Goal: Task Accomplishment & Management: Manage account settings

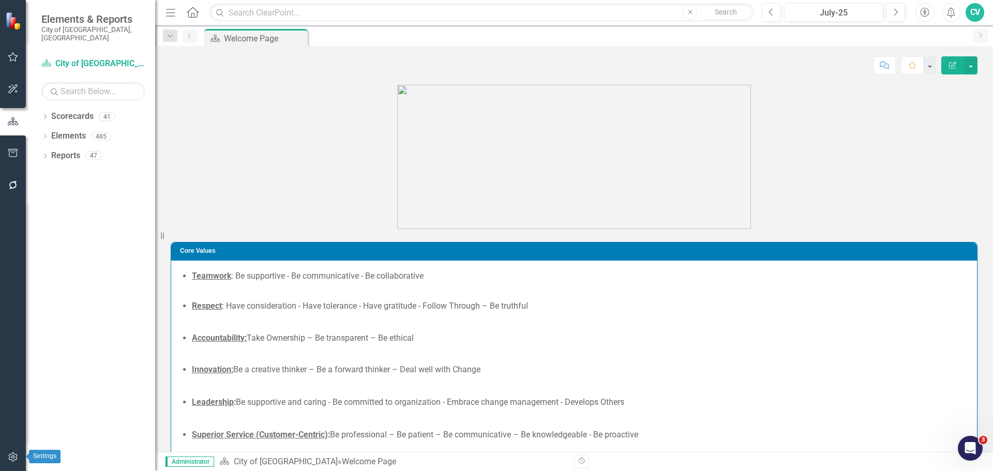
click at [6, 447] on button "button" at bounding box center [13, 458] width 23 height 22
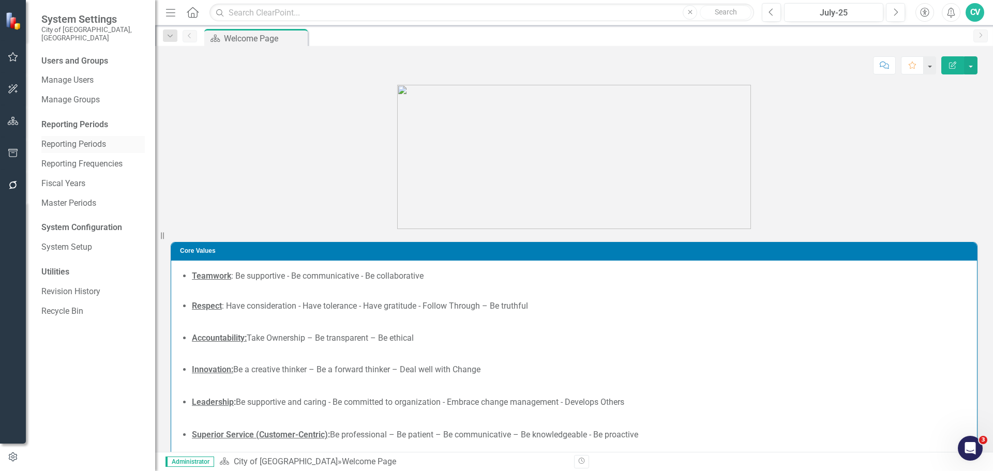
click at [75, 139] on link "Reporting Periods" at bounding box center [92, 145] width 103 height 12
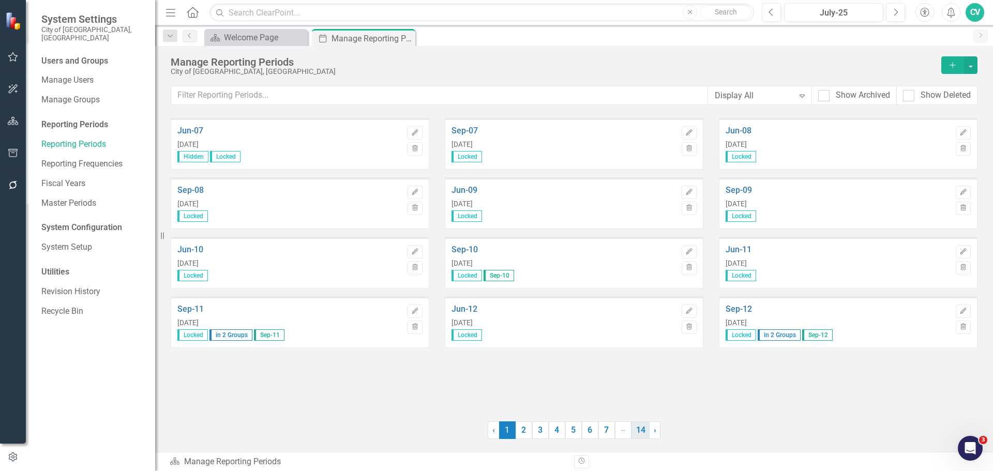
click at [639, 430] on link "14" at bounding box center [640, 430] width 18 height 18
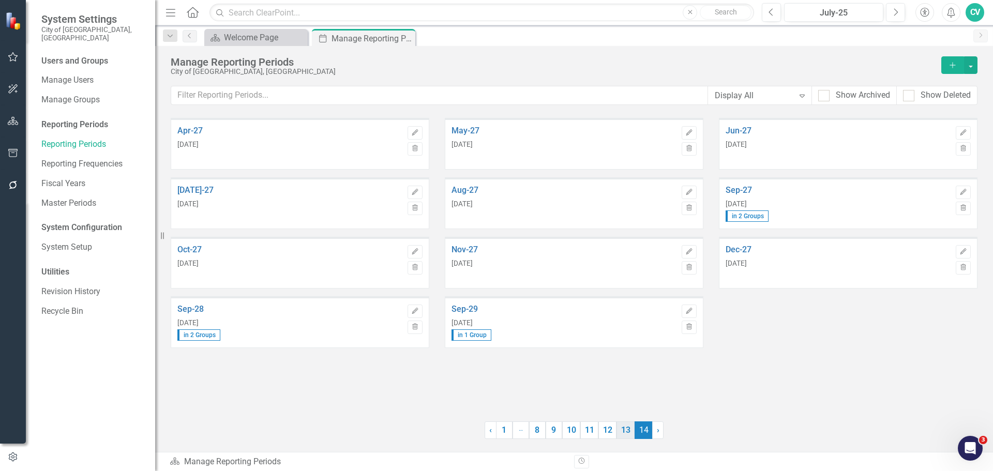
click at [623, 431] on link "13" at bounding box center [625, 430] width 18 height 18
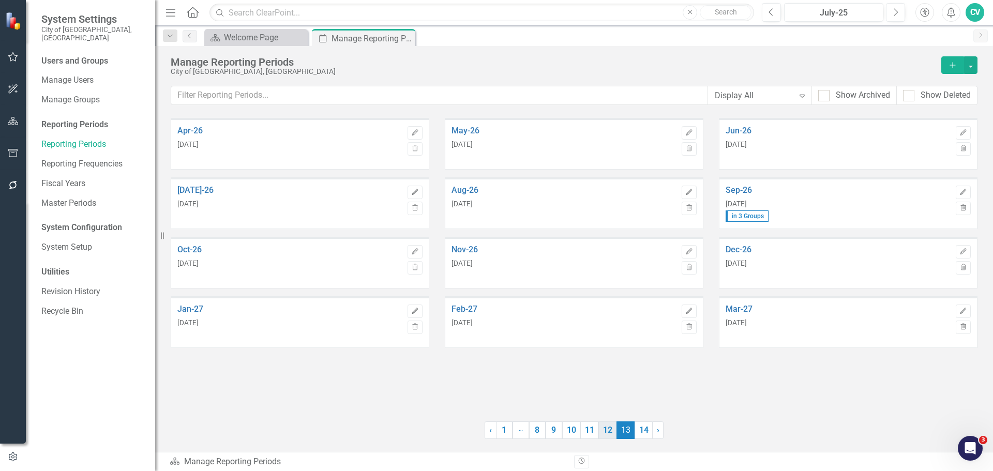
click at [609, 432] on link "12" at bounding box center [607, 430] width 18 height 18
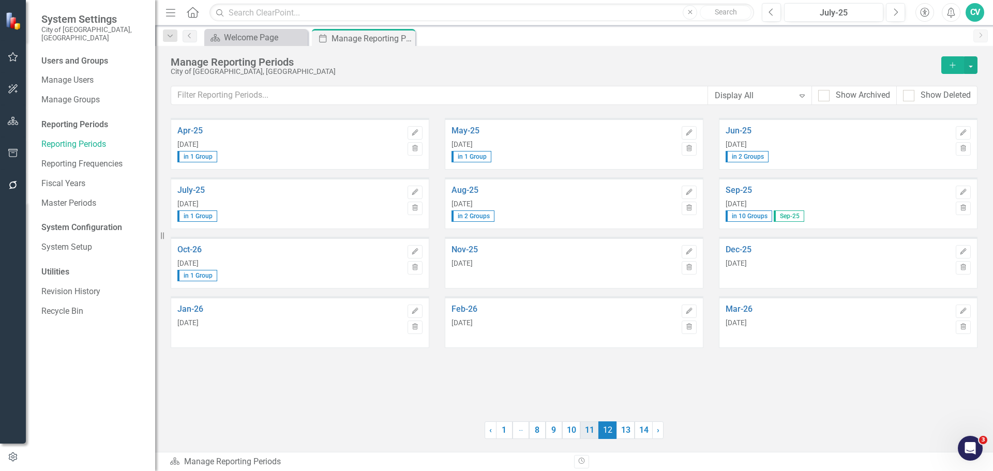
click at [592, 433] on link "11" at bounding box center [589, 430] width 18 height 18
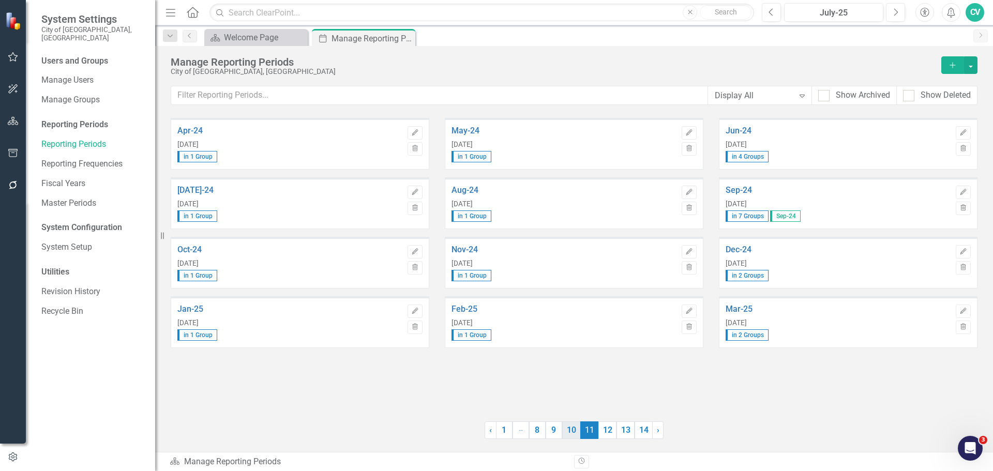
click at [575, 434] on link "10" at bounding box center [571, 430] width 18 height 18
click at [562, 434] on span "10 (current)" at bounding box center [571, 430] width 18 height 18
click at [558, 434] on link "9" at bounding box center [553, 430] width 17 height 18
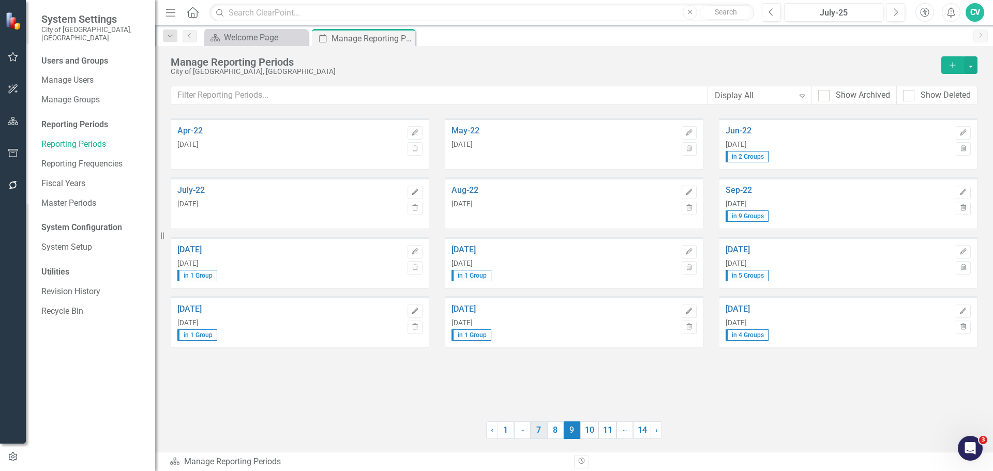
click at [544, 433] on link "7" at bounding box center [538, 430] width 17 height 18
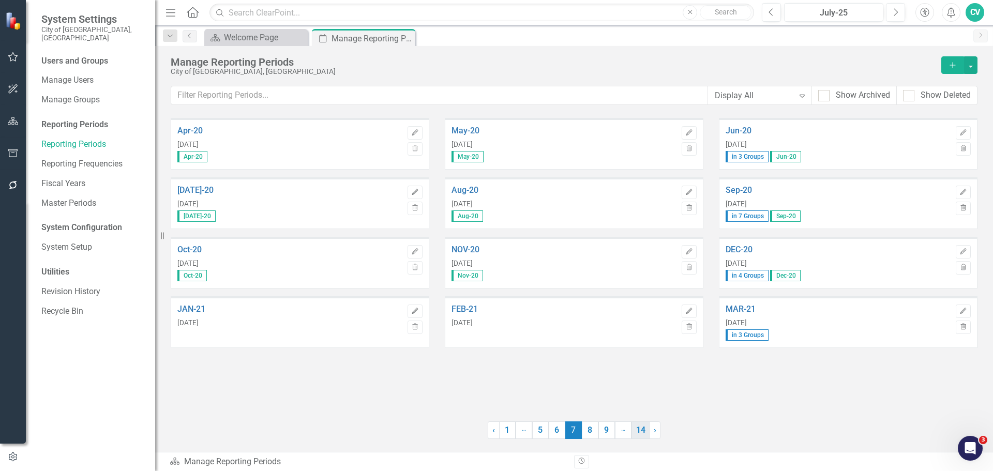
click at [641, 432] on link "14" at bounding box center [640, 430] width 18 height 18
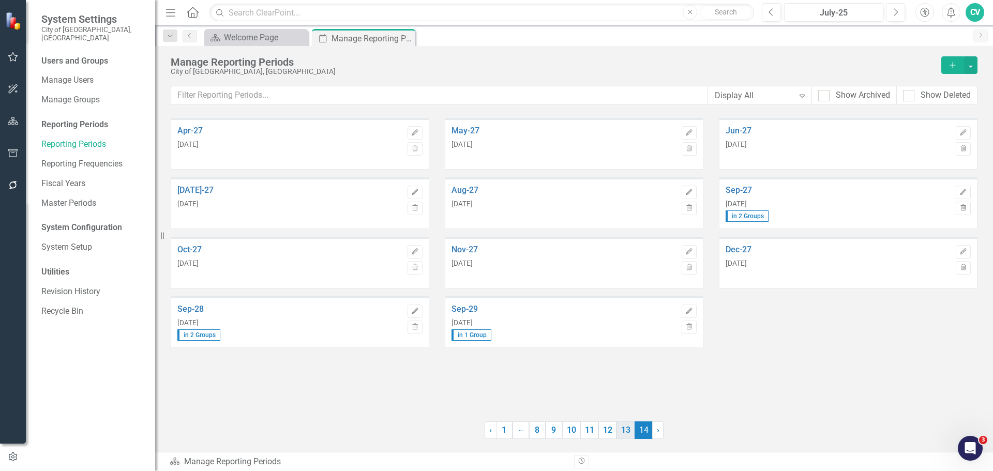
click at [627, 425] on link "13" at bounding box center [625, 430] width 18 height 18
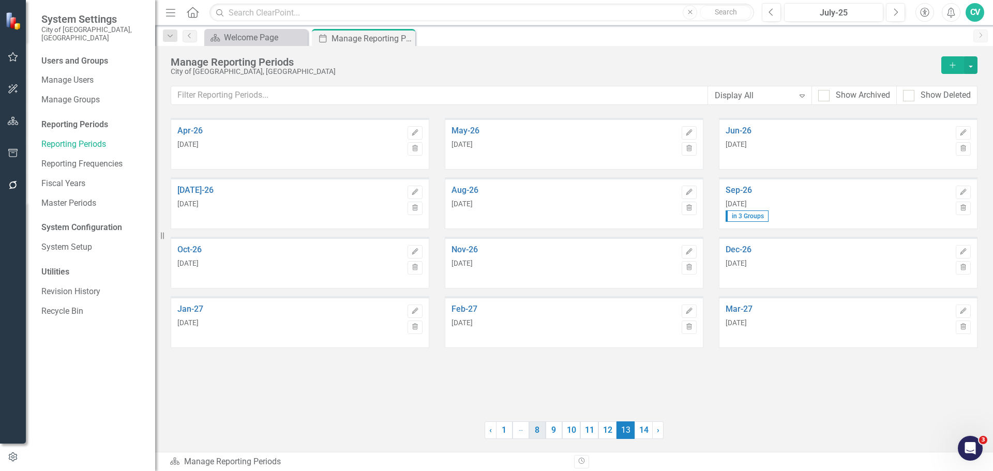
click at [531, 428] on link "8" at bounding box center [537, 430] width 17 height 18
click at [639, 432] on link "14" at bounding box center [641, 430] width 18 height 18
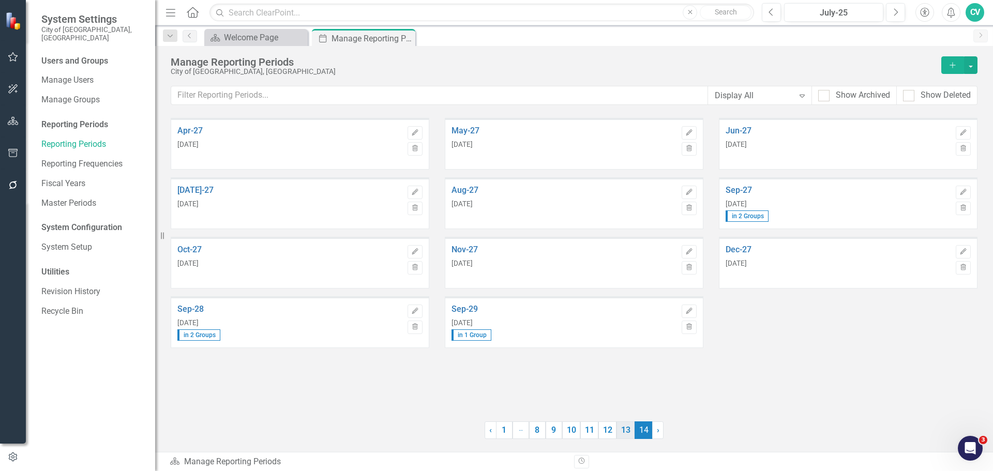
click at [617, 434] on link "13" at bounding box center [625, 430] width 18 height 18
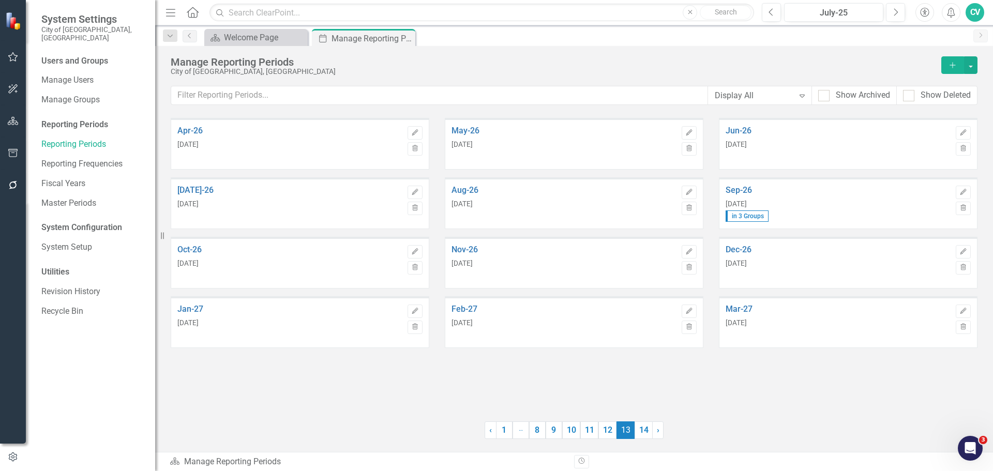
click at [469, 244] on div "Nov-26 [DATE]" at bounding box center [563, 263] width 225 height 49
click at [470, 247] on link "Nov-26" at bounding box center [563, 249] width 225 height 9
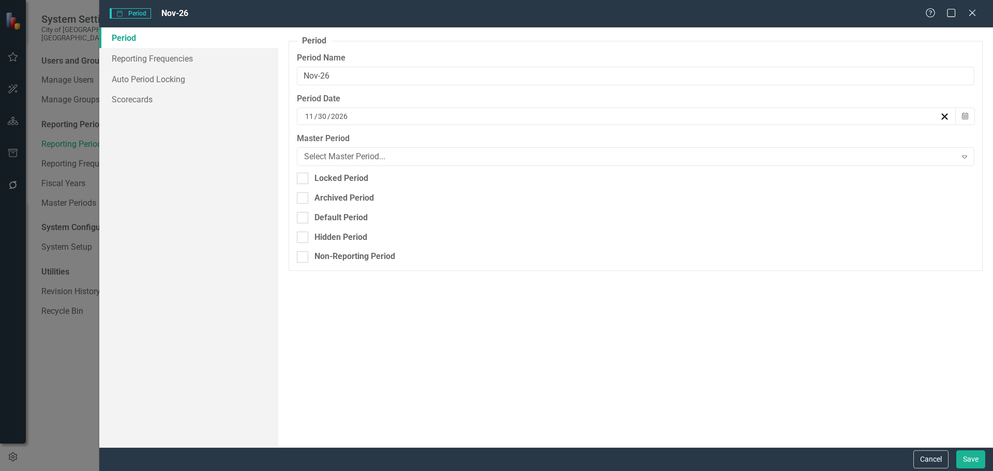
type input "Nov-26"
click at [195, 59] on link "Reporting Frequencies" at bounding box center [188, 58] width 179 height 21
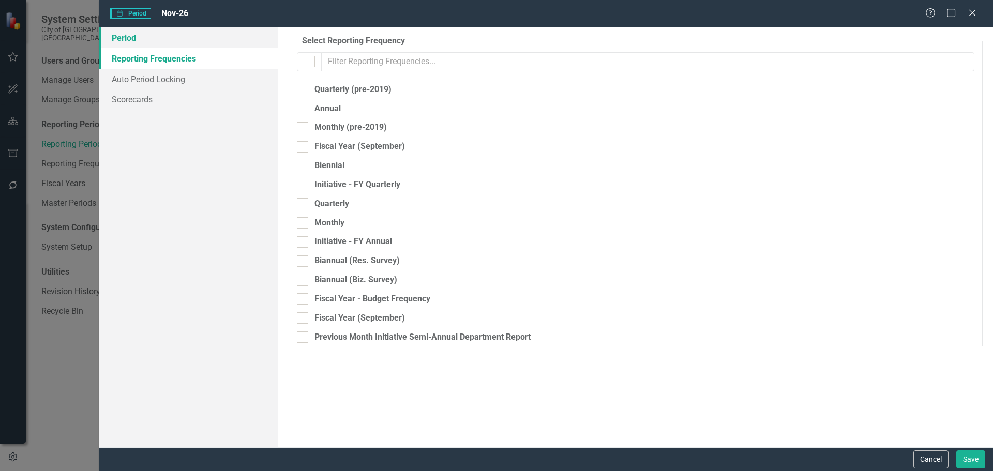
click at [191, 38] on link "Period" at bounding box center [188, 37] width 179 height 21
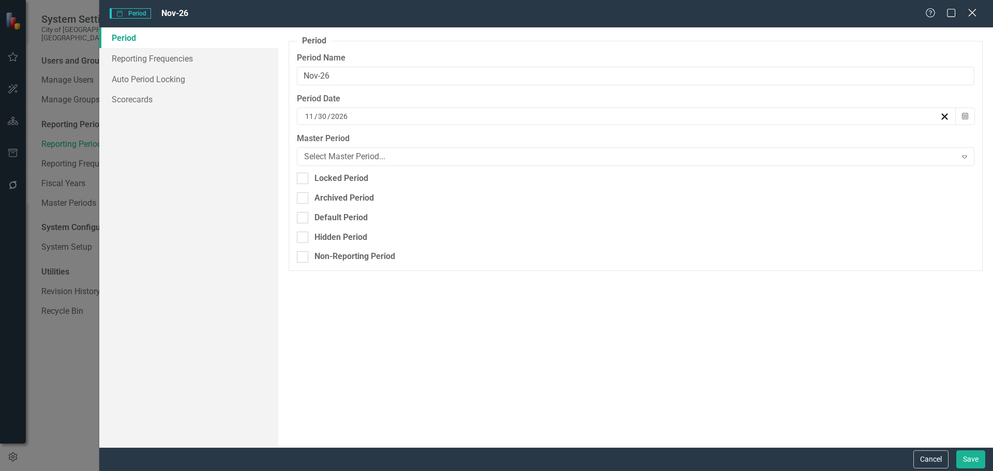
click at [968, 9] on icon "Close" at bounding box center [971, 13] width 13 height 10
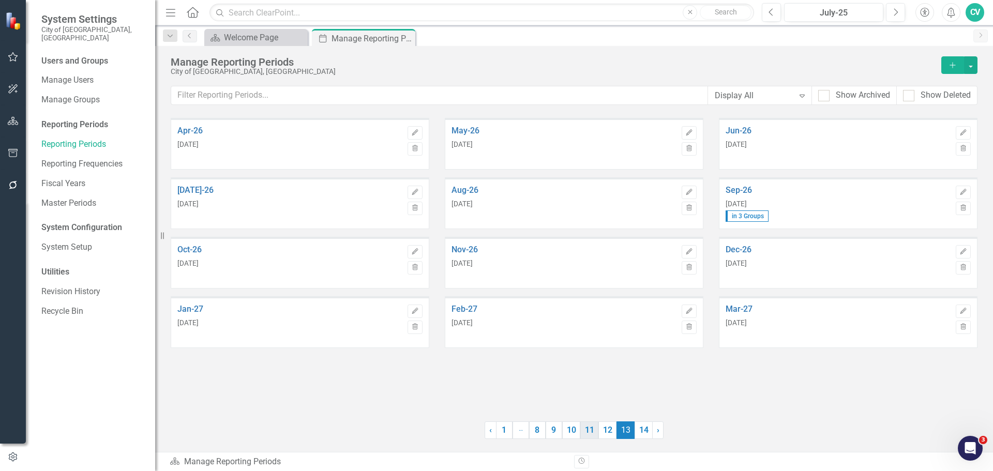
click at [594, 429] on link "11" at bounding box center [589, 430] width 18 height 18
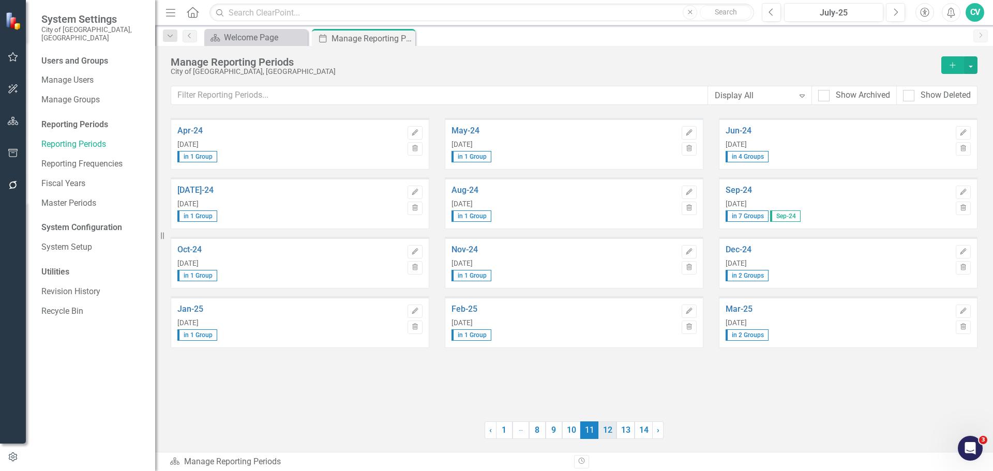
click at [614, 428] on link "12" at bounding box center [607, 430] width 18 height 18
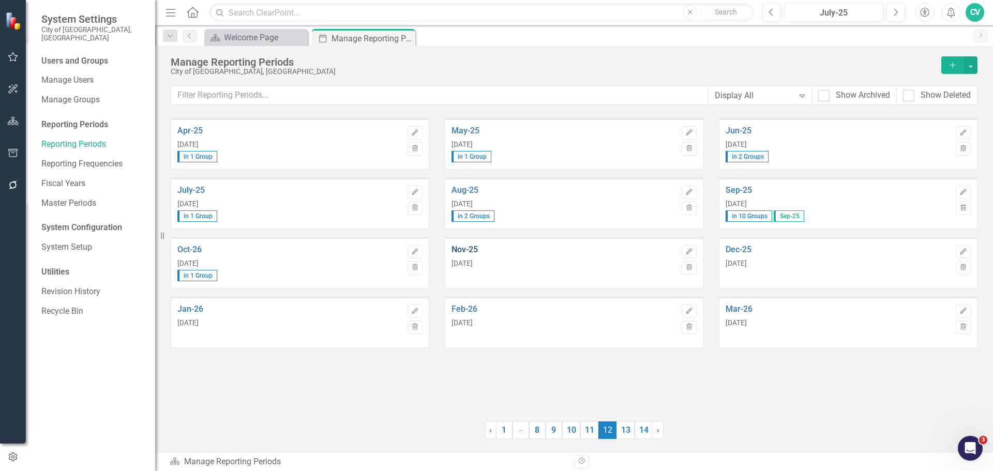
click at [465, 252] on link "Nov-25" at bounding box center [563, 249] width 225 height 9
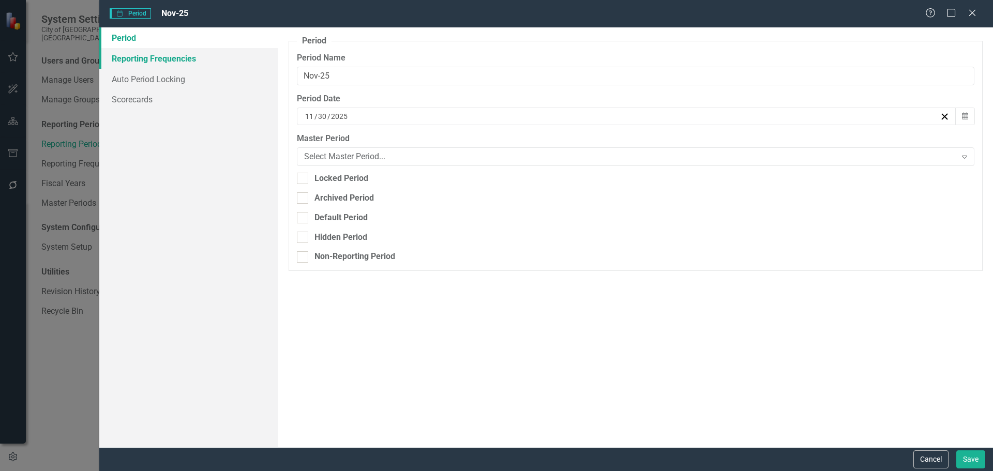
click at [208, 65] on link "Reporting Frequencies" at bounding box center [188, 58] width 179 height 21
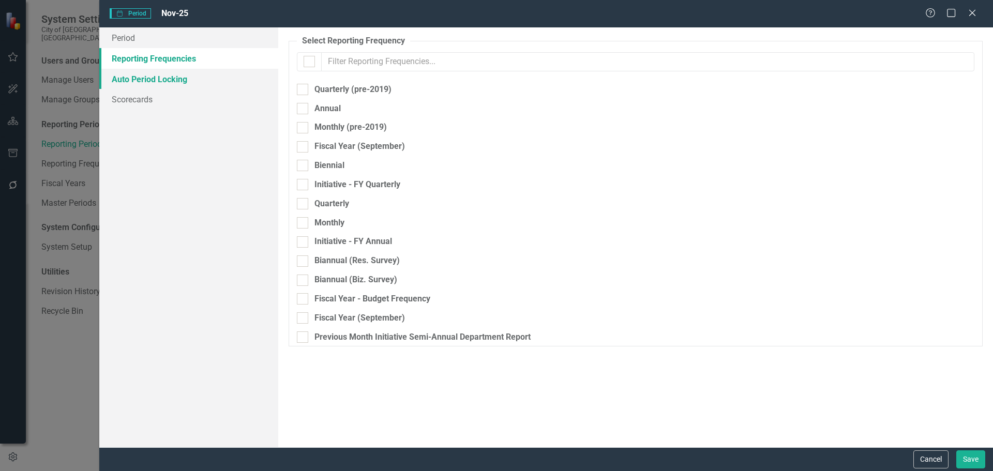
click at [188, 83] on link "Auto Period Locking" at bounding box center [188, 79] width 179 height 21
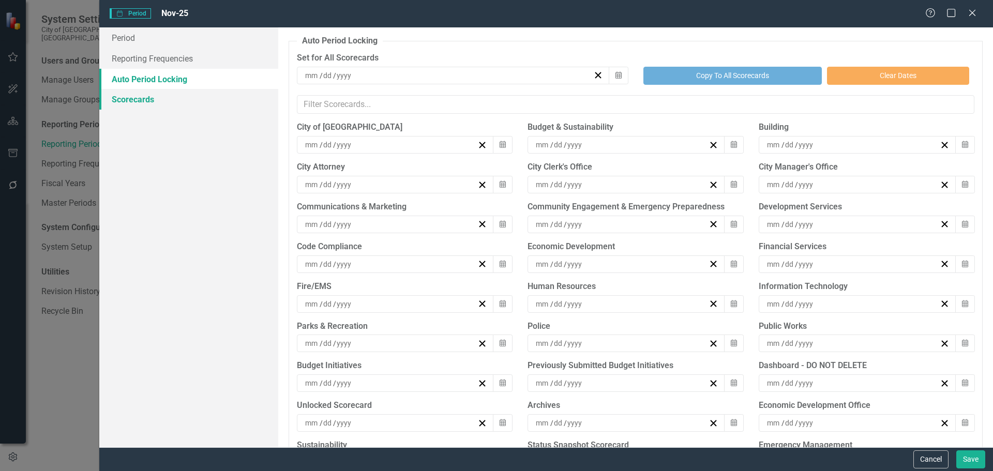
click at [153, 103] on link "Scorecards" at bounding box center [188, 99] width 179 height 21
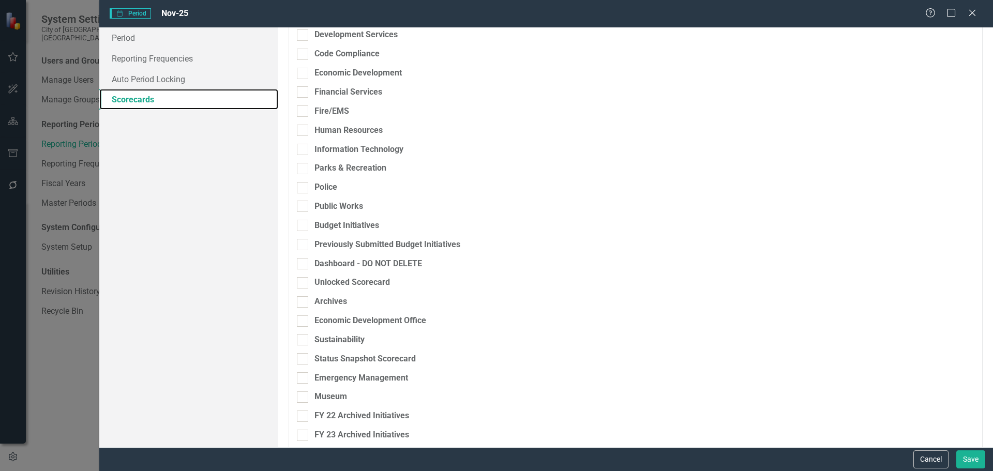
scroll to position [445, 0]
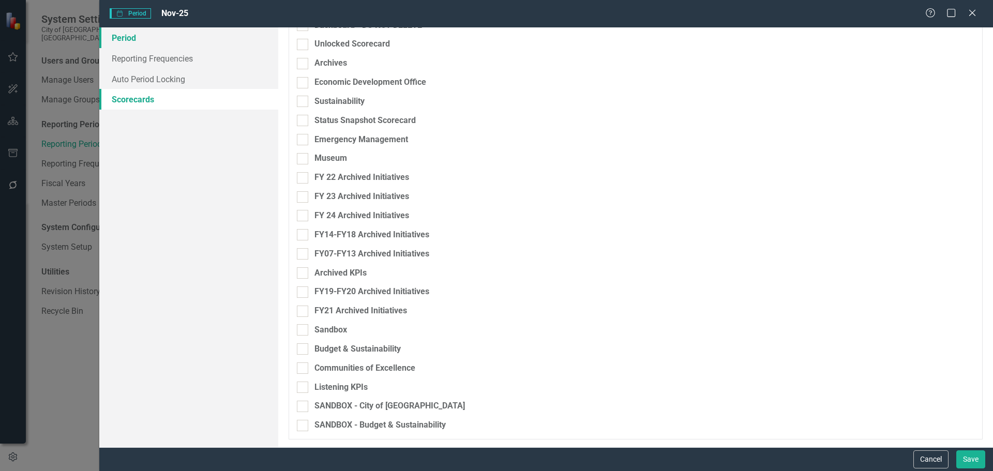
click at [146, 34] on link "Period" at bounding box center [188, 37] width 179 height 21
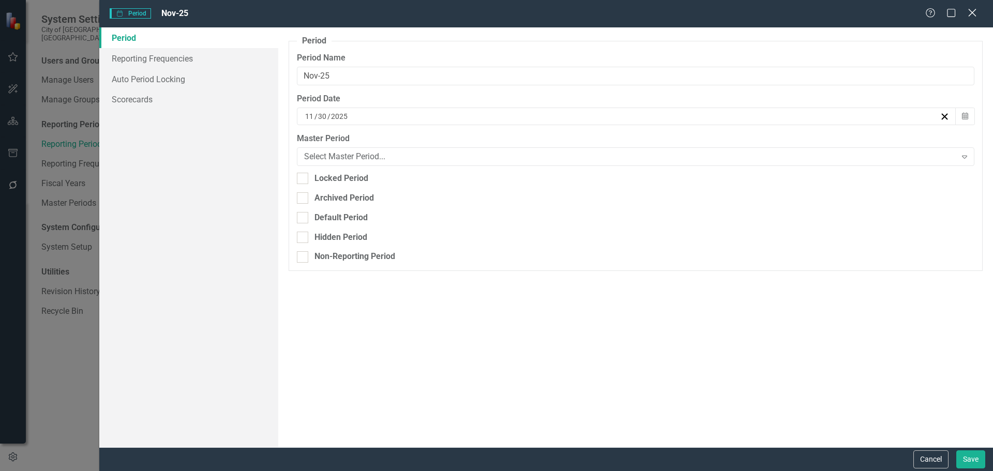
click at [973, 9] on icon "Close" at bounding box center [971, 13] width 13 height 10
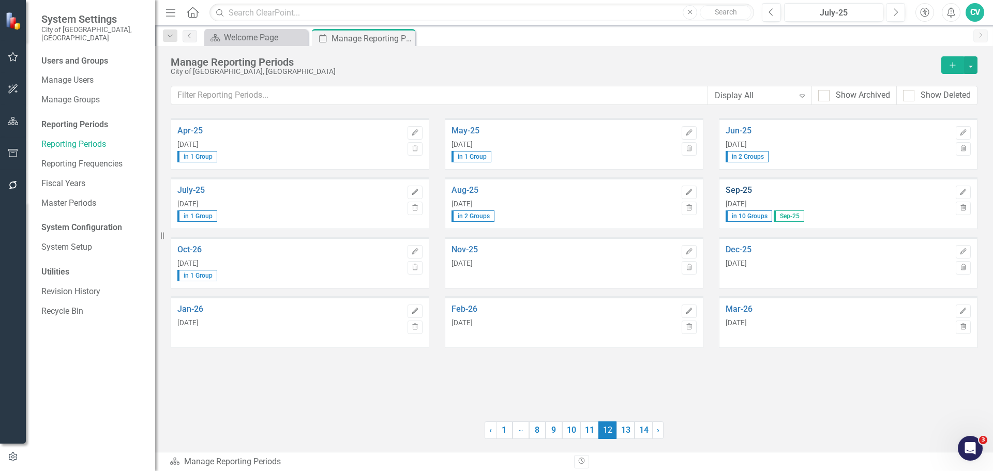
click at [743, 194] on link "Sep-25" at bounding box center [837, 190] width 225 height 9
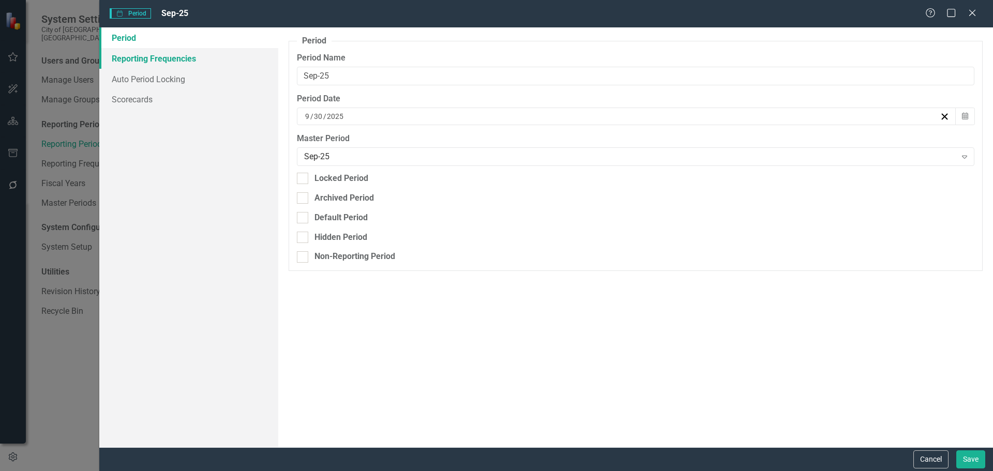
click at [227, 64] on link "Reporting Frequencies" at bounding box center [188, 58] width 179 height 21
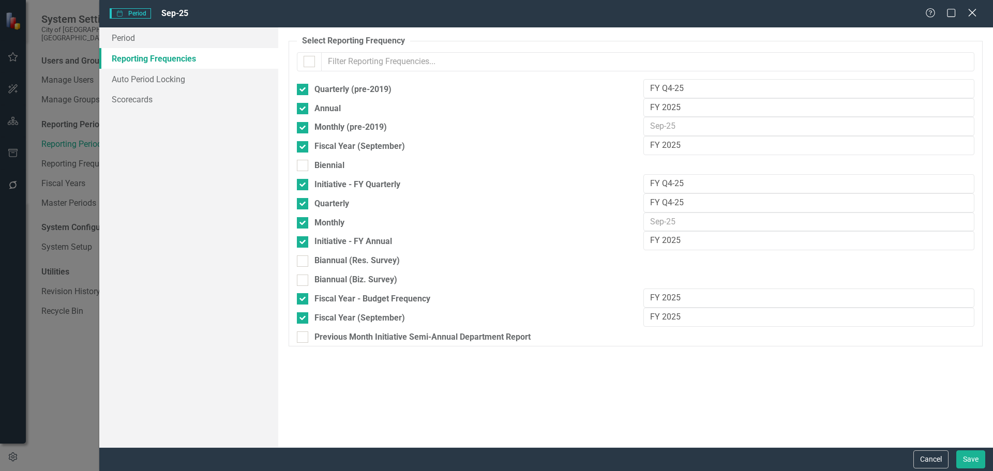
click at [969, 14] on icon "Close" at bounding box center [971, 13] width 13 height 10
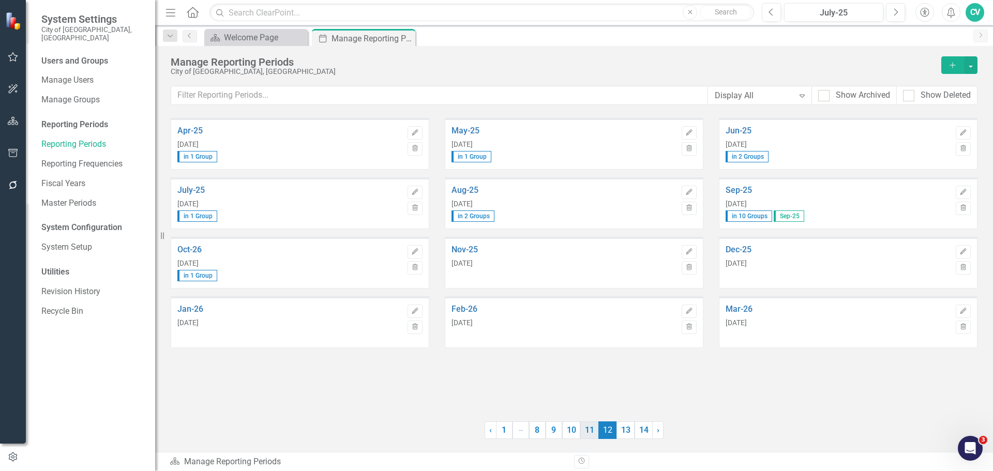
click at [588, 432] on link "11" at bounding box center [589, 430] width 18 height 18
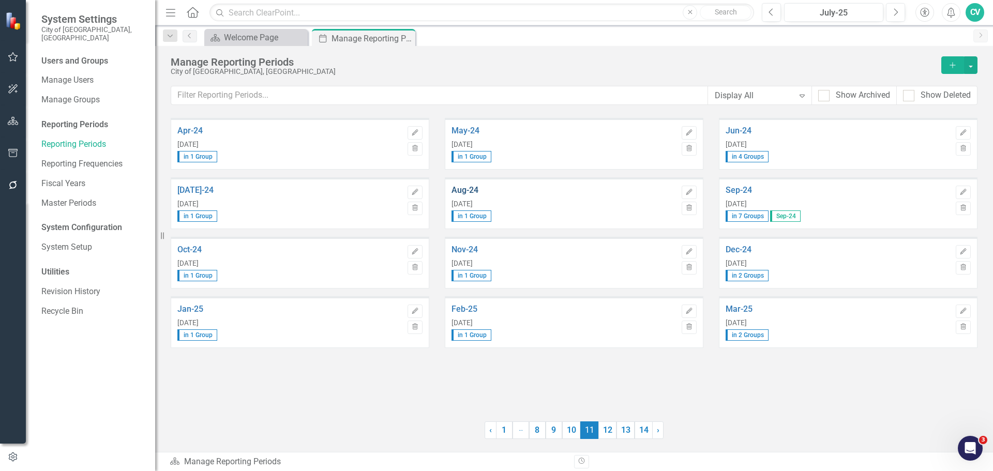
click at [468, 188] on link "Aug-24" at bounding box center [563, 190] width 225 height 9
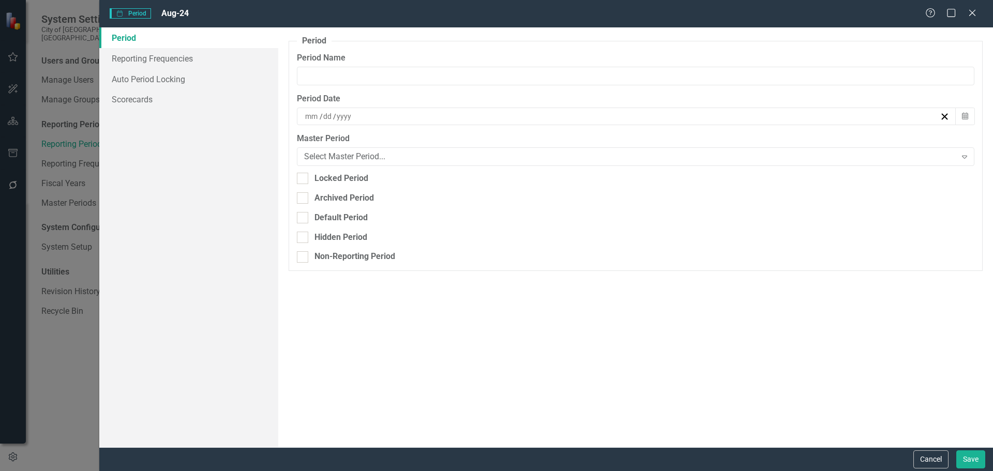
type input "Aug-24"
type input "8"
type input "31"
type input "2024"
click at [205, 67] on link "Reporting Frequencies" at bounding box center [188, 58] width 179 height 21
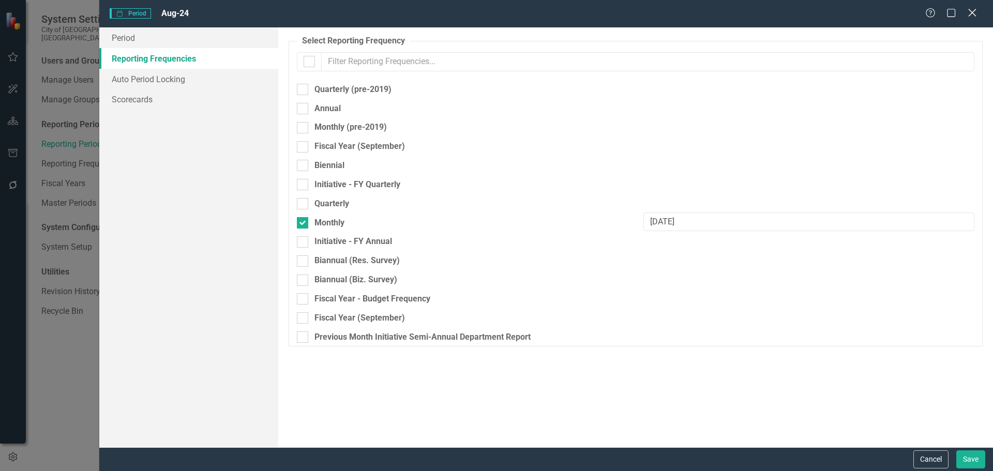
click at [970, 15] on icon at bounding box center [972, 13] width 8 height 8
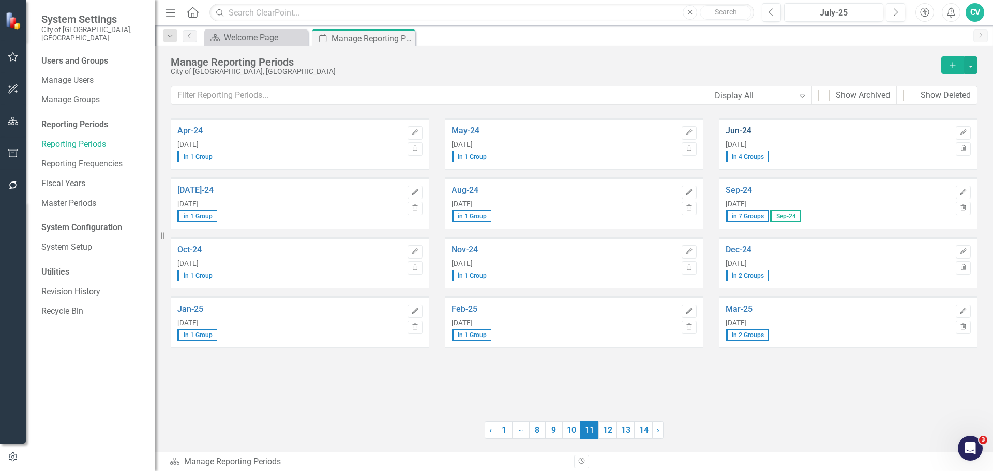
click at [746, 131] on link "Jun-24" at bounding box center [837, 130] width 225 height 9
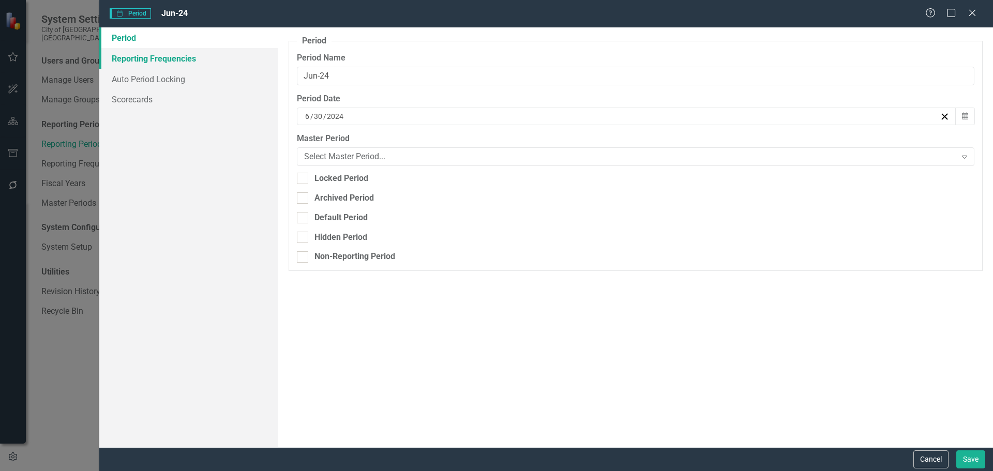
click at [191, 58] on link "Reporting Frequencies" at bounding box center [188, 58] width 179 height 21
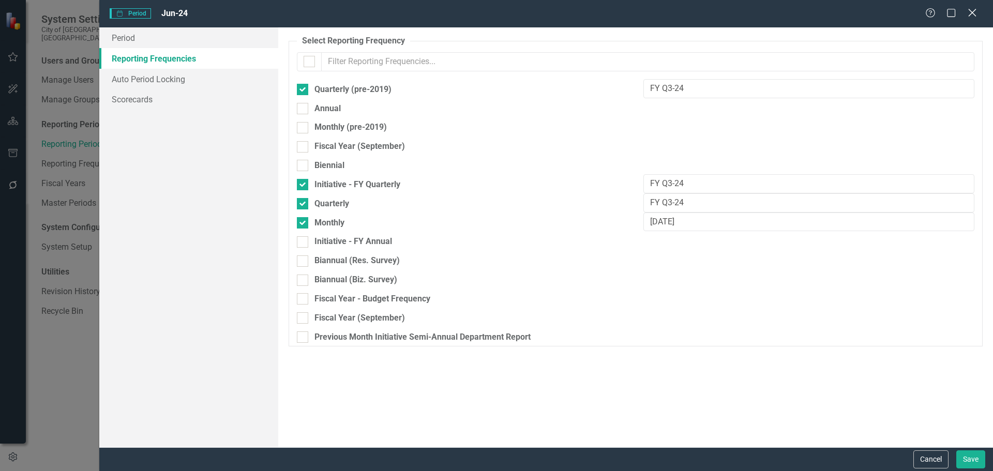
click at [975, 13] on icon "Close" at bounding box center [971, 13] width 13 height 10
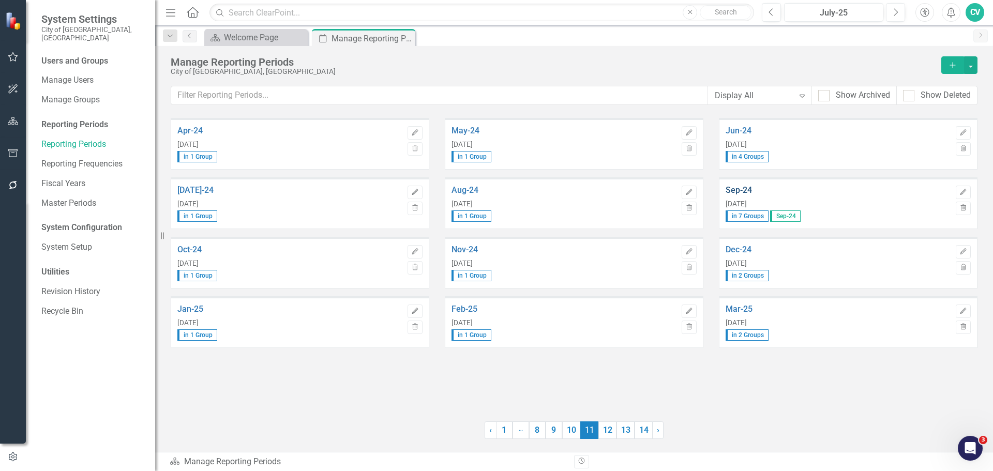
click at [736, 190] on link "Sep-24" at bounding box center [837, 190] width 225 height 9
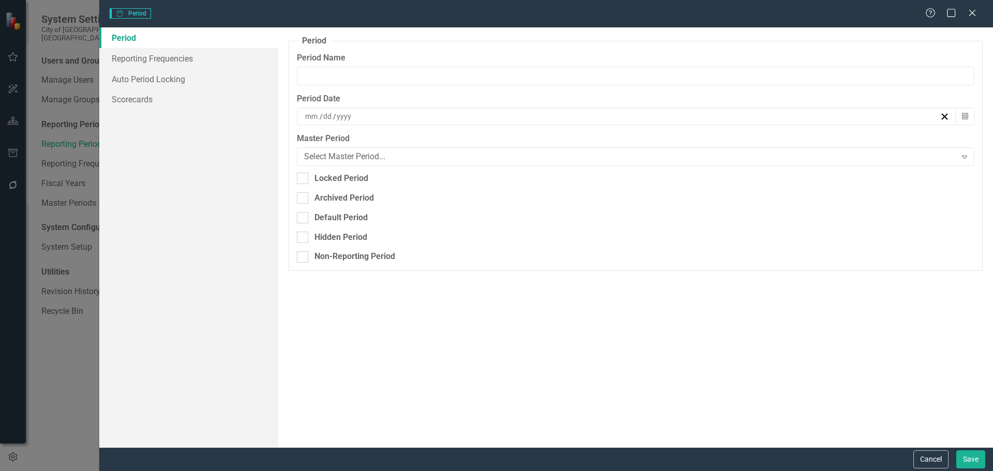
type input "Sep-24"
type input "9"
type input "30"
type input "2024"
click at [139, 54] on link "Reporting Frequencies" at bounding box center [188, 58] width 179 height 21
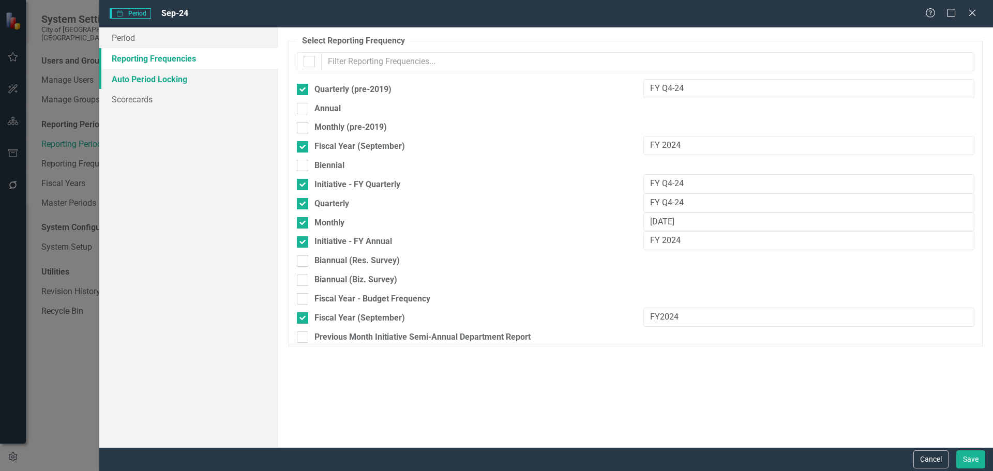
click at [193, 72] on link "Auto Period Locking" at bounding box center [188, 79] width 179 height 21
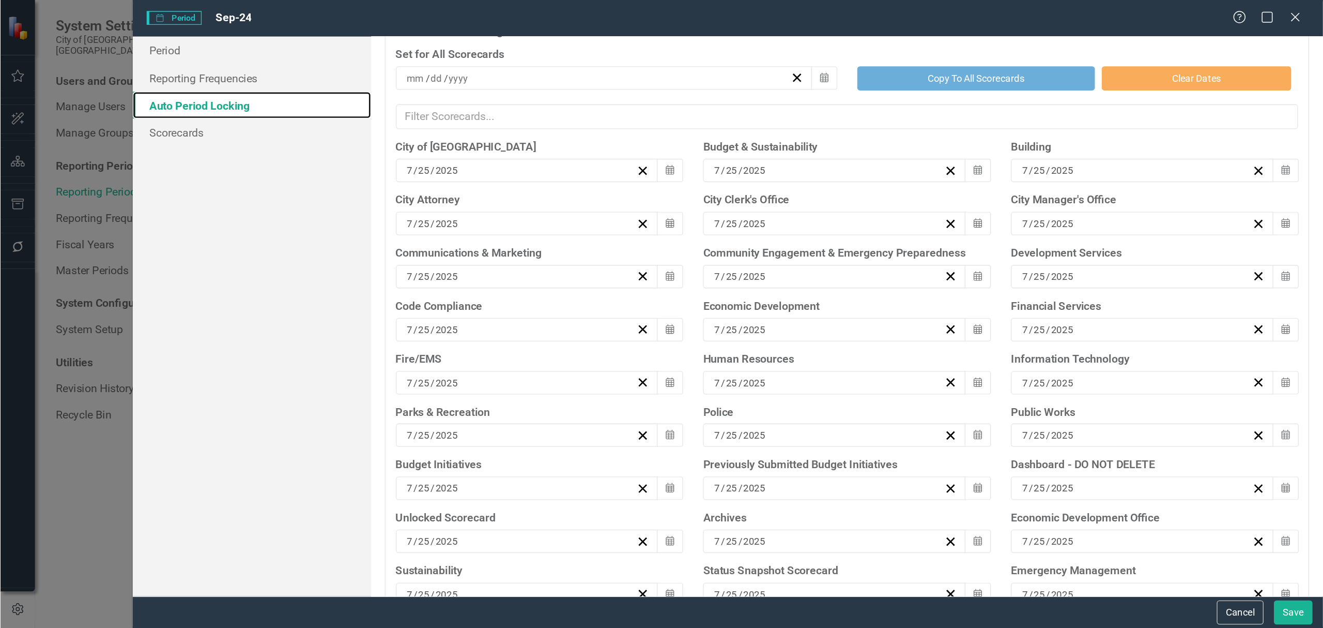
scroll to position [0, 0]
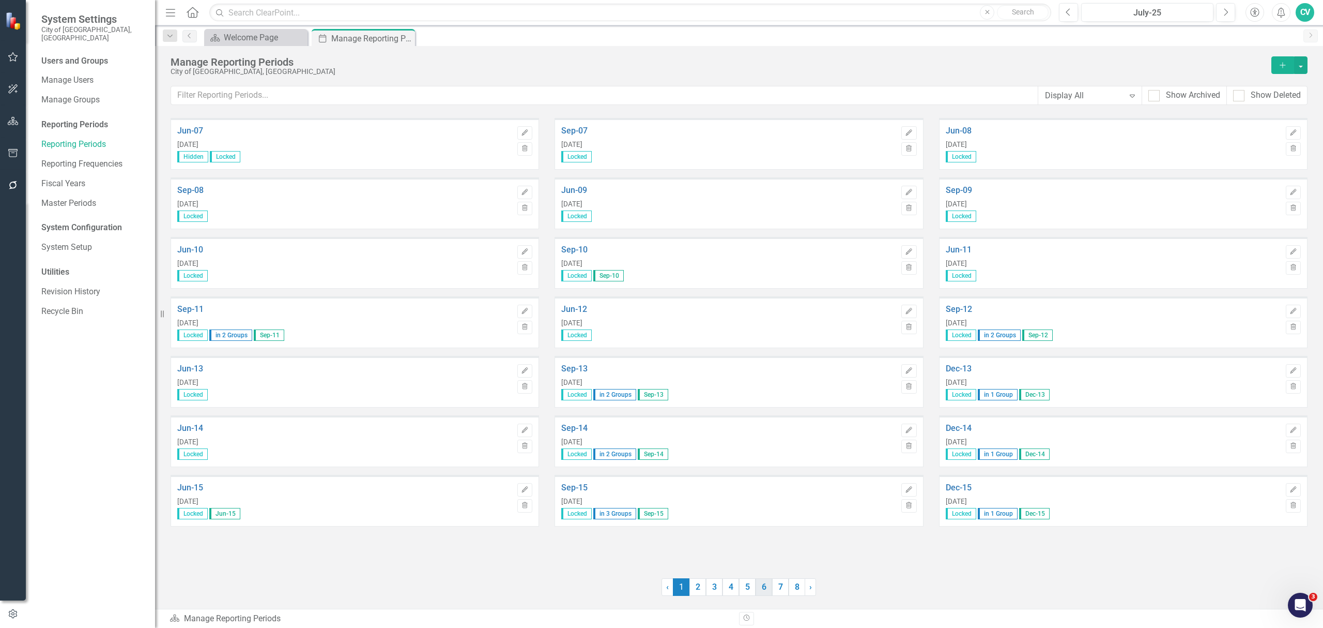
click at [767, 470] on link "6" at bounding box center [764, 587] width 17 height 18
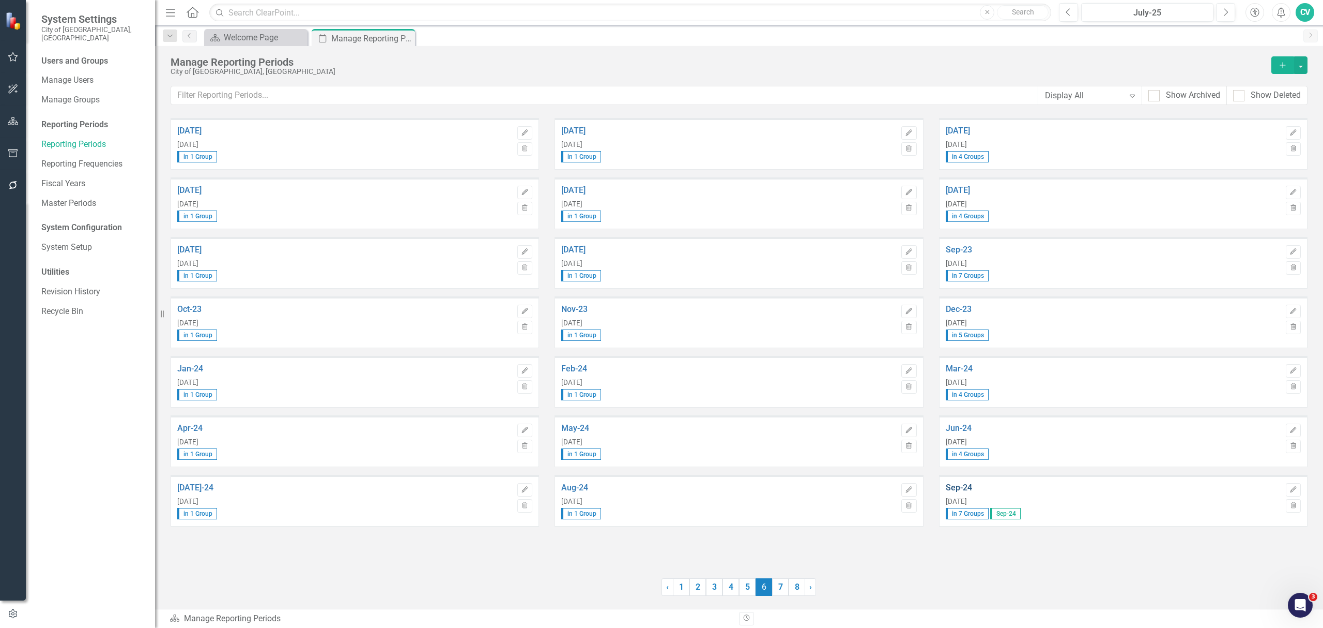
click at [956, 470] on link "Sep-24" at bounding box center [1113, 487] width 335 height 9
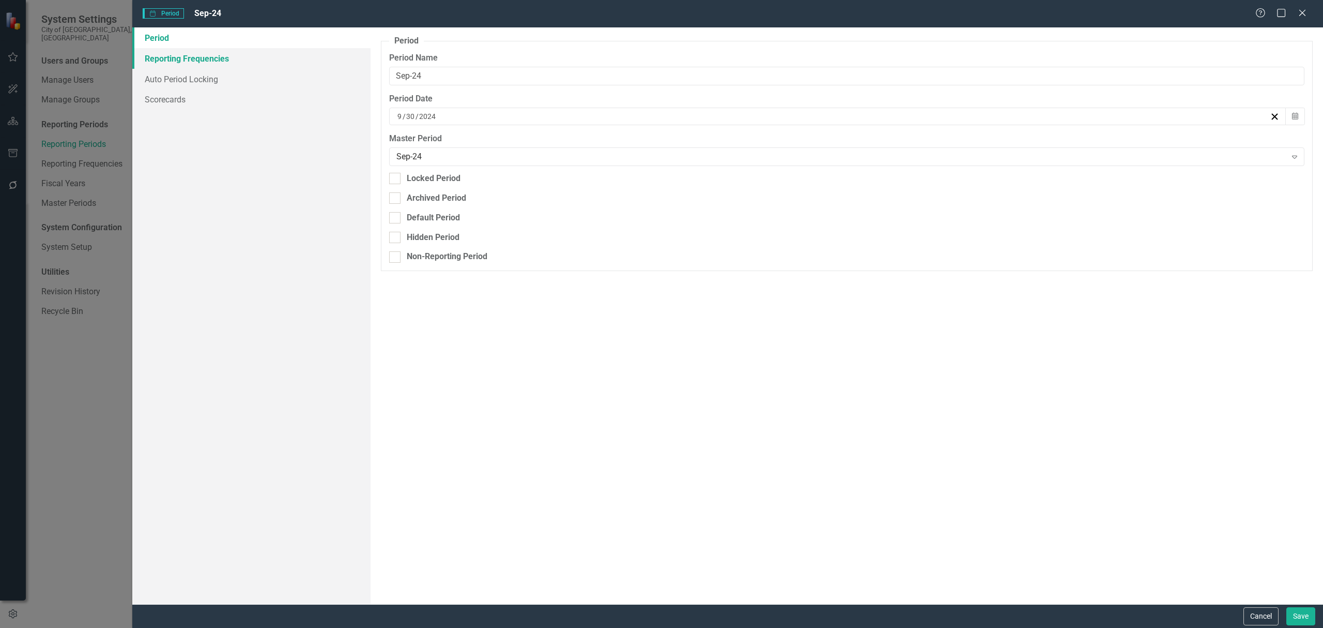
click at [164, 56] on link "Reporting Frequencies" at bounding box center [251, 58] width 238 height 21
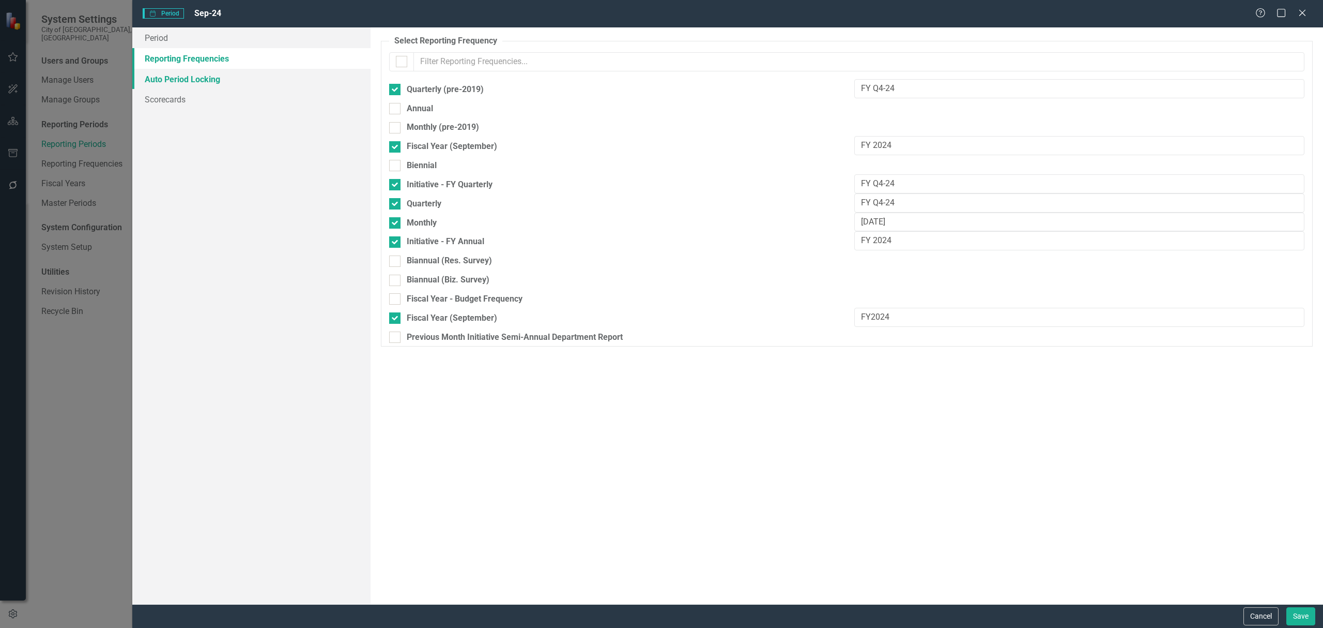
click at [167, 75] on link "Auto Period Locking" at bounding box center [251, 79] width 238 height 21
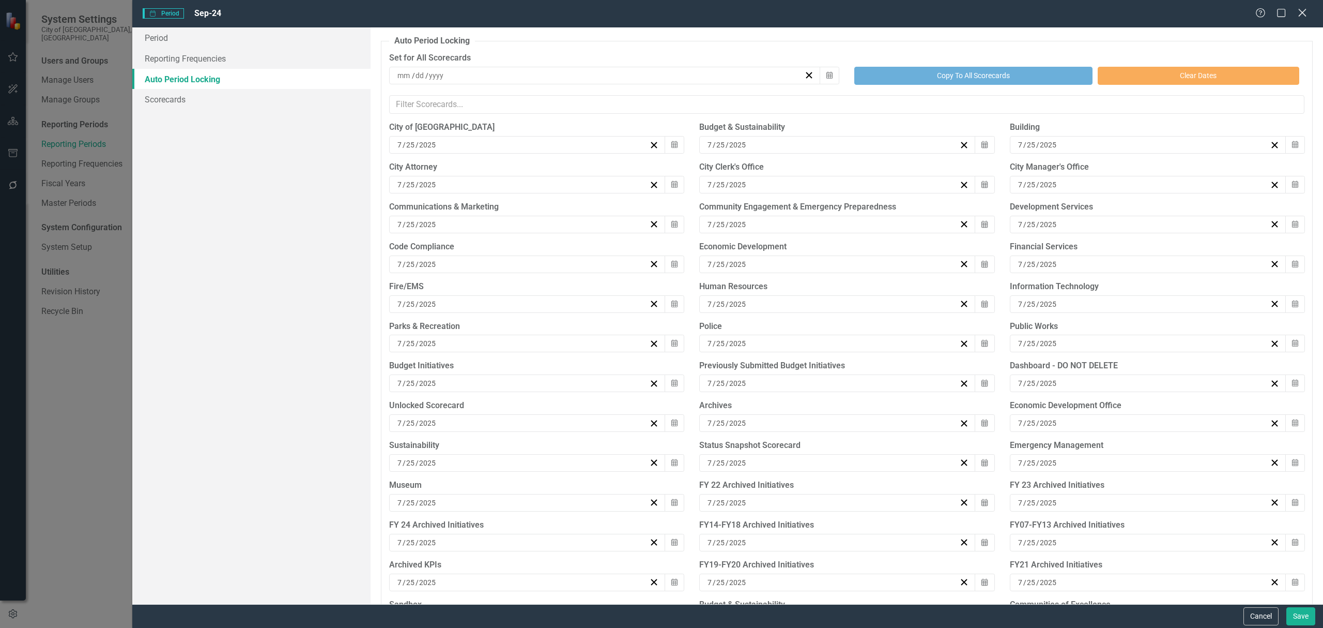
click at [992, 16] on icon "Close" at bounding box center [1302, 13] width 13 height 10
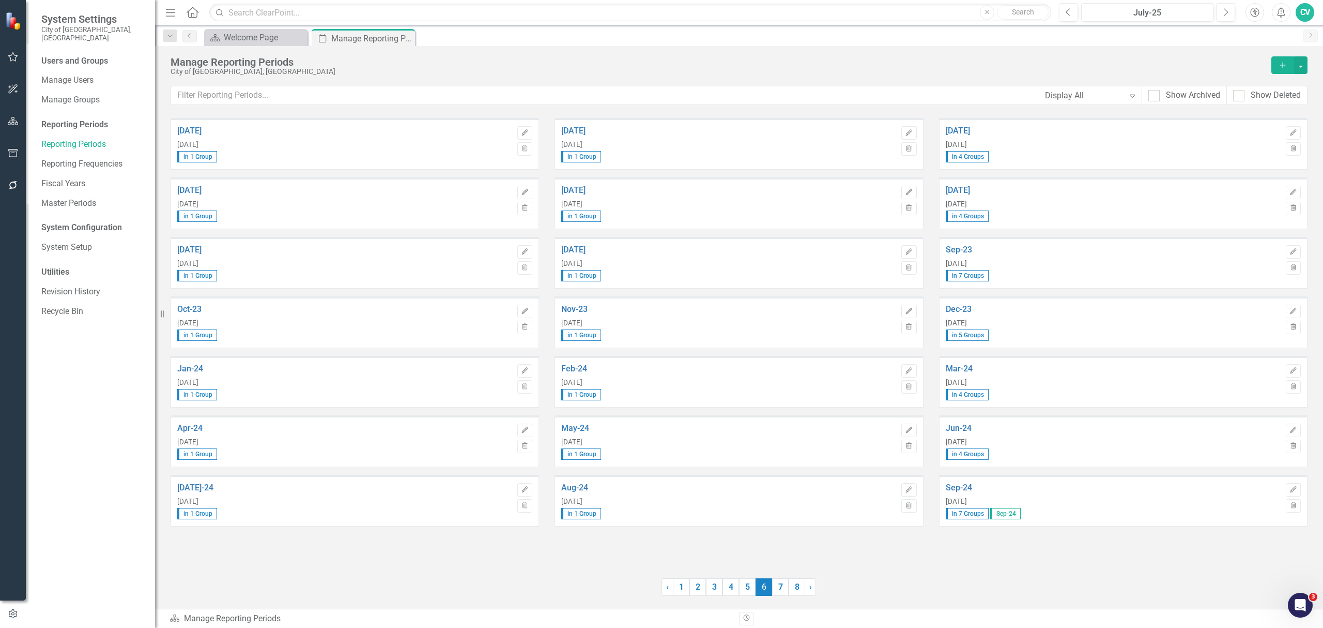
click at [969, 470] on div "Sep-24 [DATE] in 7 Groups Sep-24" at bounding box center [1113, 501] width 335 height 49
click at [971, 470] on link "Sep-24" at bounding box center [1113, 487] width 335 height 9
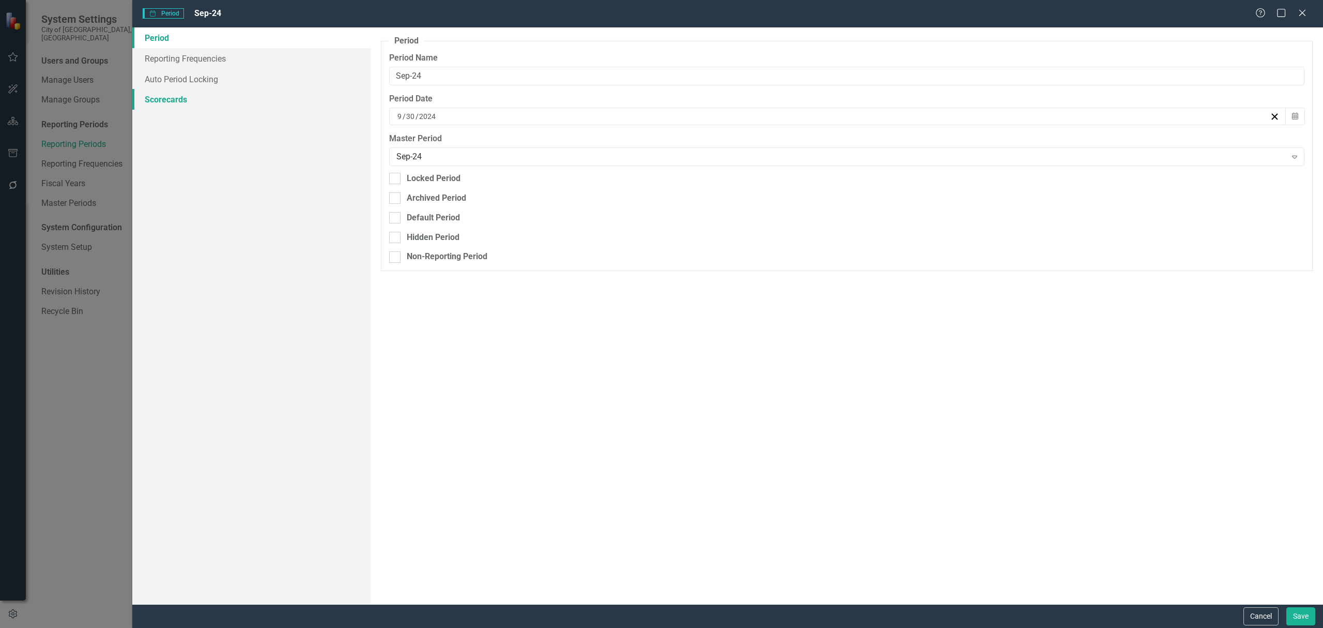
click at [185, 98] on link "Scorecards" at bounding box center [251, 99] width 238 height 21
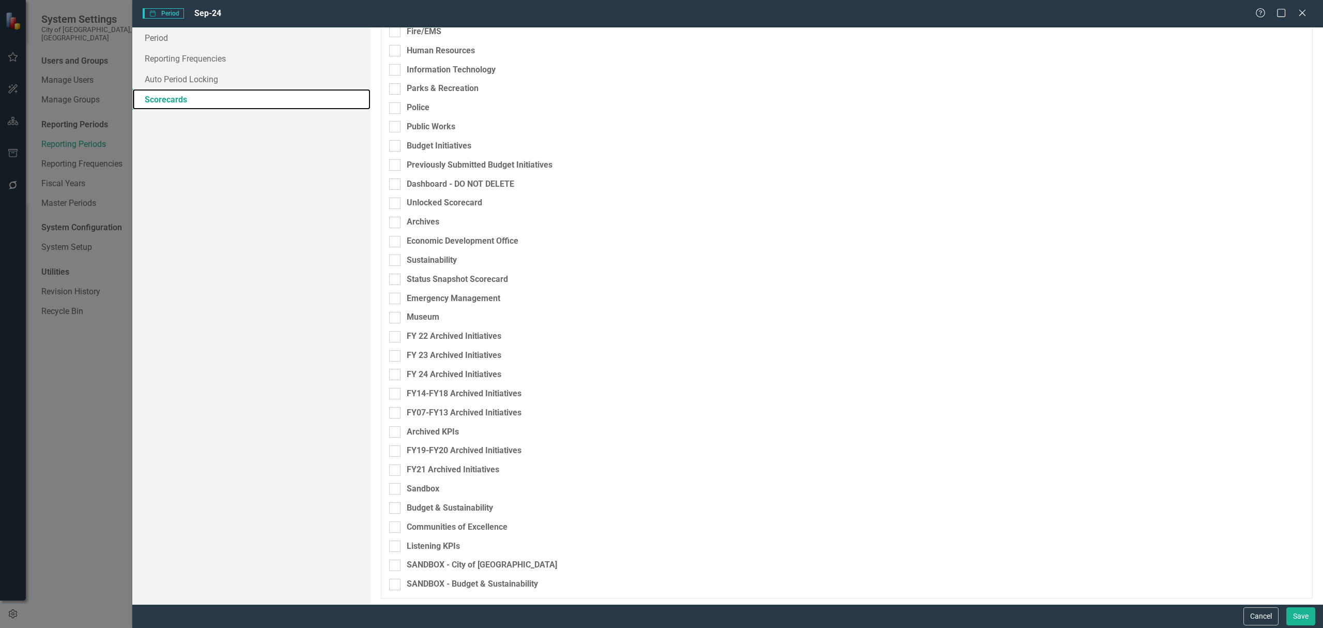
scroll to position [288, 0]
click at [207, 81] on link "Auto Period Locking" at bounding box center [251, 79] width 238 height 21
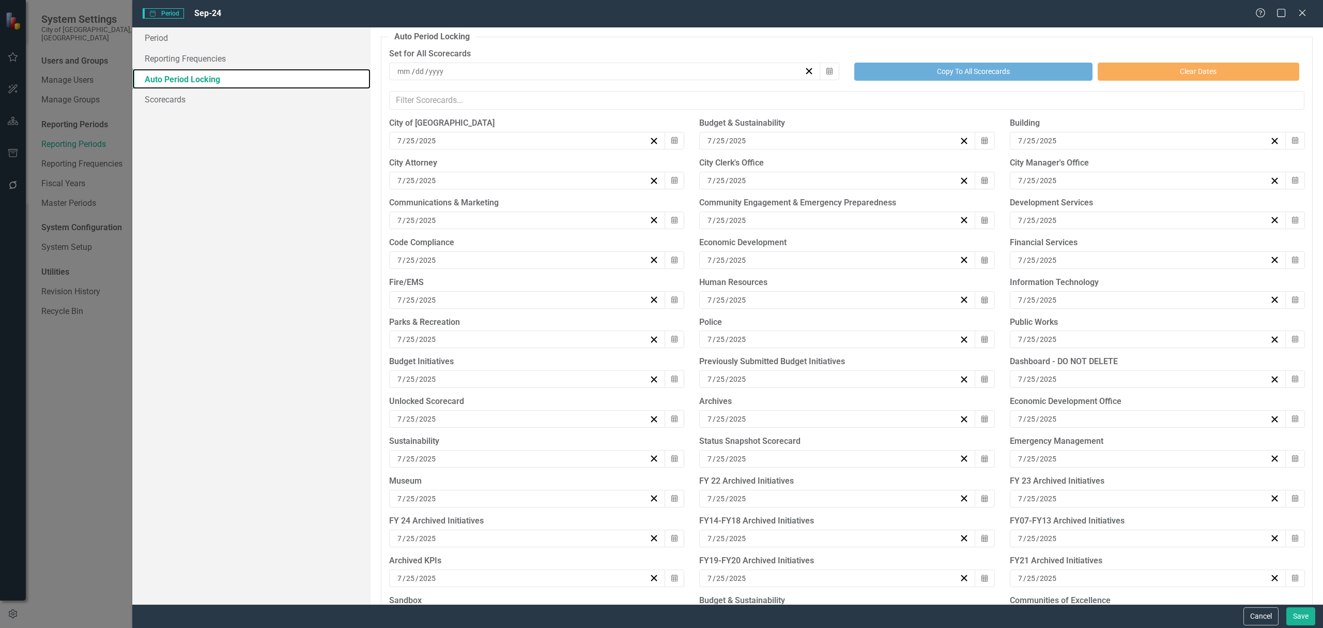
scroll to position [0, 0]
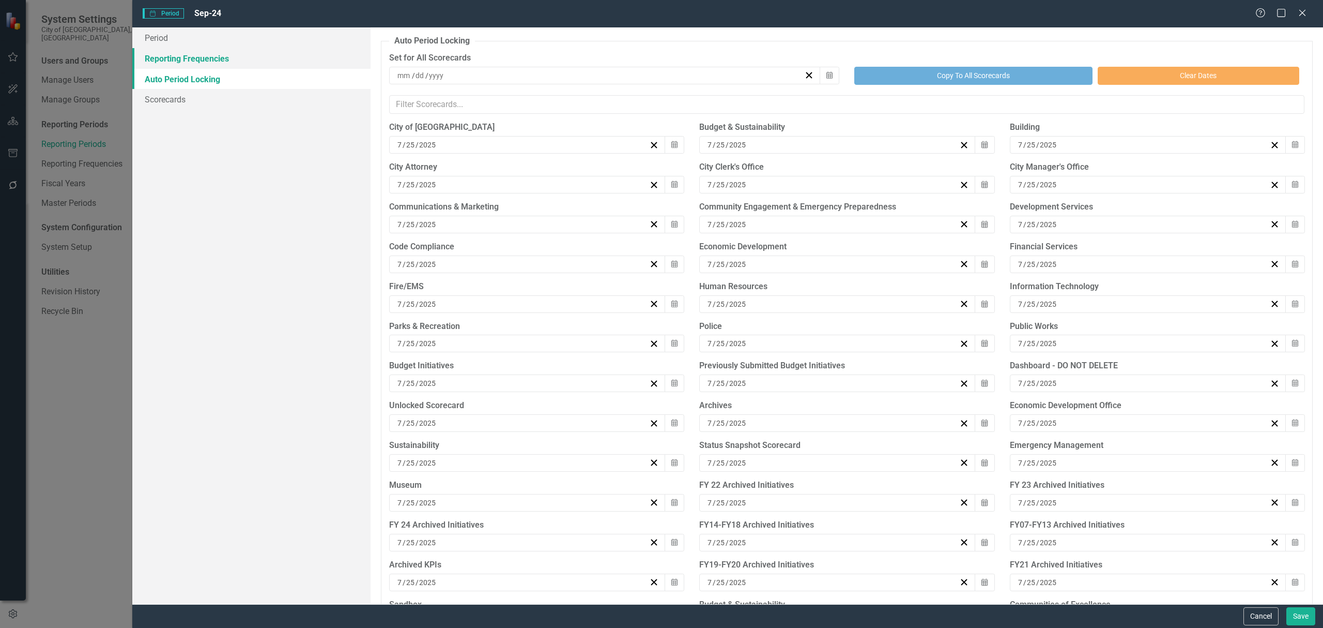
click at [224, 63] on link "Reporting Frequencies" at bounding box center [251, 58] width 238 height 21
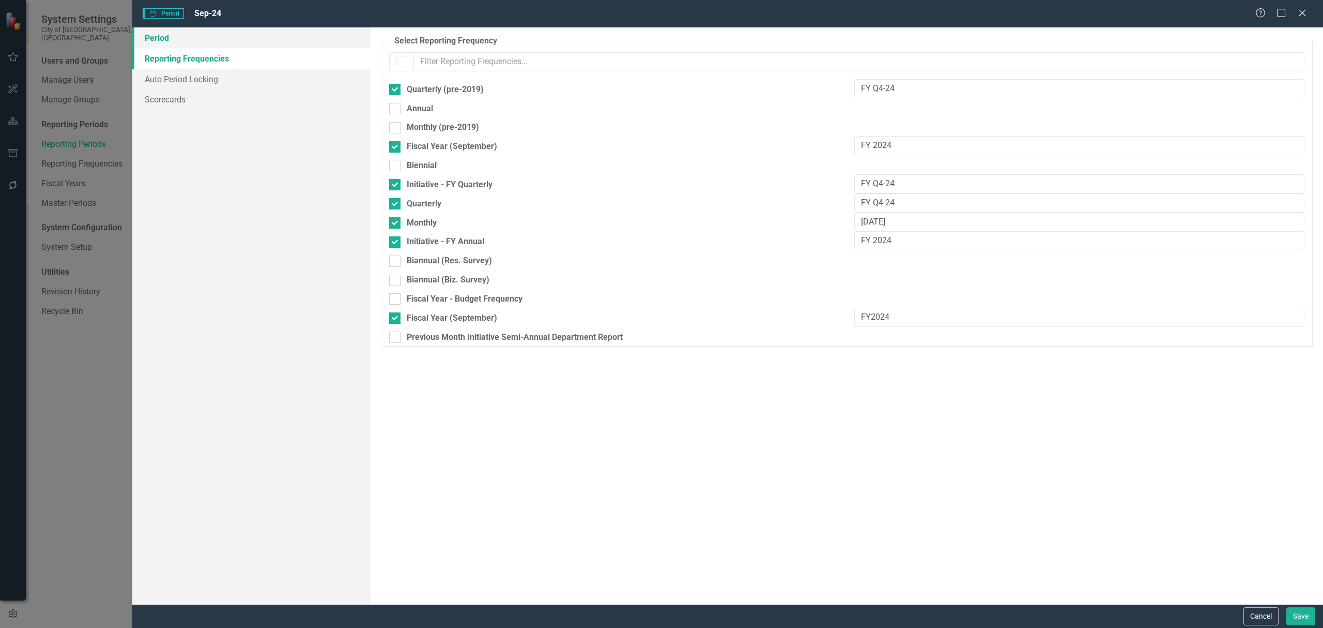
click at [201, 40] on link "Period" at bounding box center [251, 37] width 238 height 21
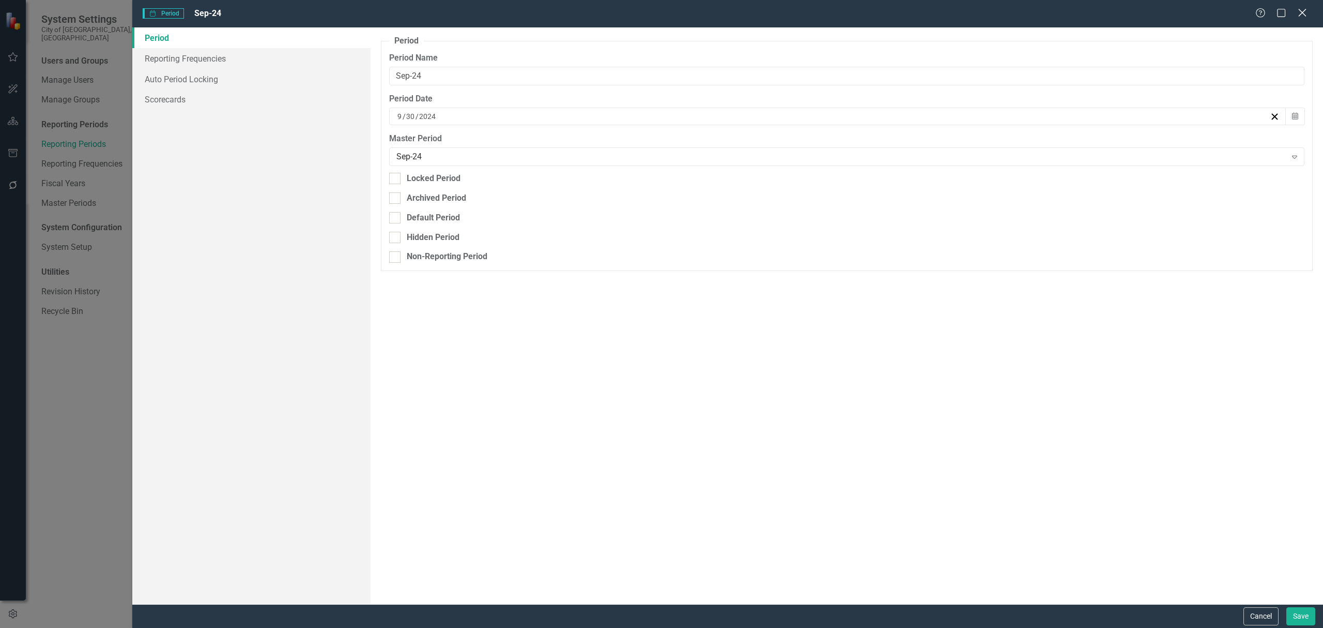
click at [992, 17] on icon "Close" at bounding box center [1302, 13] width 13 height 10
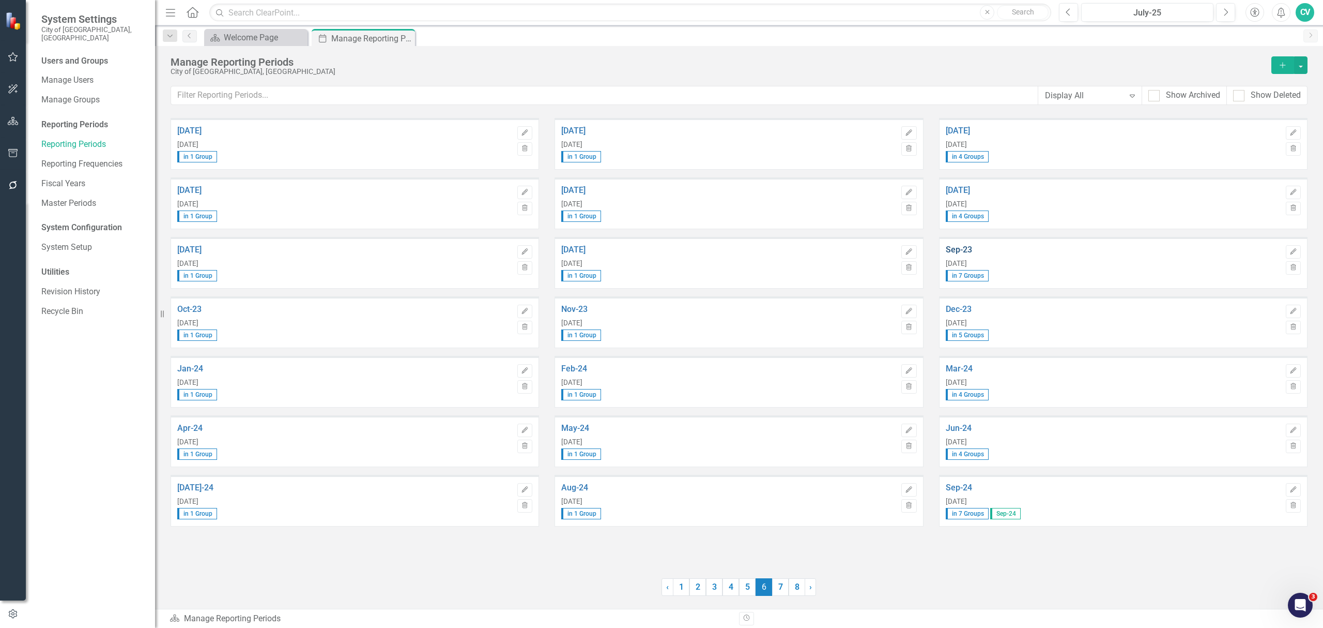
click at [967, 247] on link "Sep-23" at bounding box center [1113, 249] width 335 height 9
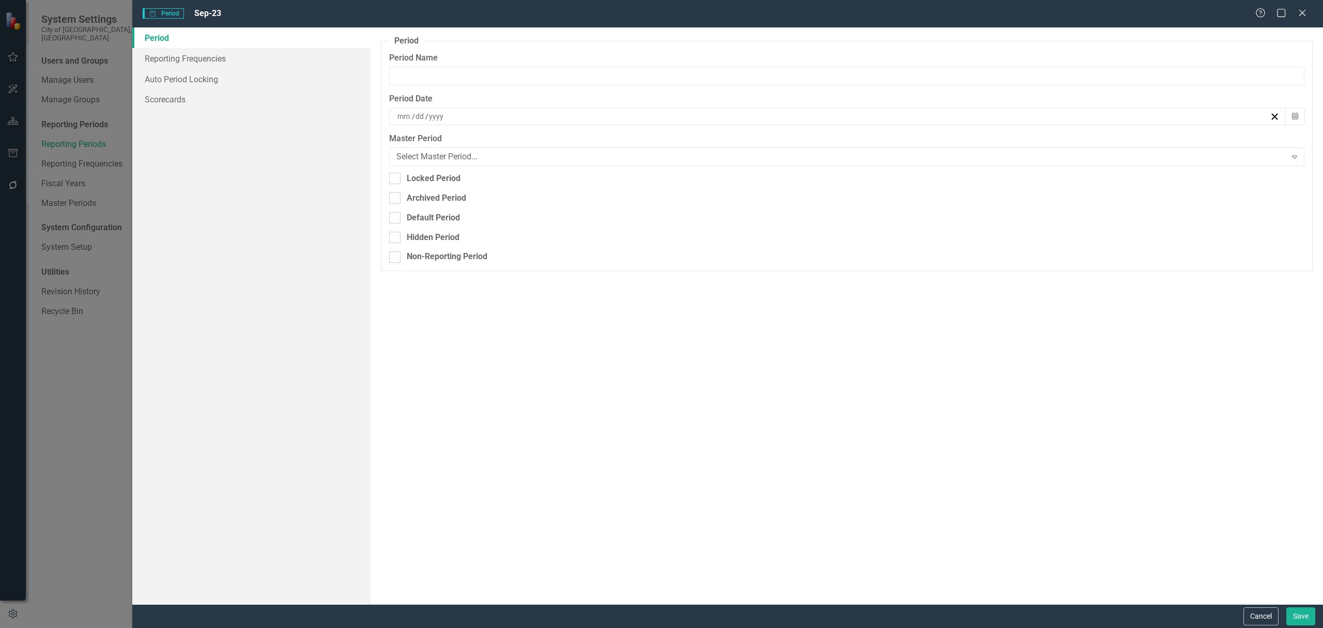
type input "Sep-23"
type input "9"
type input "30"
type input "2023"
click at [220, 66] on link "Reporting Frequencies" at bounding box center [251, 58] width 238 height 21
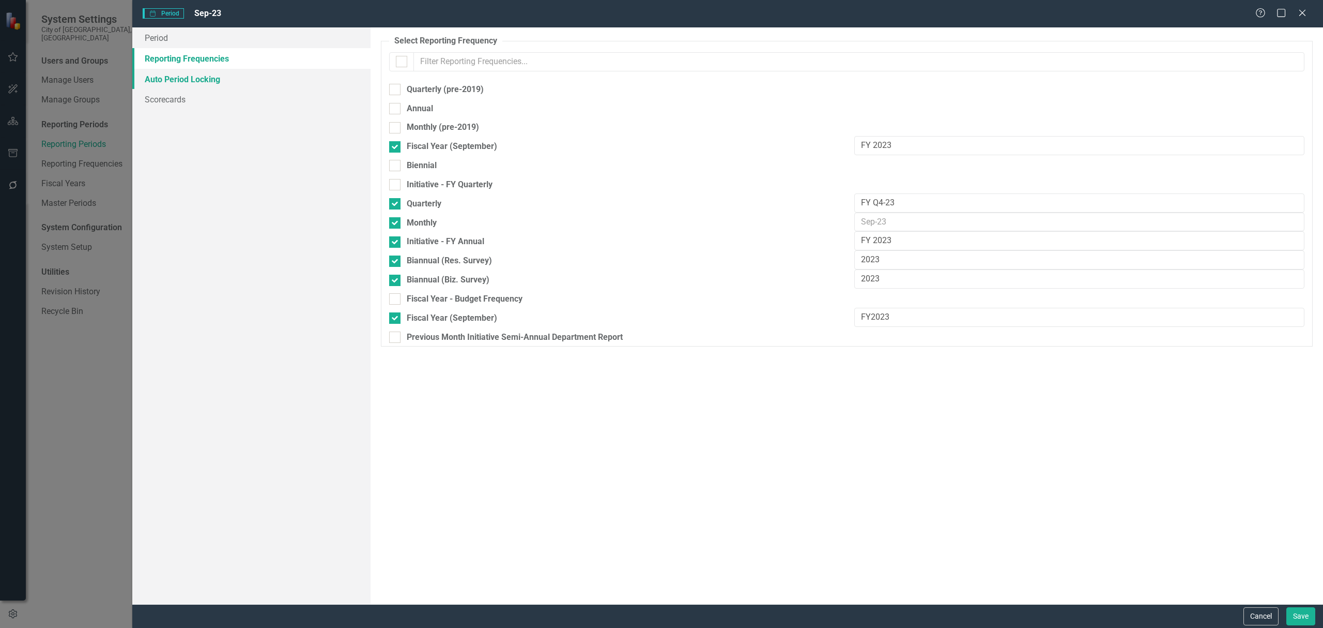
click at [219, 79] on link "Auto Period Locking" at bounding box center [251, 79] width 238 height 21
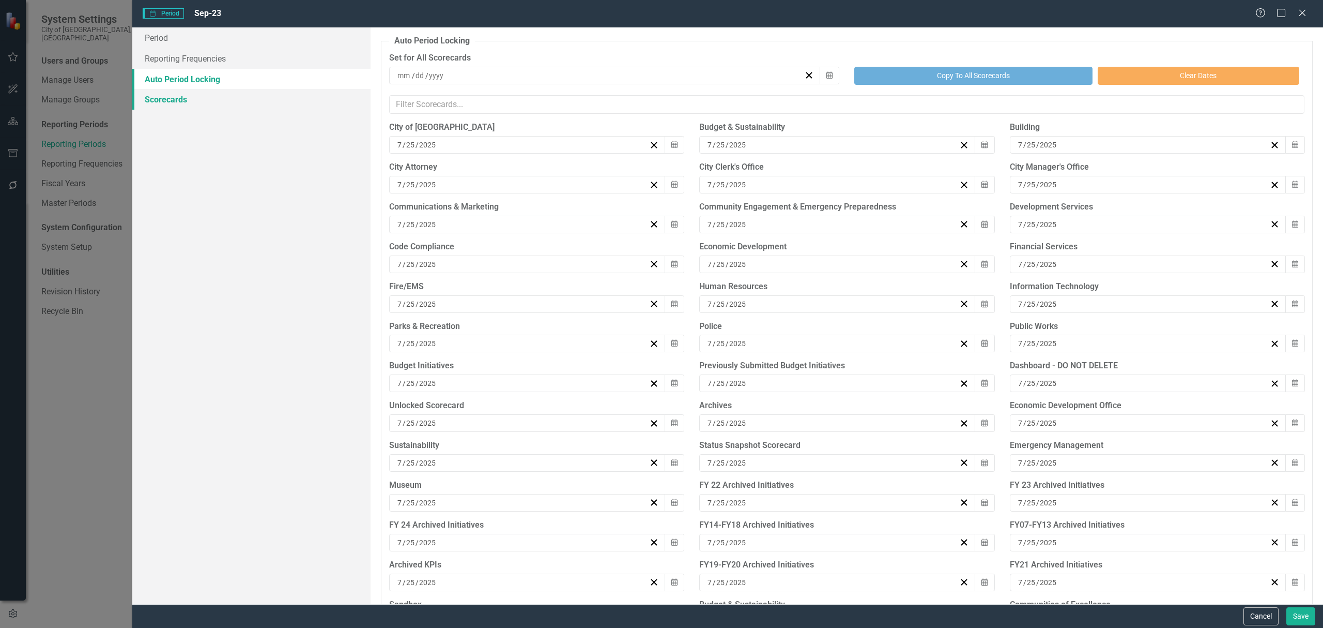
click at [187, 102] on link "Scorecards" at bounding box center [251, 99] width 238 height 21
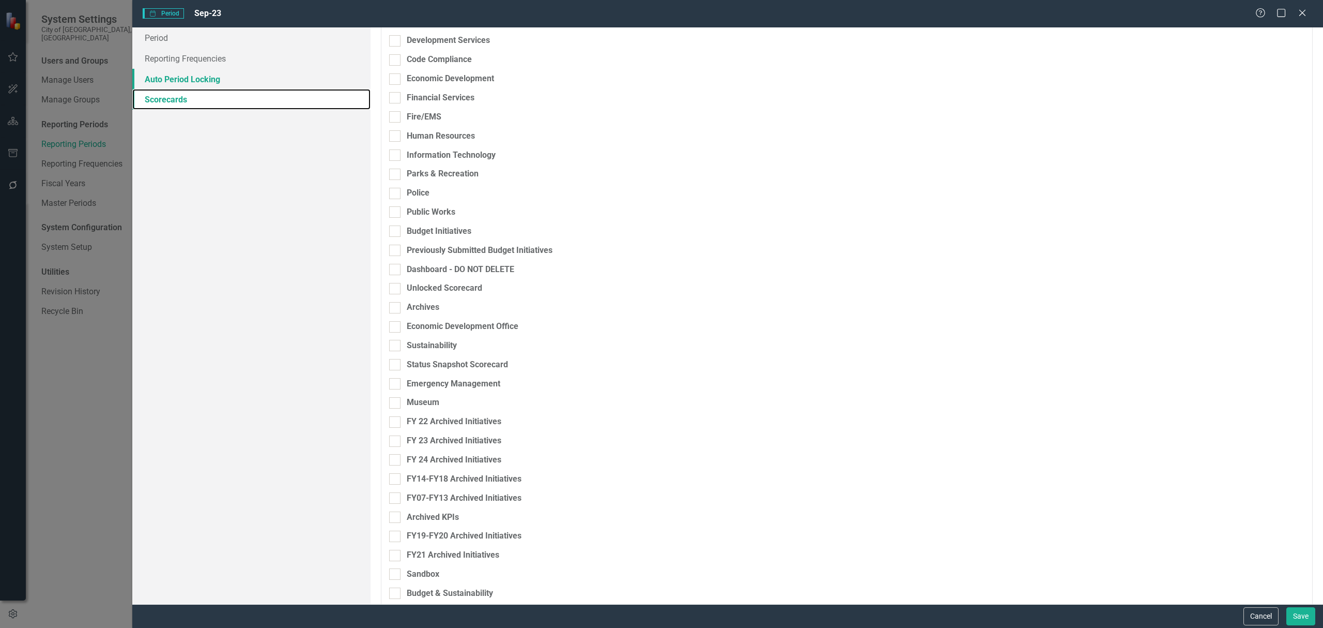
scroll to position [69, 0]
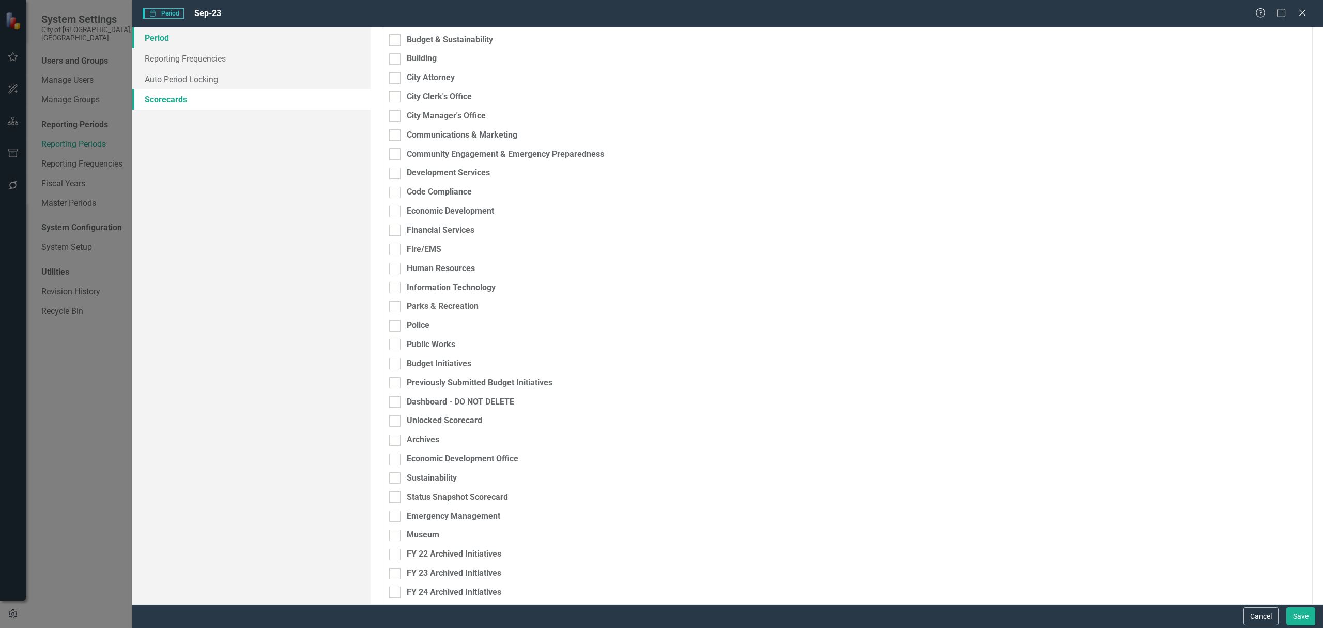
click at [205, 40] on link "Period" at bounding box center [251, 37] width 238 height 21
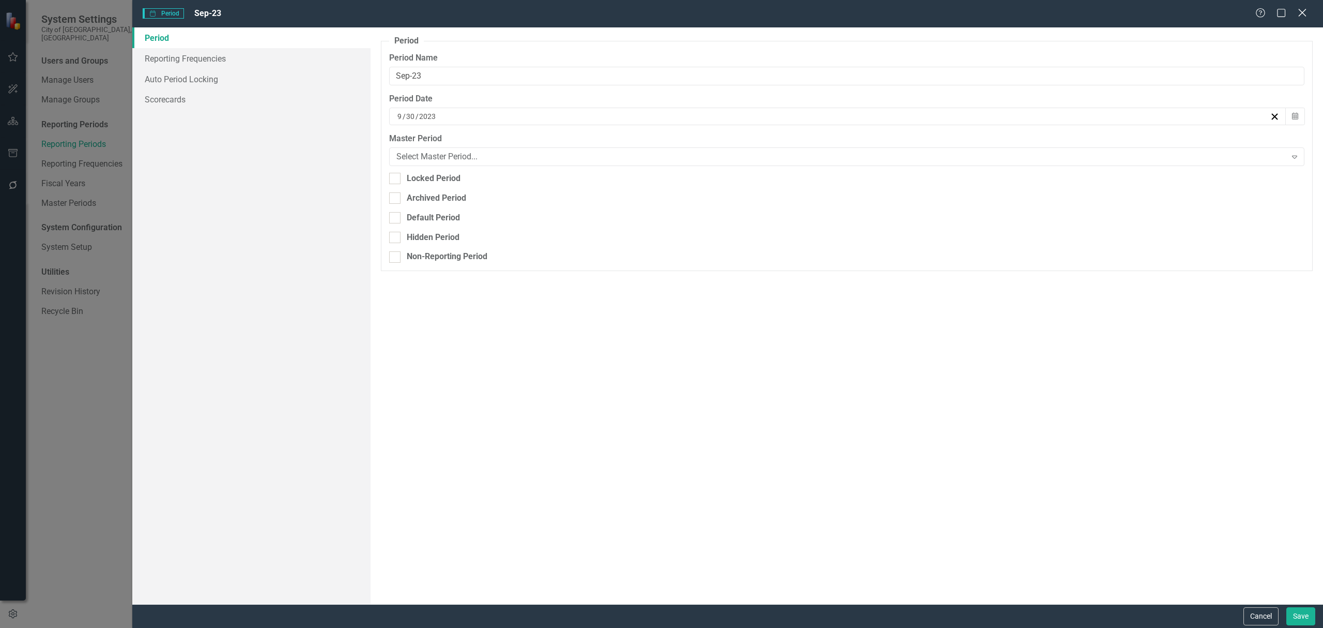
click at [992, 17] on div "Close" at bounding box center [1302, 14] width 13 height 14
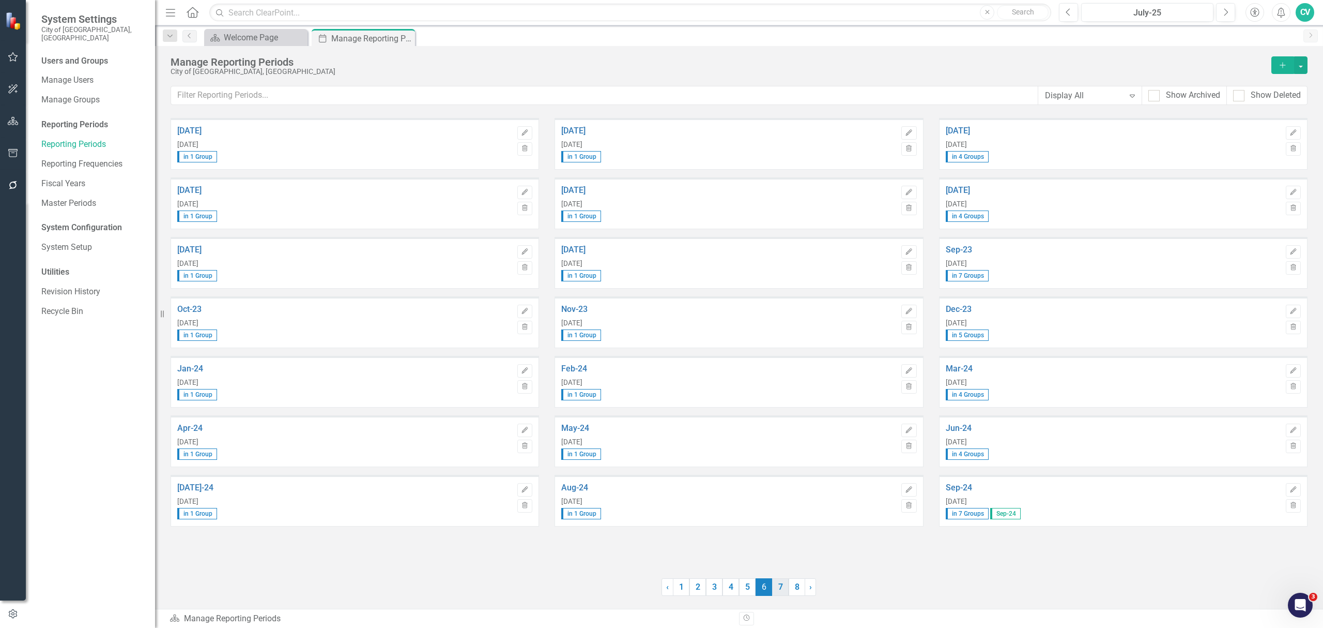
click at [784, 470] on link "7" at bounding box center [780, 587] width 17 height 18
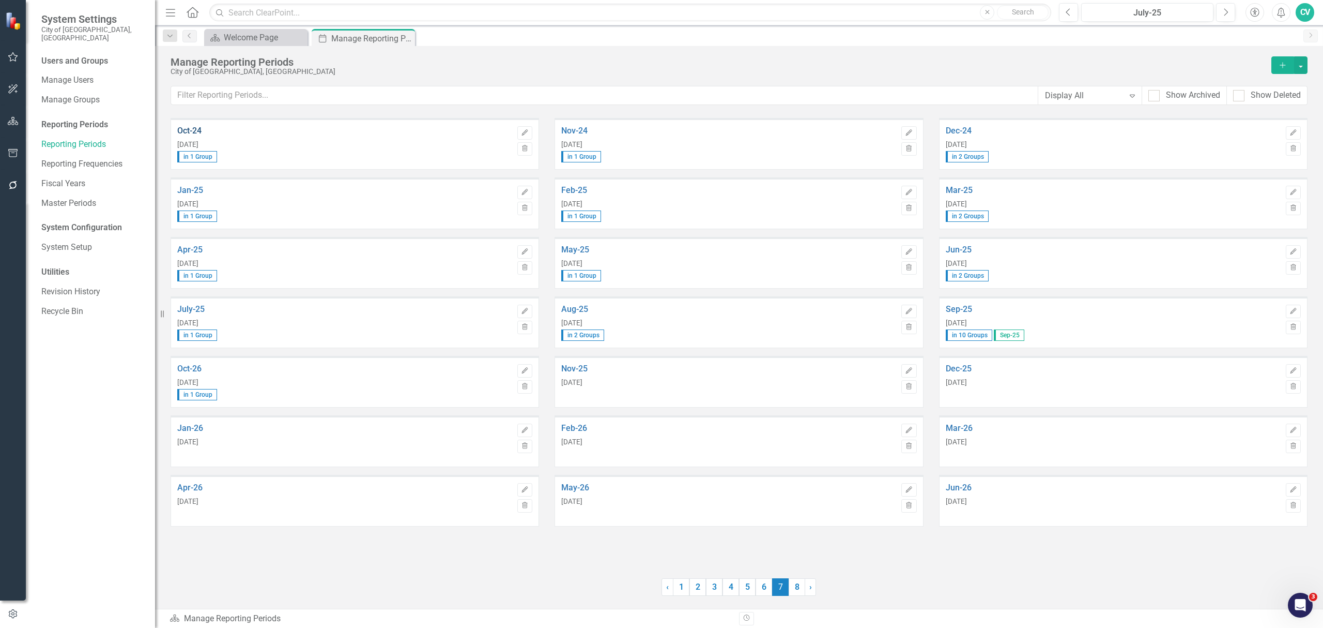
click at [199, 133] on link "Oct-24" at bounding box center [344, 130] width 335 height 9
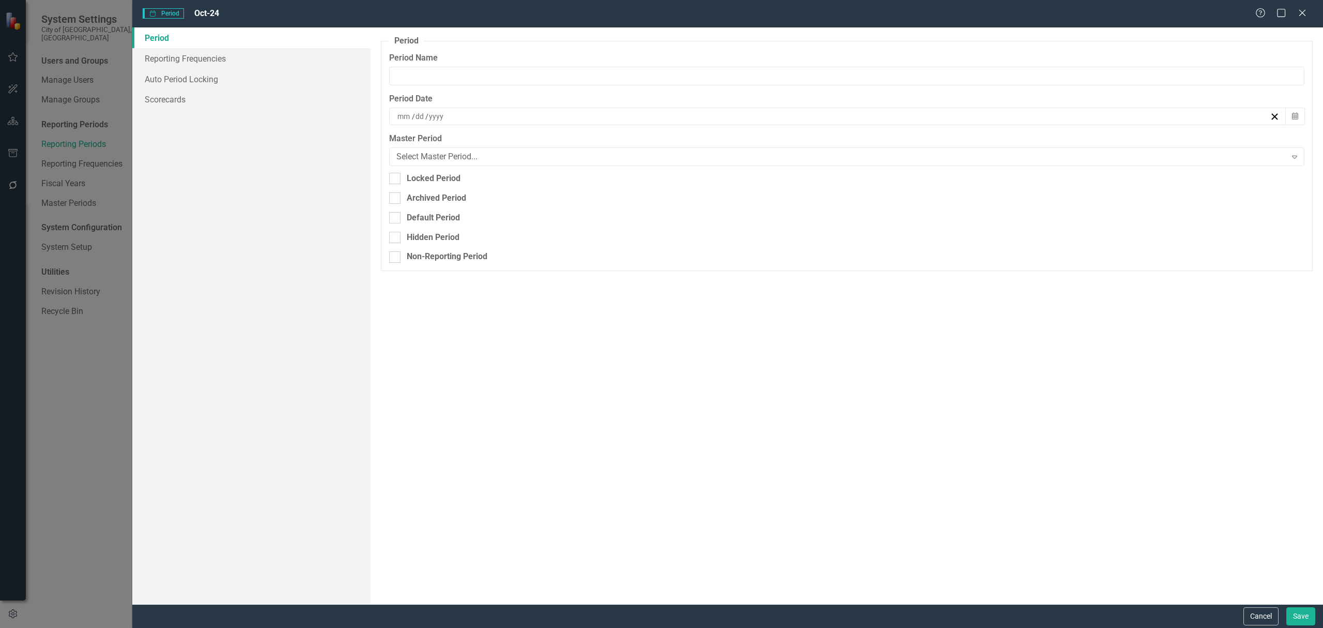
type input "Oct-24"
type input "10"
type input "31"
type input "2024"
click at [245, 63] on link "Reporting Frequencies" at bounding box center [251, 58] width 238 height 21
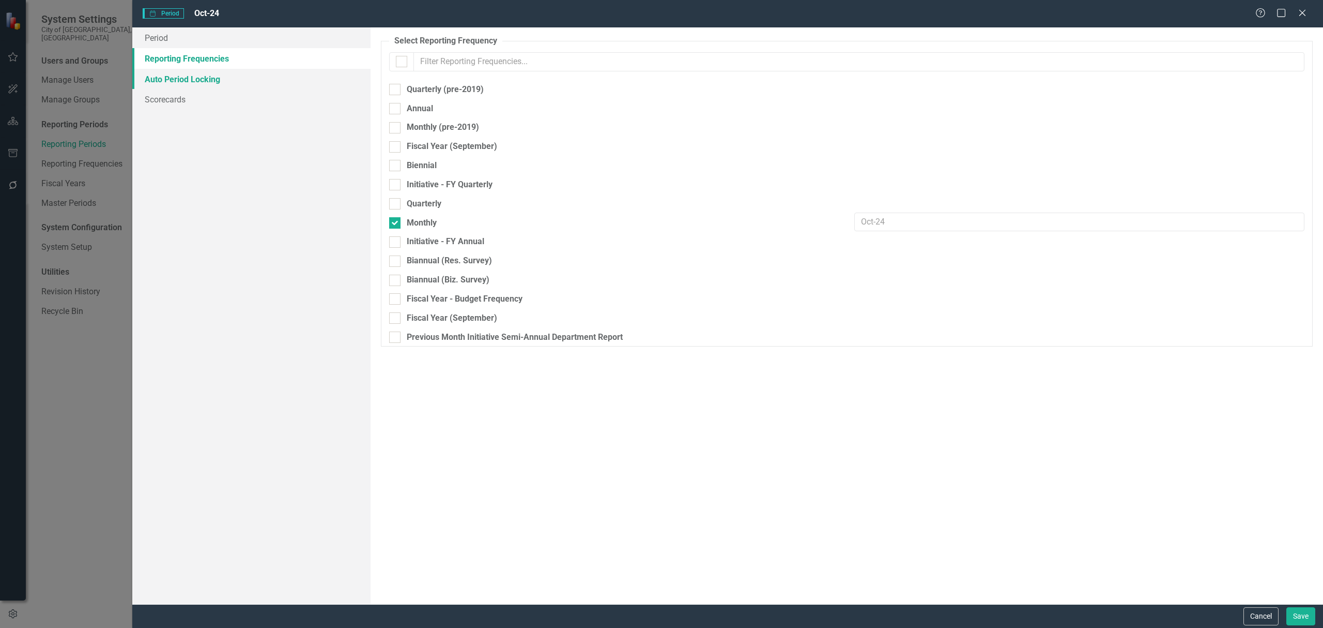
click at [234, 81] on link "Auto Period Locking" at bounding box center [251, 79] width 238 height 21
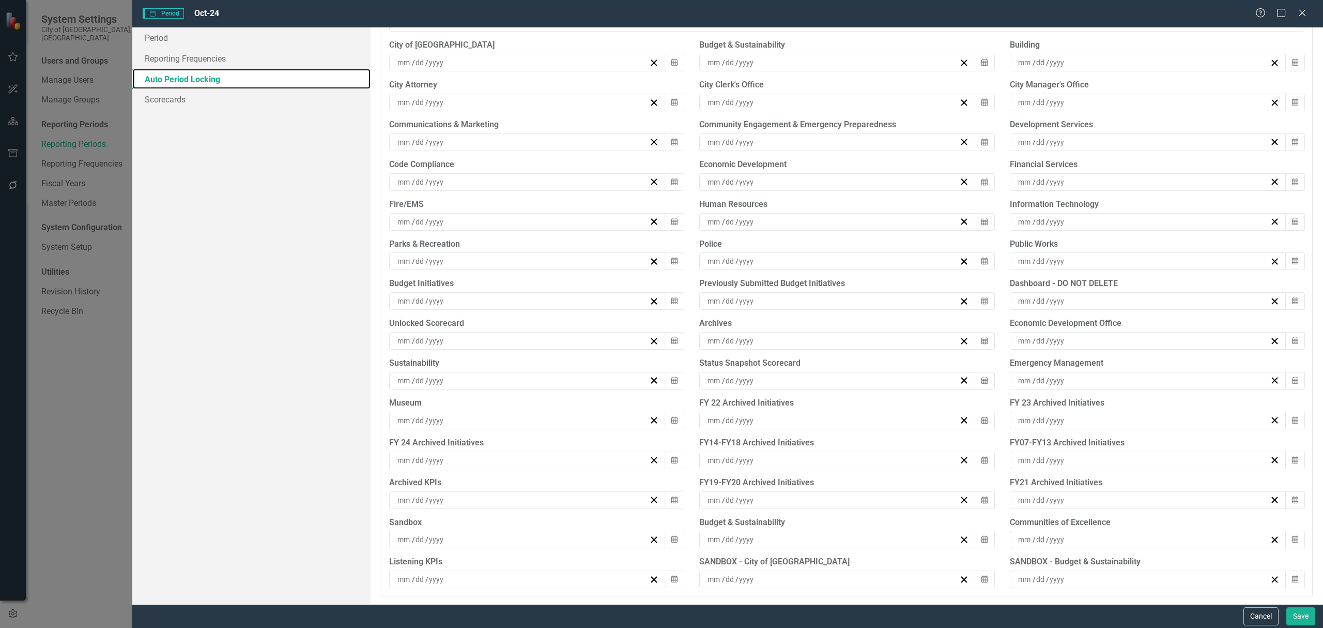
scroll to position [0, 0]
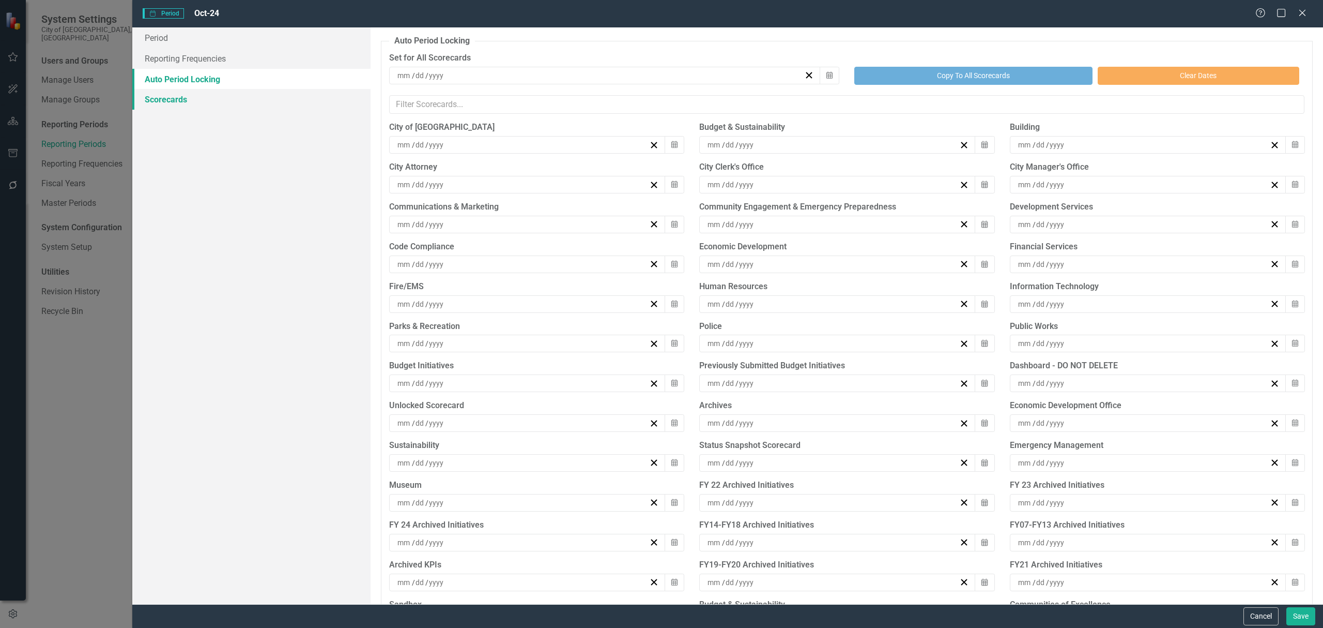
click at [177, 108] on link "Scorecards" at bounding box center [251, 99] width 238 height 21
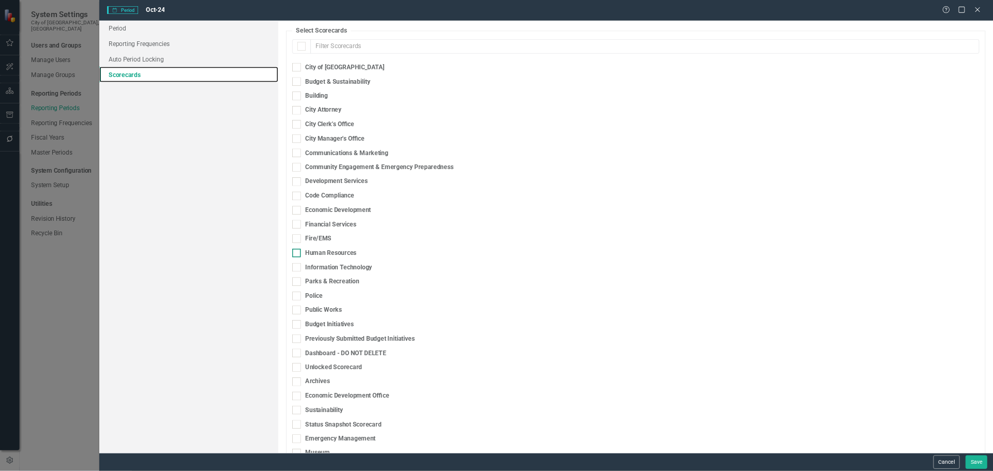
scroll to position [207, 0]
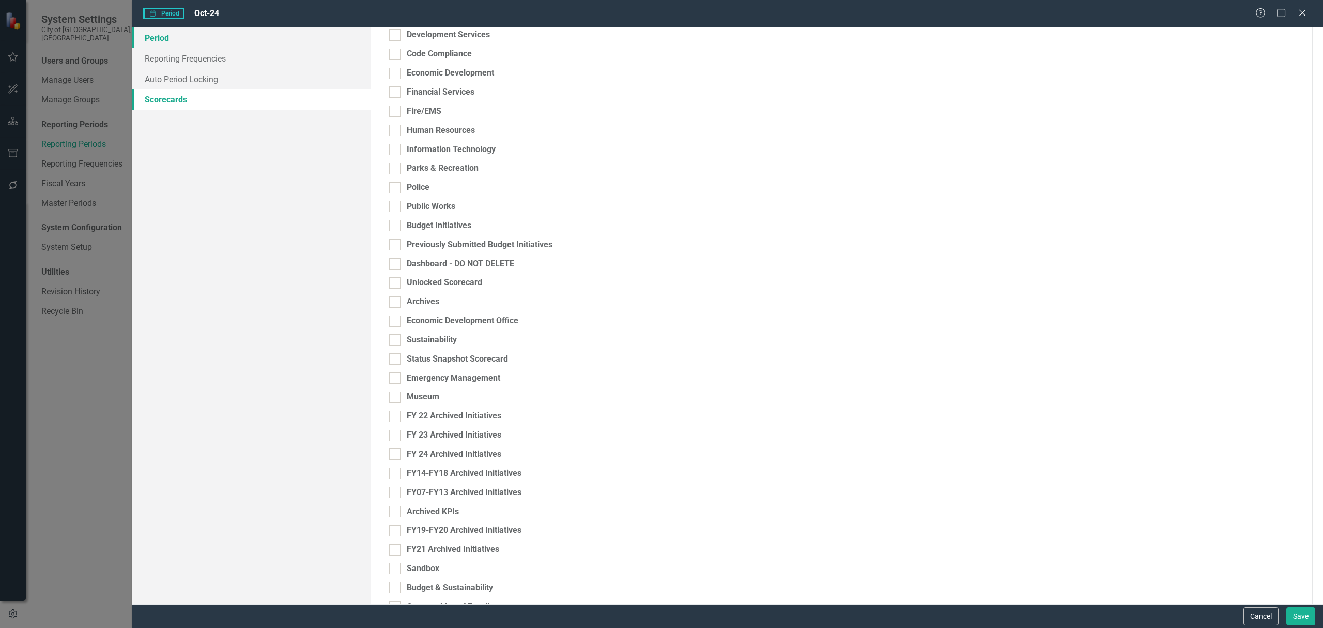
click at [194, 42] on link "Period" at bounding box center [251, 37] width 238 height 21
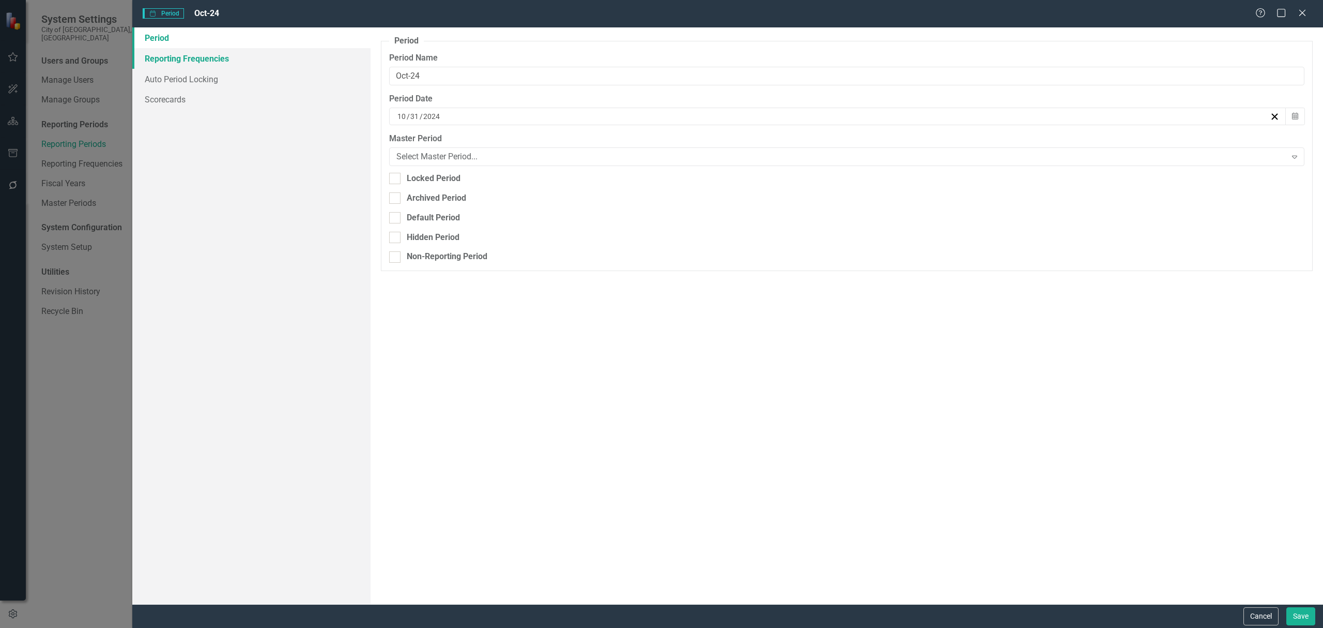
click at [199, 56] on link "Reporting Frequencies" at bounding box center [251, 58] width 238 height 21
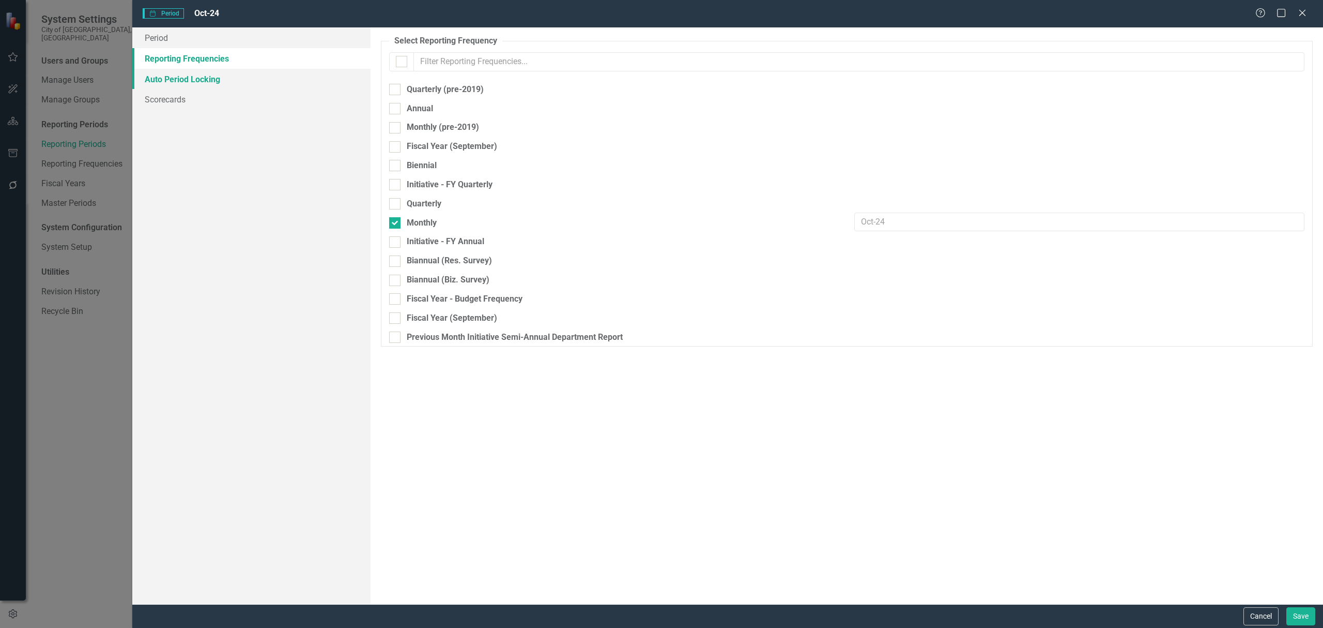
click at [200, 77] on link "Auto Period Locking" at bounding box center [251, 79] width 238 height 21
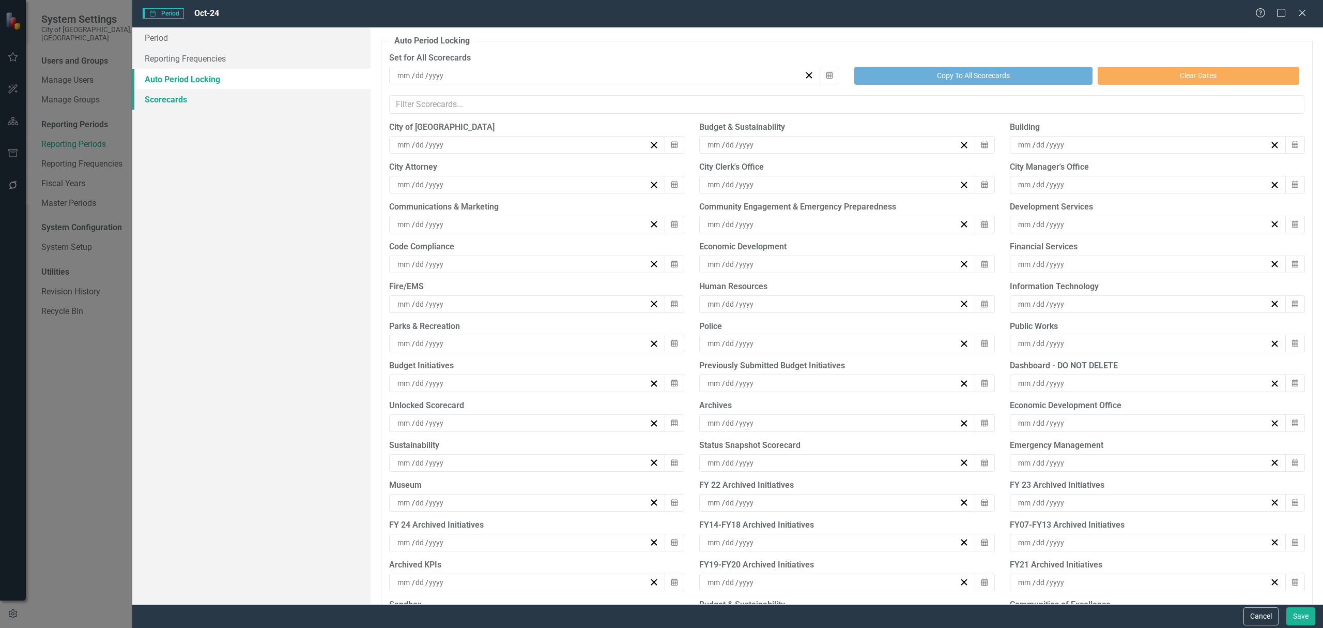
click at [191, 99] on link "Scorecards" at bounding box center [251, 99] width 238 height 21
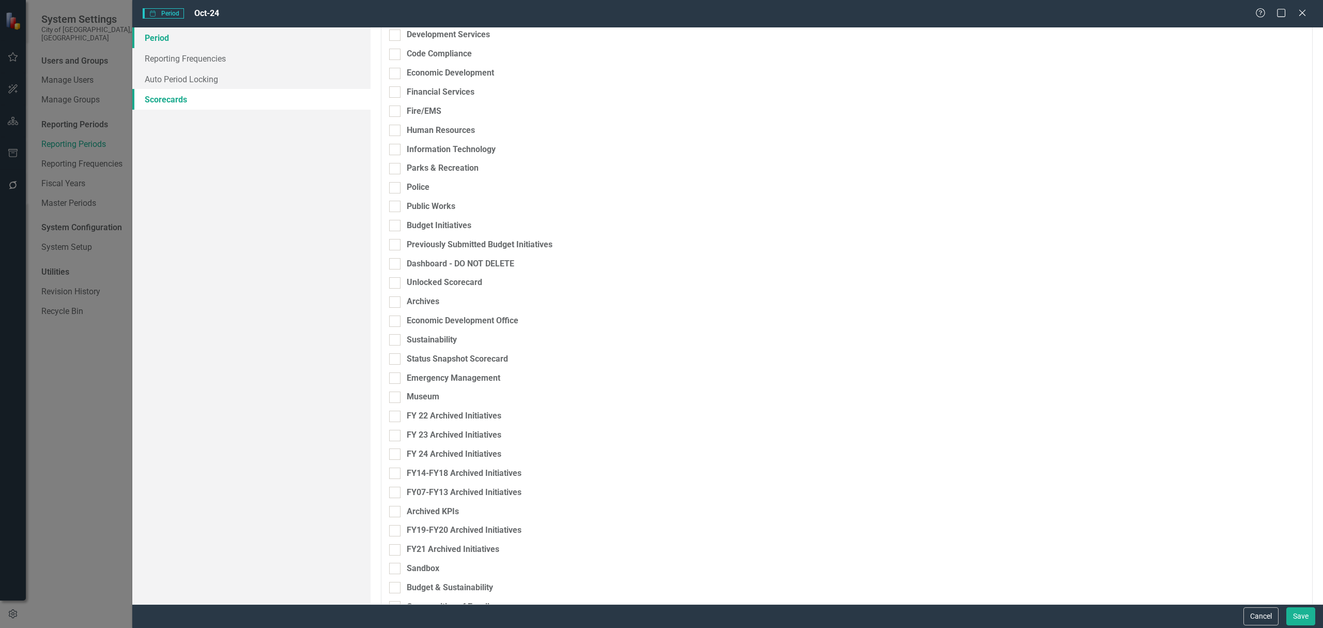
click at [187, 42] on link "Period" at bounding box center [251, 37] width 238 height 21
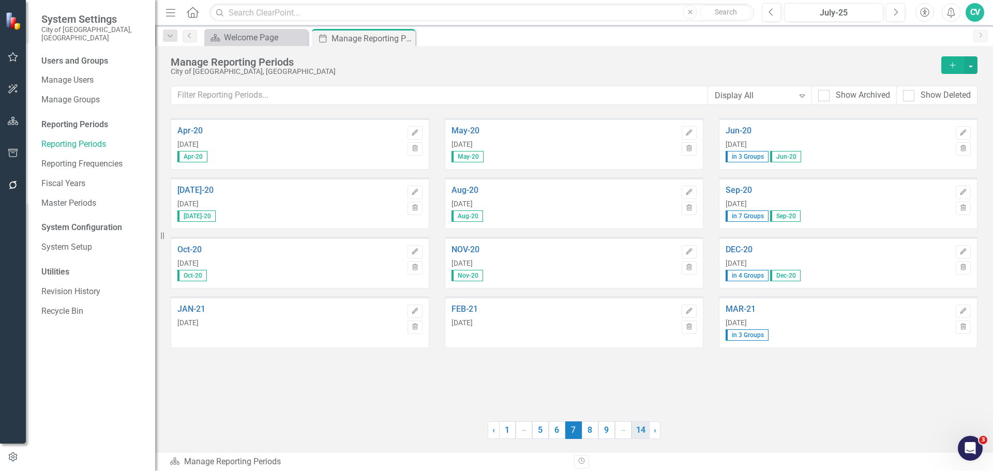
click at [645, 430] on link "14" at bounding box center [640, 430] width 18 height 18
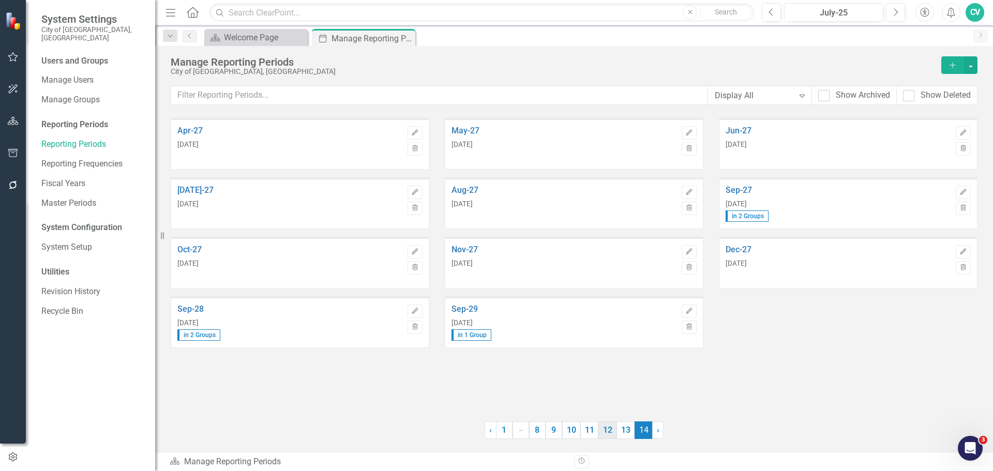
click at [606, 431] on link "12" at bounding box center [607, 430] width 18 height 18
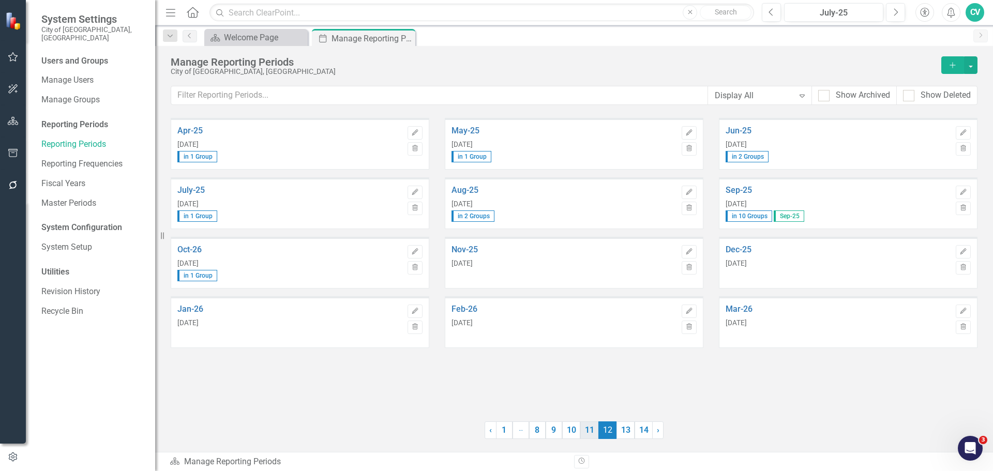
click at [597, 431] on link "11" at bounding box center [589, 430] width 18 height 18
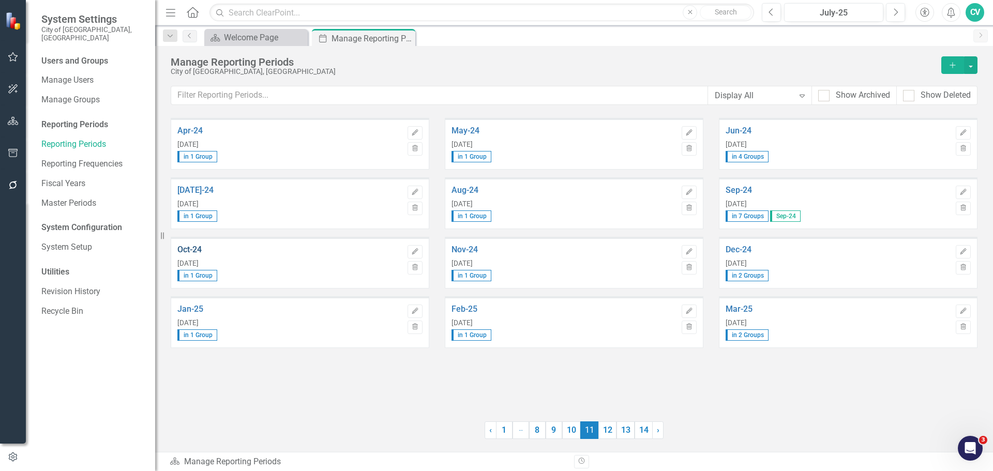
click at [196, 250] on link "Oct-24" at bounding box center [289, 249] width 225 height 9
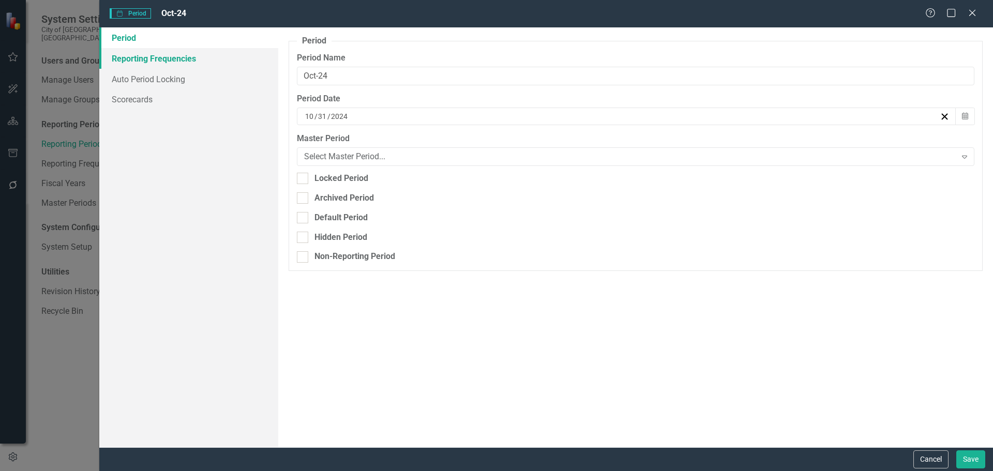
click at [192, 63] on link "Reporting Frequencies" at bounding box center [188, 58] width 179 height 21
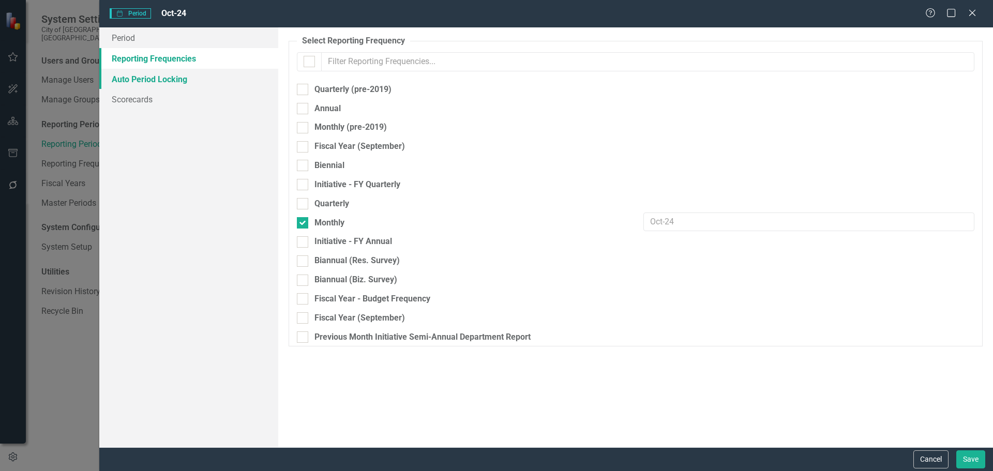
click at [146, 87] on link "Auto Period Locking" at bounding box center [188, 79] width 179 height 21
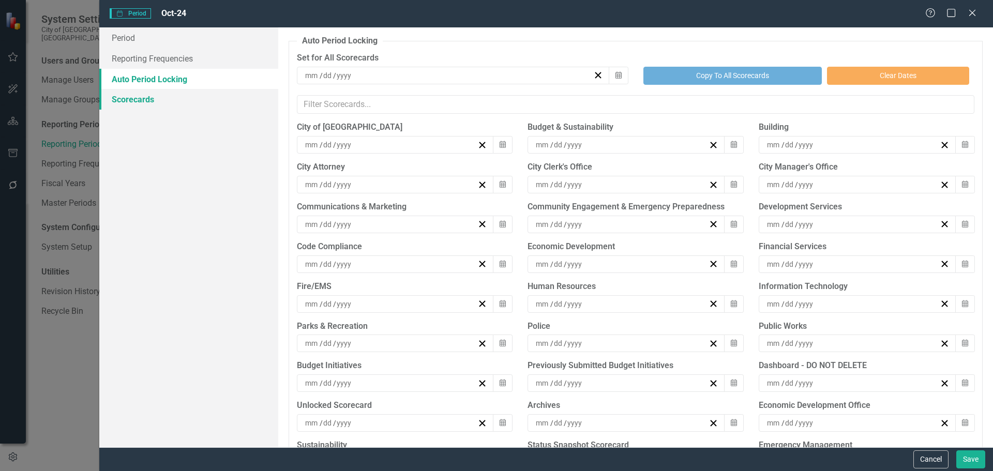
click at [146, 103] on link "Scorecards" at bounding box center [188, 99] width 179 height 21
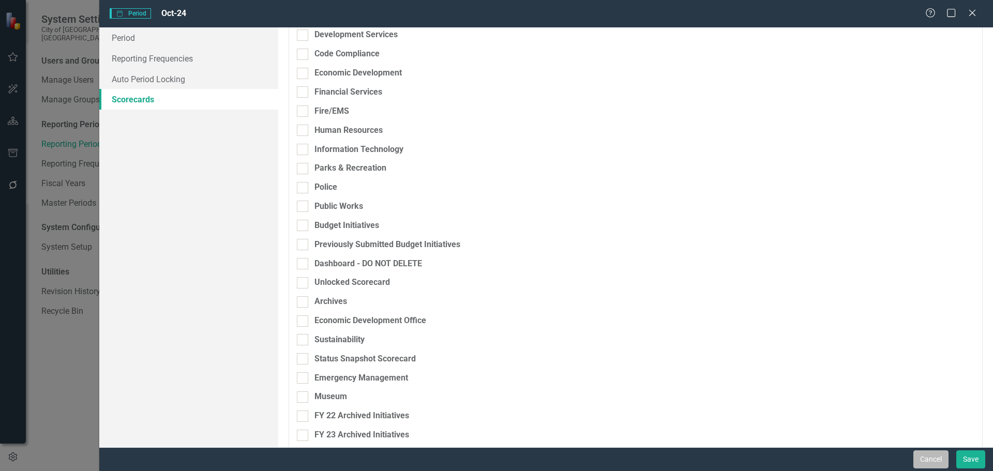
click at [940, 459] on button "Cancel" at bounding box center [930, 459] width 35 height 18
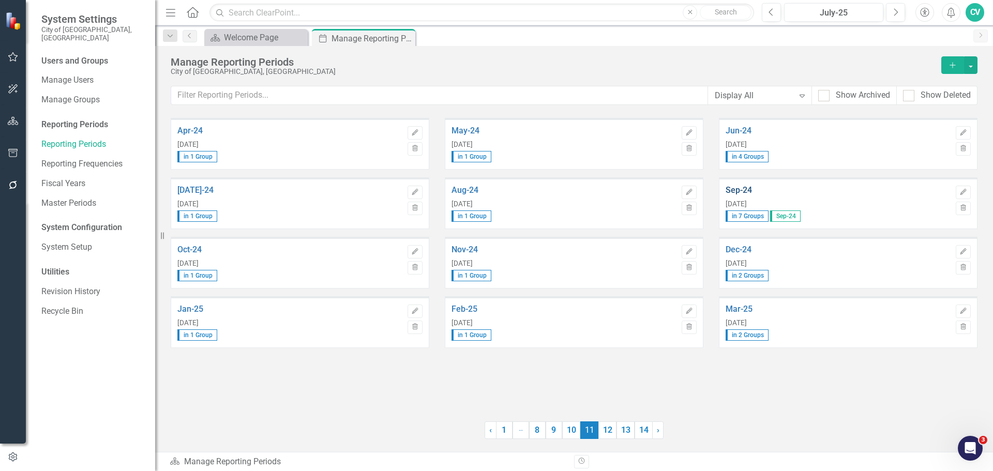
click at [741, 190] on link "Sep-24" at bounding box center [837, 190] width 225 height 9
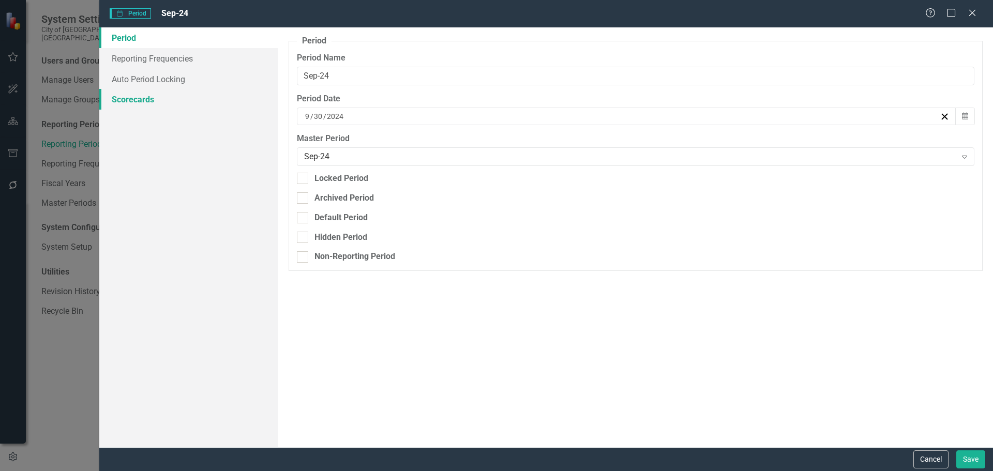
click at [164, 98] on link "Scorecards" at bounding box center [188, 99] width 179 height 21
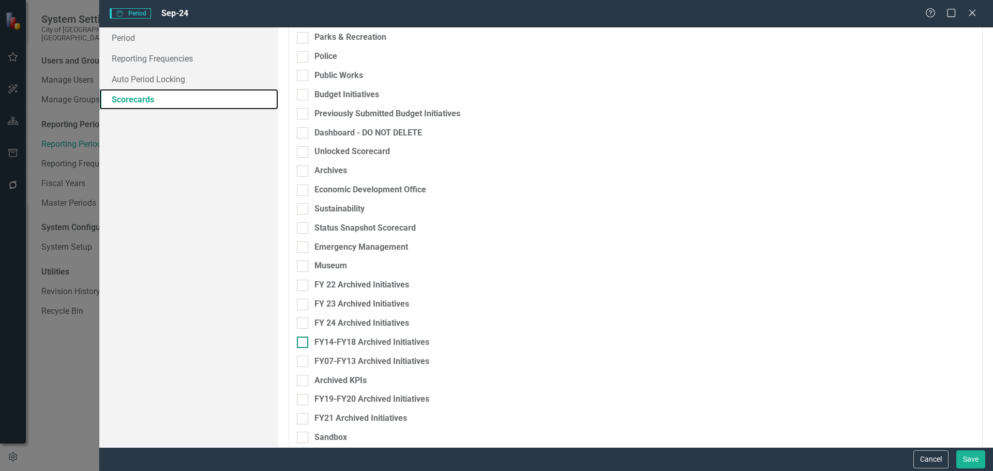
scroll to position [445, 0]
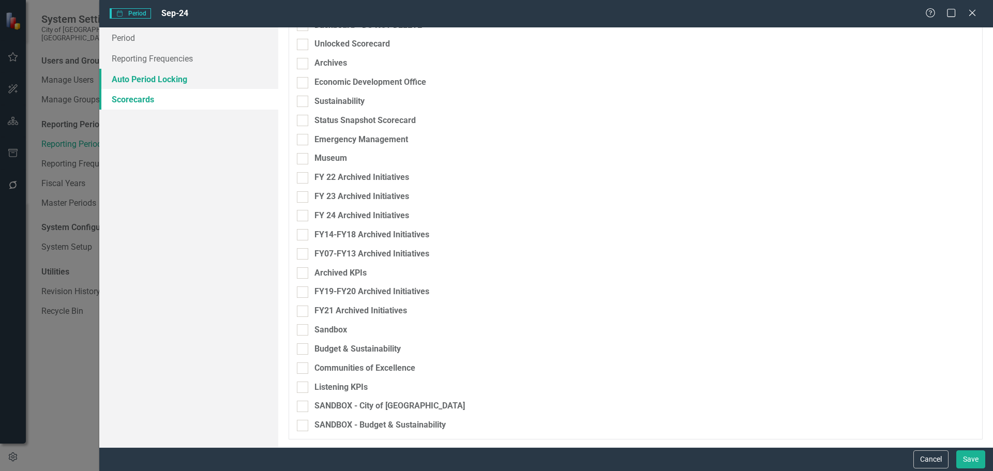
click at [177, 83] on link "Auto Period Locking" at bounding box center [188, 79] width 179 height 21
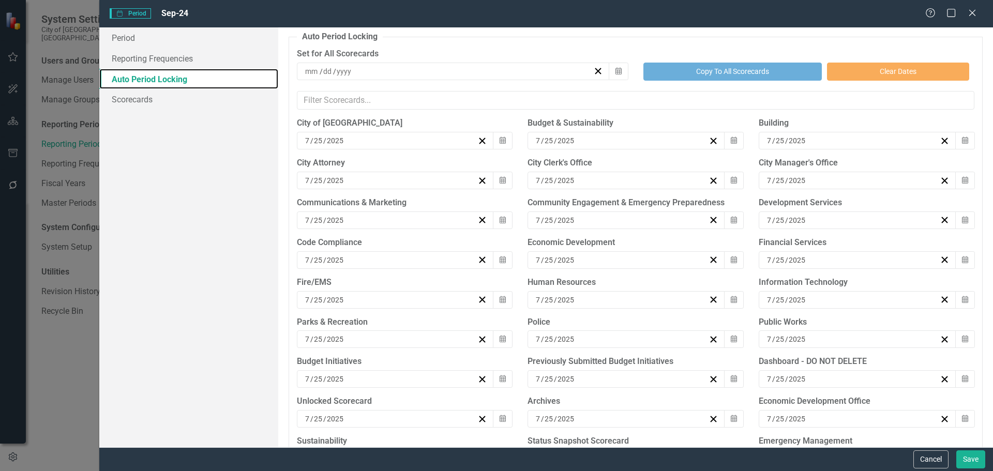
scroll to position [0, 0]
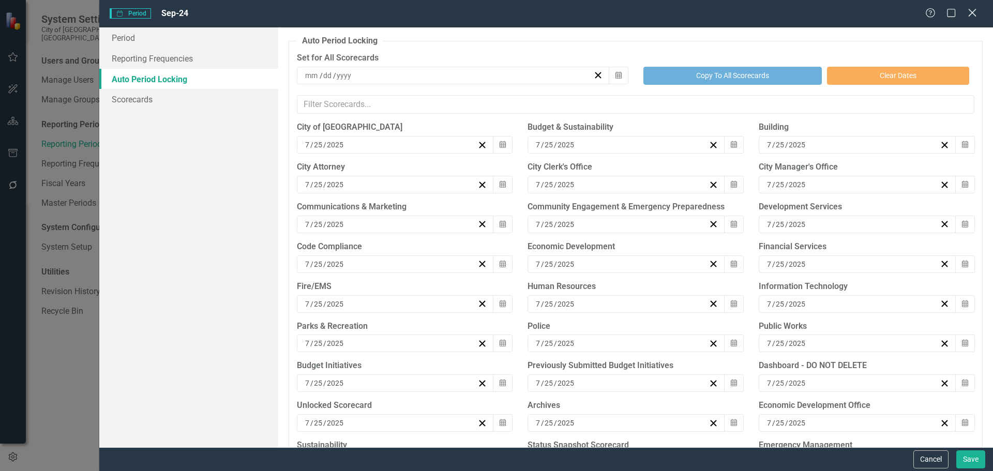
click at [973, 10] on icon "Close" at bounding box center [971, 13] width 13 height 10
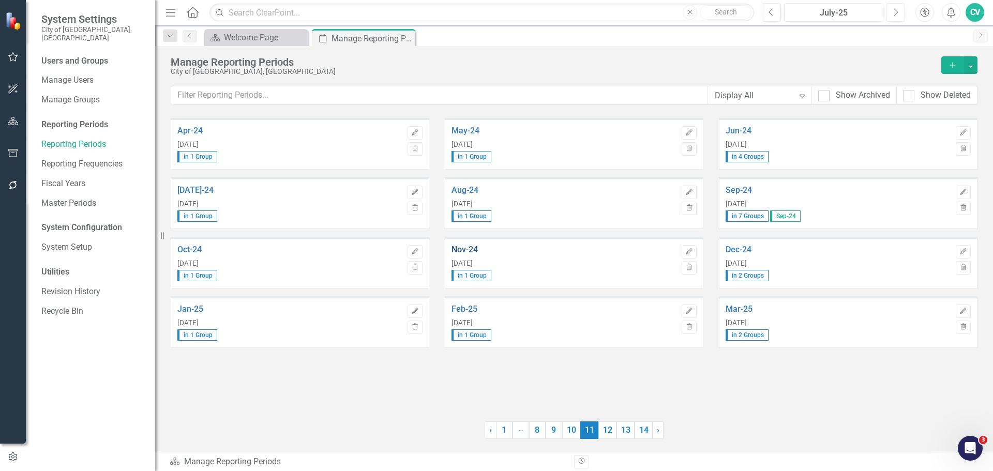
click at [460, 251] on link "Nov-24" at bounding box center [563, 249] width 225 height 9
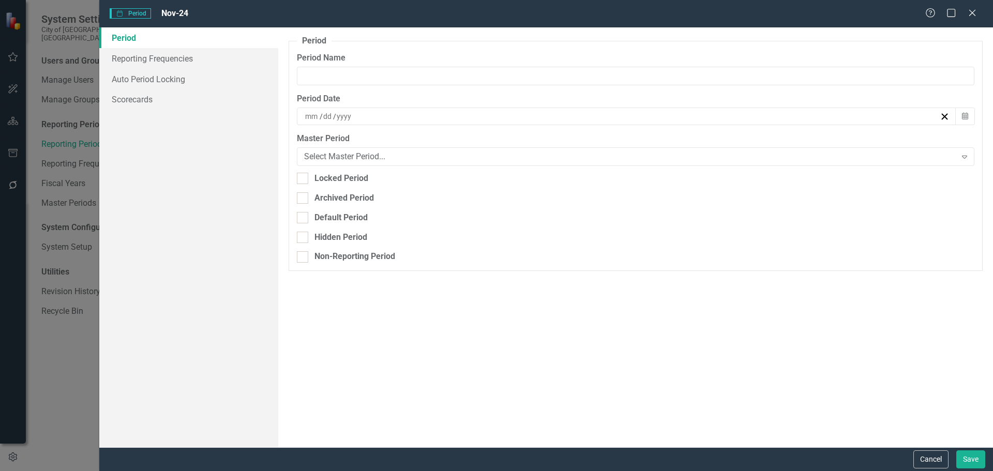
type input "Nov-24"
type input "11"
type input "30"
type input "2024"
click at [177, 58] on link "Reporting Frequencies" at bounding box center [188, 58] width 179 height 21
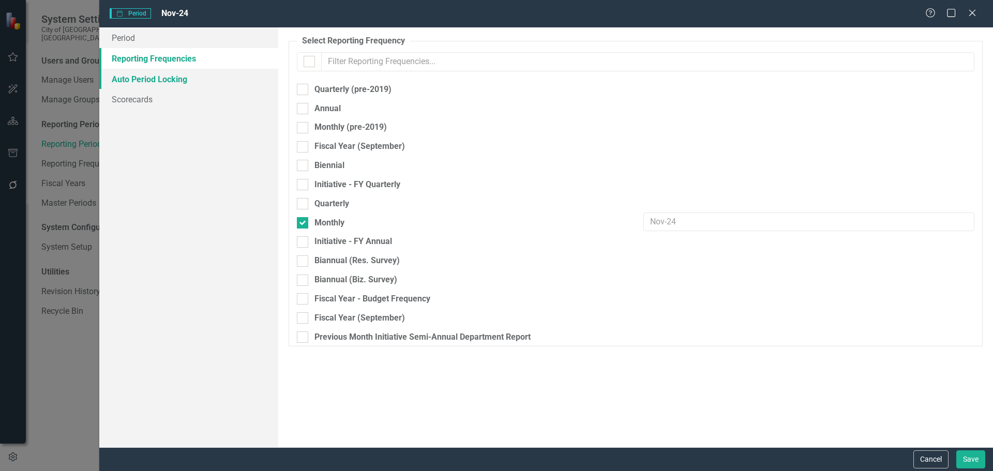
click at [175, 77] on link "Auto Period Locking" at bounding box center [188, 79] width 179 height 21
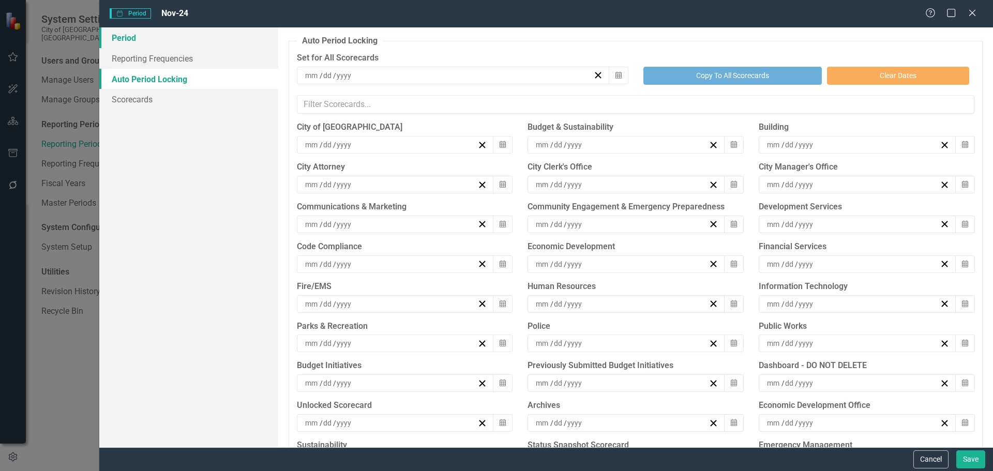
click at [153, 39] on link "Period" at bounding box center [188, 37] width 179 height 21
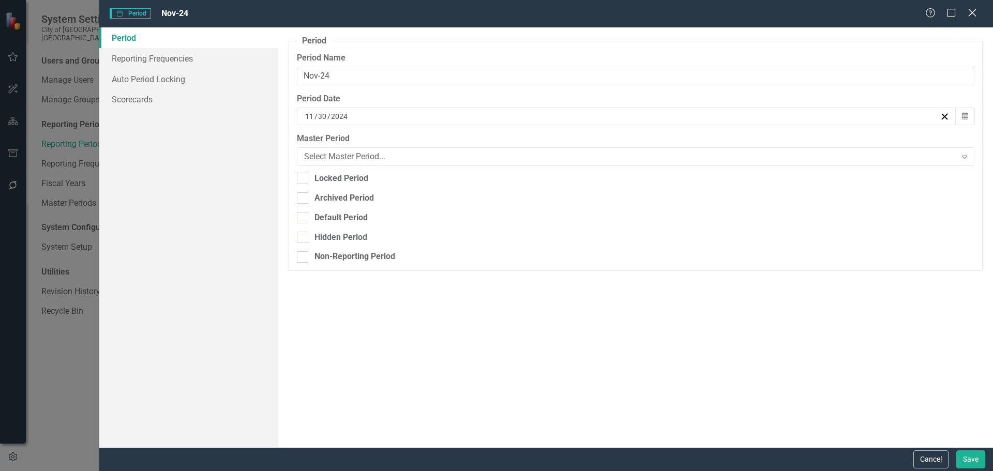
click at [971, 14] on icon at bounding box center [972, 13] width 8 height 8
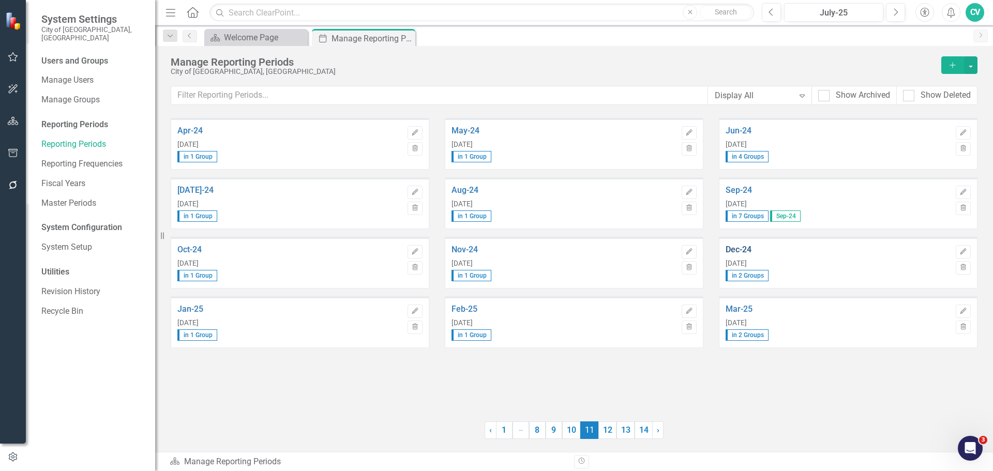
click at [748, 251] on link "Dec-24" at bounding box center [837, 249] width 225 height 9
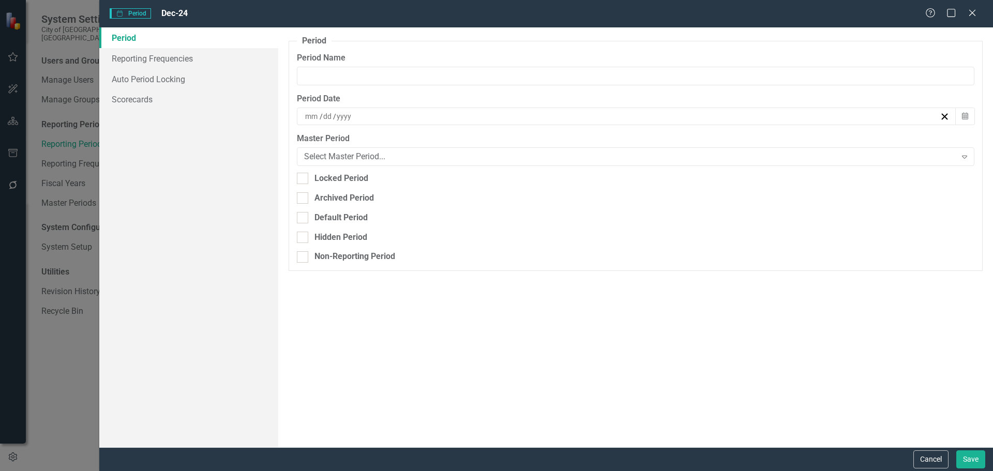
type input "Dec-24"
type input "12"
type input "30"
type input "2024"
click at [204, 61] on link "Reporting Frequencies" at bounding box center [188, 58] width 179 height 21
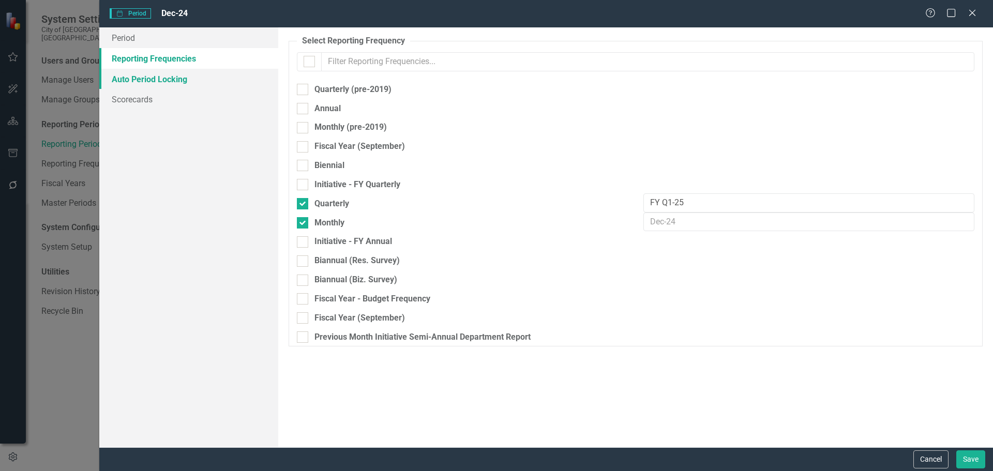
click at [163, 81] on link "Auto Period Locking" at bounding box center [188, 79] width 179 height 21
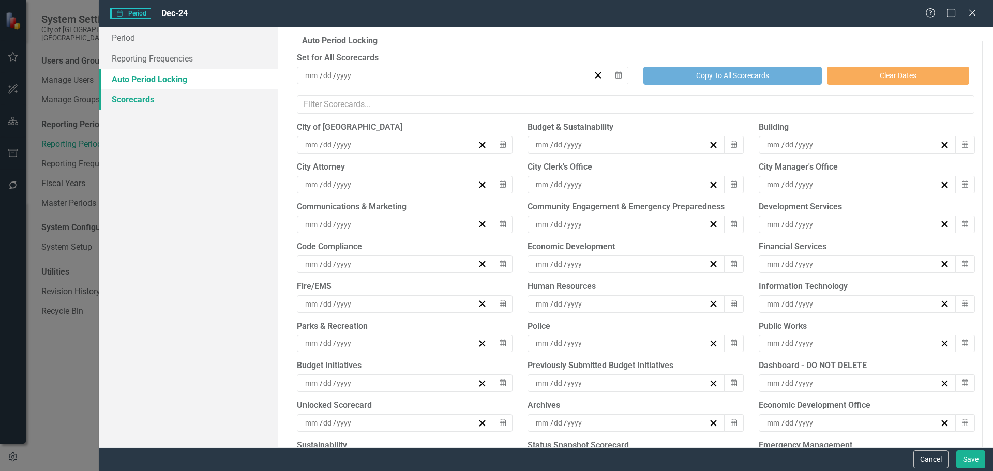
click at [151, 100] on link "Scorecards" at bounding box center [188, 99] width 179 height 21
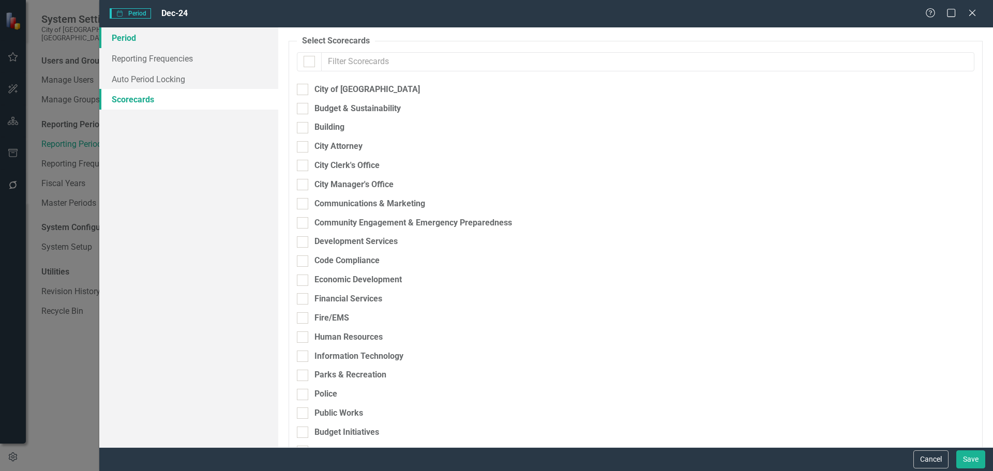
click at [193, 36] on link "Period" at bounding box center [188, 37] width 179 height 21
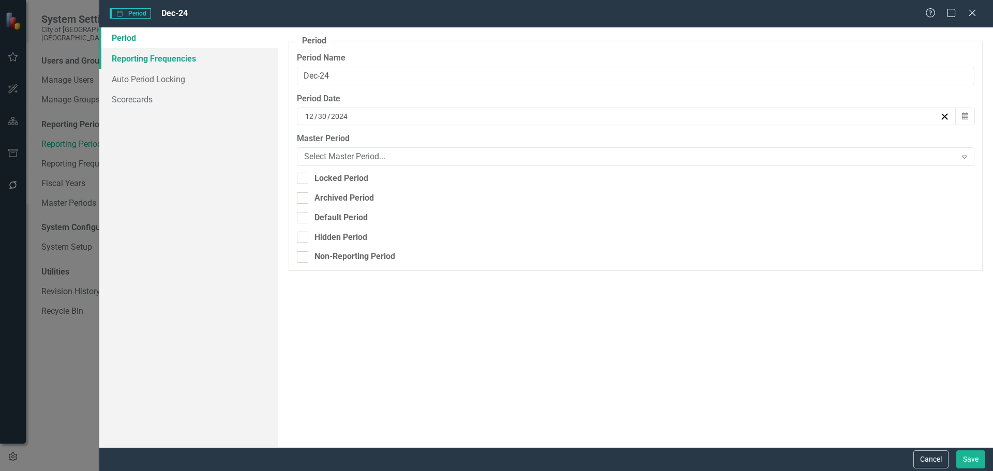
click at [186, 61] on link "Reporting Frequencies" at bounding box center [188, 58] width 179 height 21
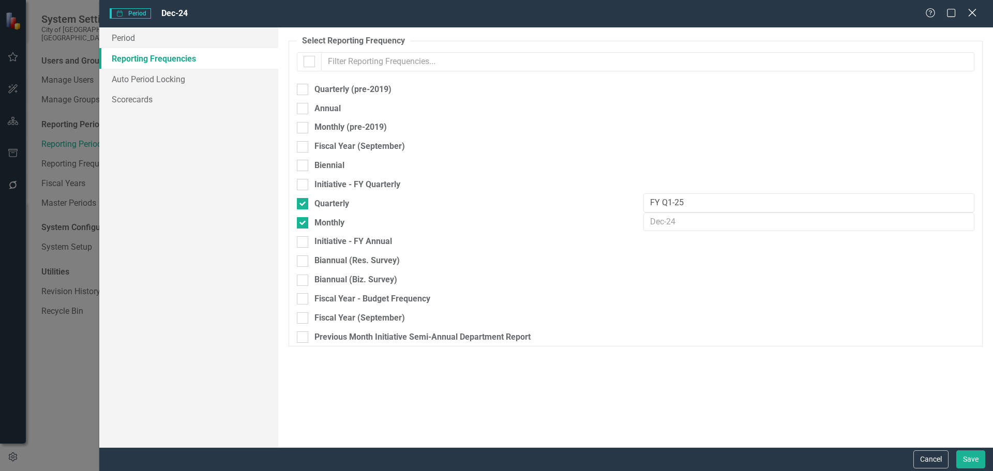
click at [969, 13] on icon "Close" at bounding box center [971, 13] width 13 height 10
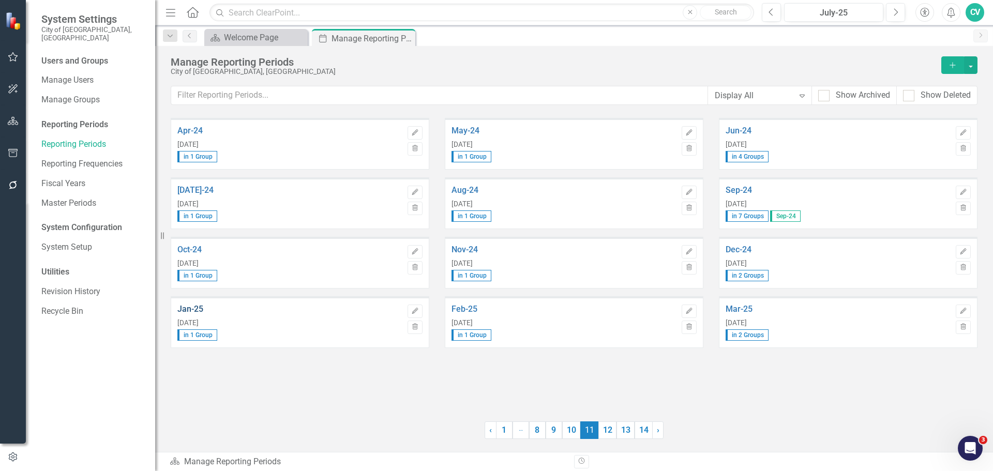
click at [195, 311] on link "Jan-25" at bounding box center [289, 308] width 225 height 9
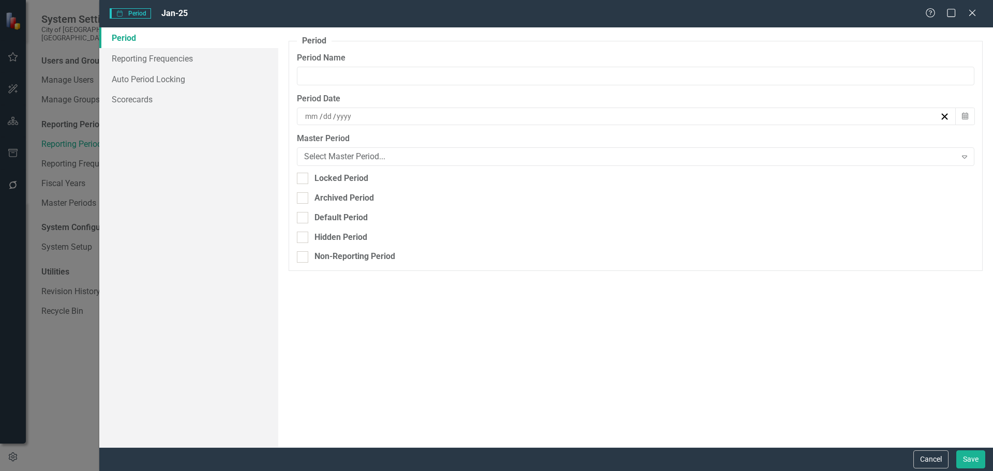
type input "Jan-25"
type input "1"
type input "31"
type input "2025"
click at [128, 59] on link "Reporting Frequencies" at bounding box center [188, 58] width 179 height 21
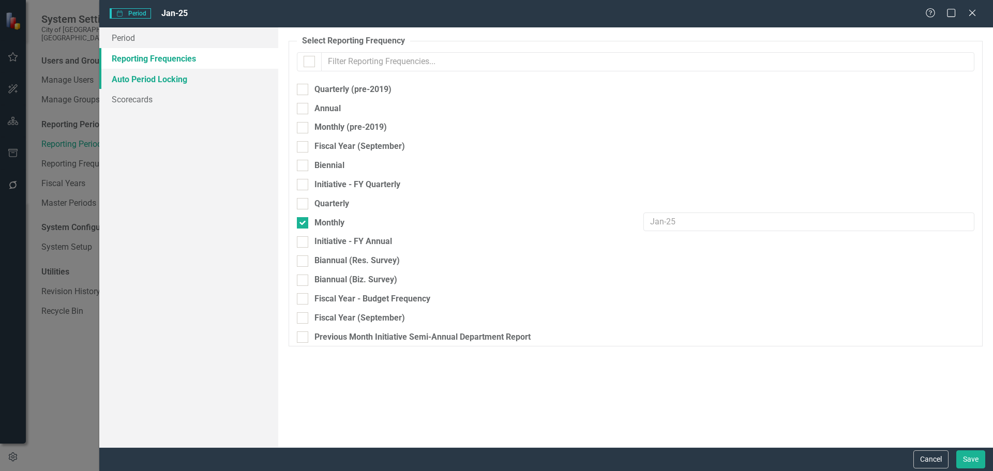
click at [136, 75] on link "Auto Period Locking" at bounding box center [188, 79] width 179 height 21
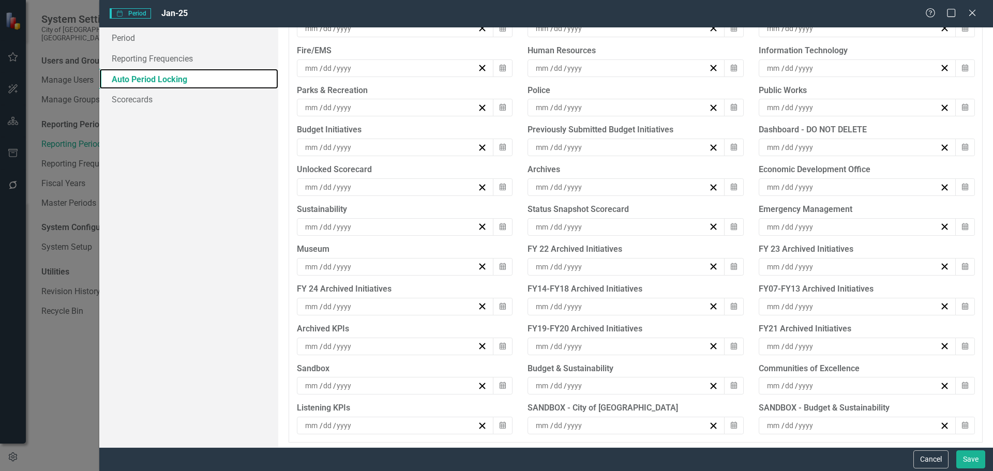
scroll to position [239, 0]
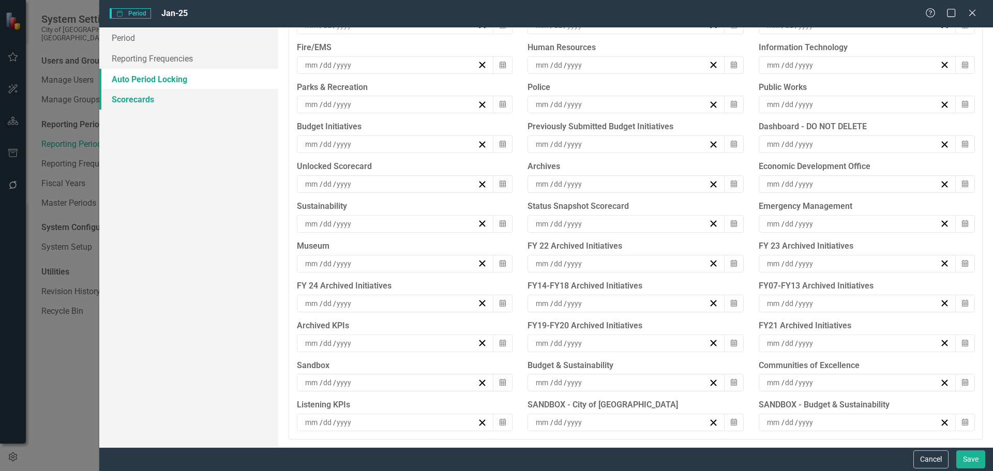
click at [130, 97] on link "Scorecards" at bounding box center [188, 99] width 179 height 21
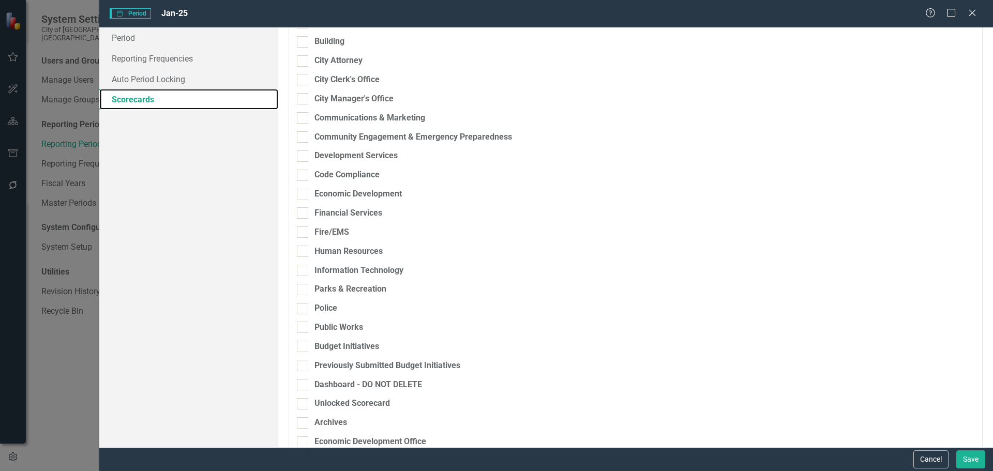
scroll to position [258, 0]
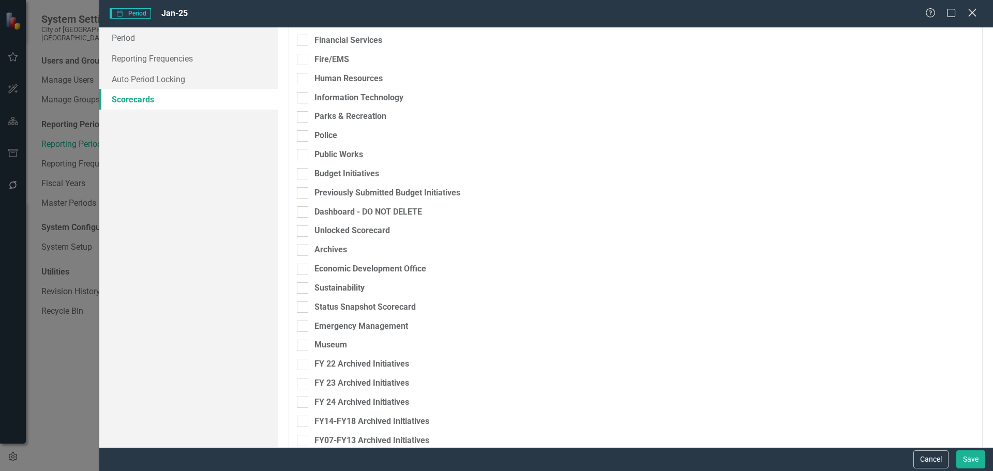
click at [973, 14] on icon at bounding box center [972, 13] width 8 height 8
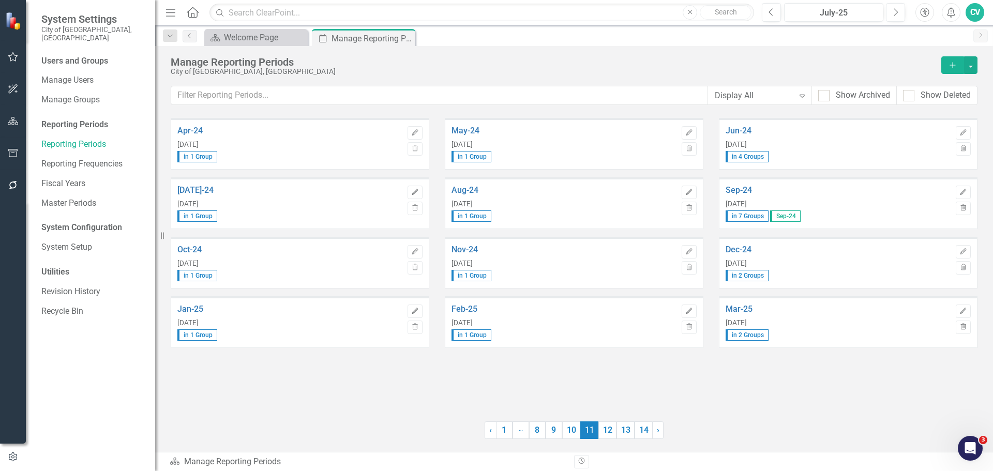
click at [467, 302] on div "Feb-25 [DATE] in 1 Group" at bounding box center [563, 322] width 225 height 49
click at [467, 305] on link "Feb-25" at bounding box center [563, 308] width 225 height 9
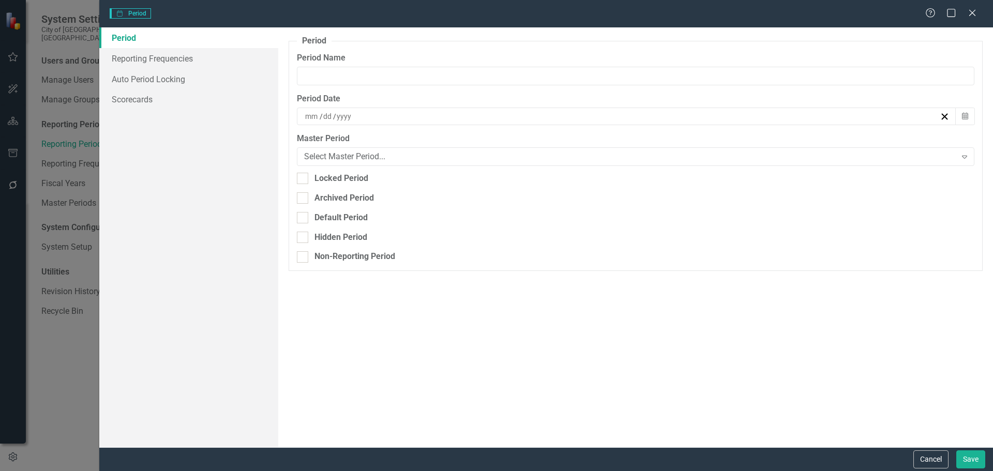
type input "Feb-25"
type input "2"
type input "28"
type input "2025"
click at [171, 58] on link "Reporting Frequencies" at bounding box center [188, 58] width 179 height 21
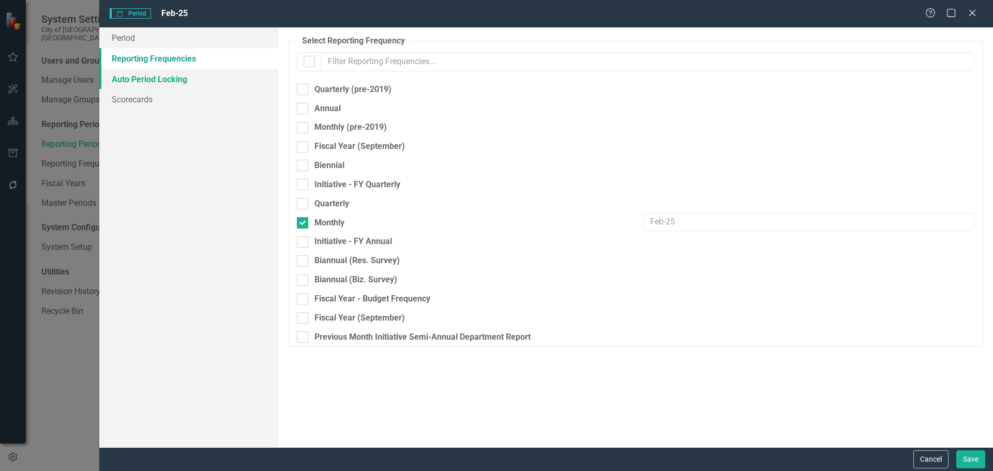
click at [168, 78] on link "Auto Period Locking" at bounding box center [188, 79] width 179 height 21
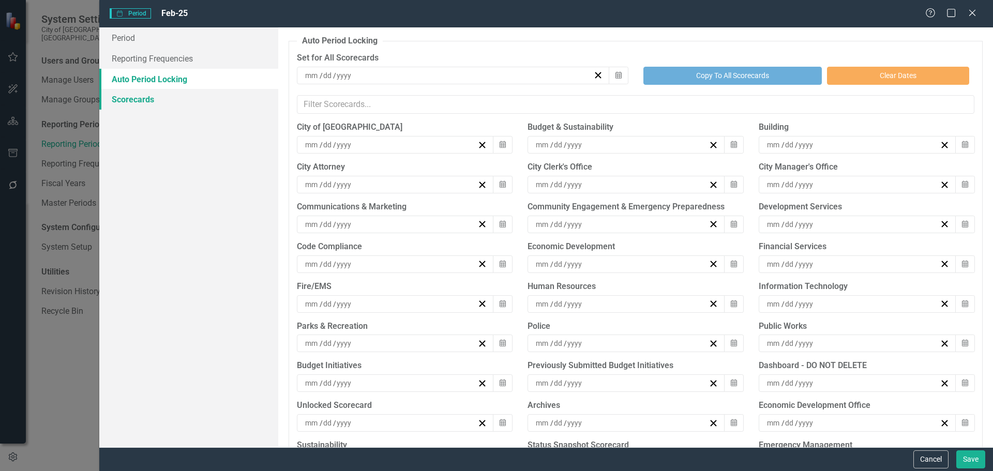
click at [141, 103] on link "Scorecards" at bounding box center [188, 99] width 179 height 21
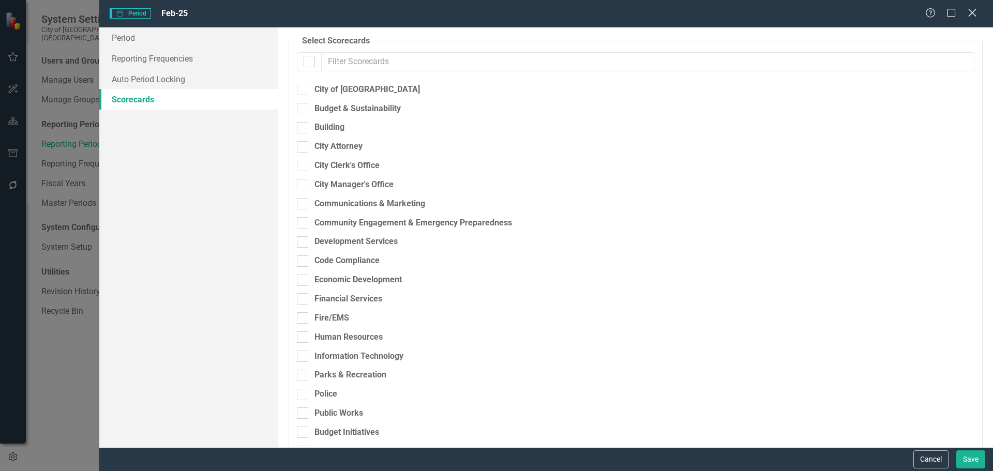
click at [971, 13] on icon "Close" at bounding box center [971, 13] width 13 height 10
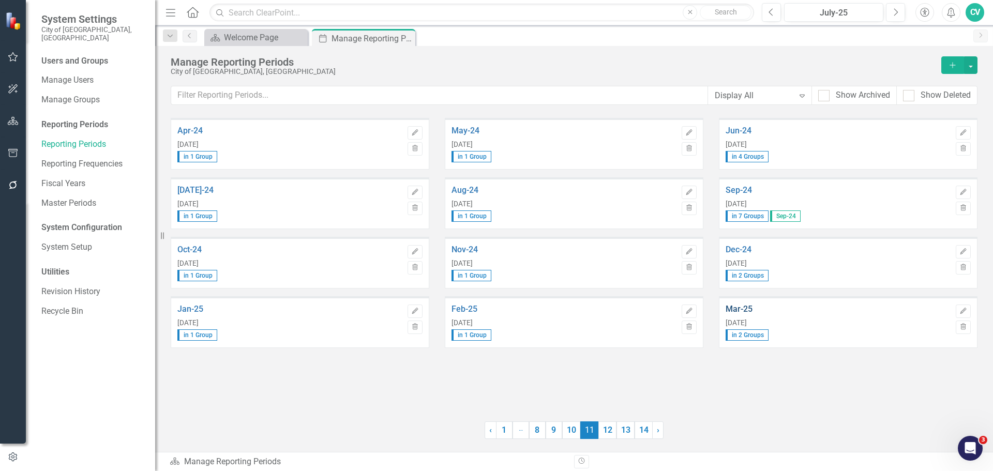
click at [748, 306] on link "Mar-25" at bounding box center [837, 308] width 225 height 9
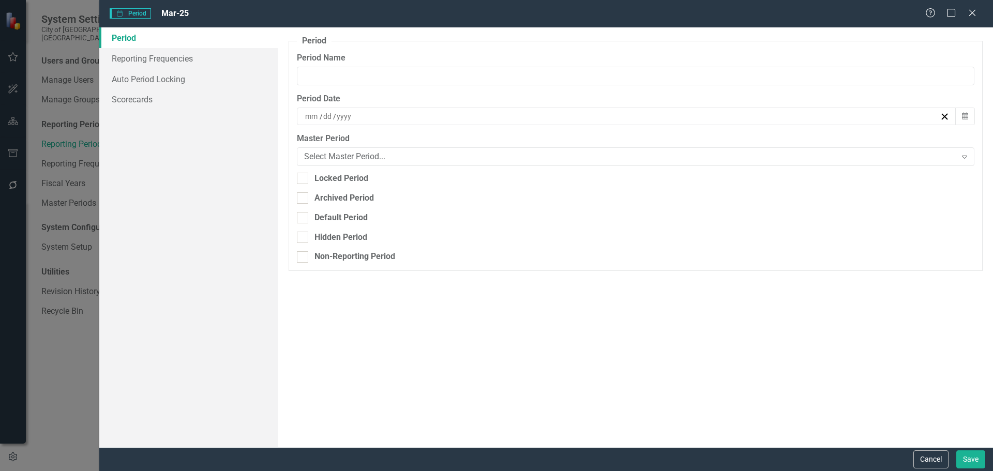
type input "Mar-25"
type input "3"
type input "31"
type input "2025"
click at [183, 65] on link "Reporting Frequencies" at bounding box center [188, 58] width 179 height 21
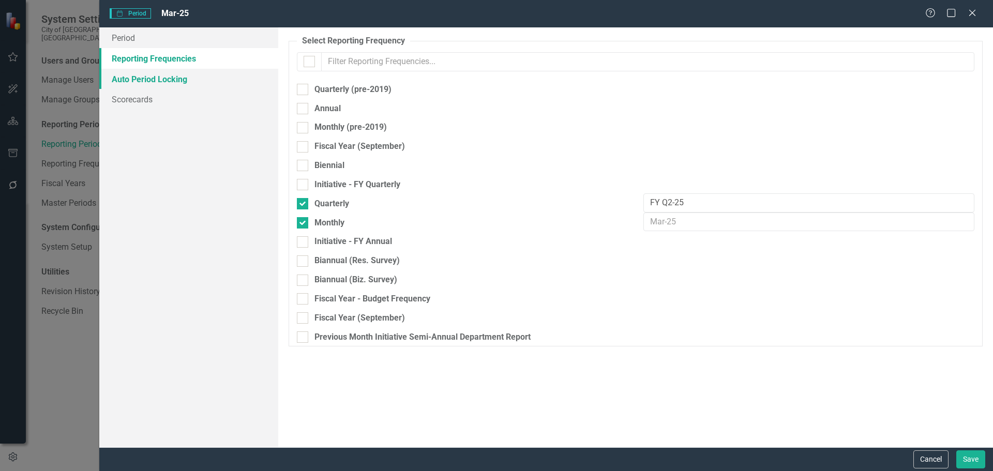
click at [176, 83] on link "Auto Period Locking" at bounding box center [188, 79] width 179 height 21
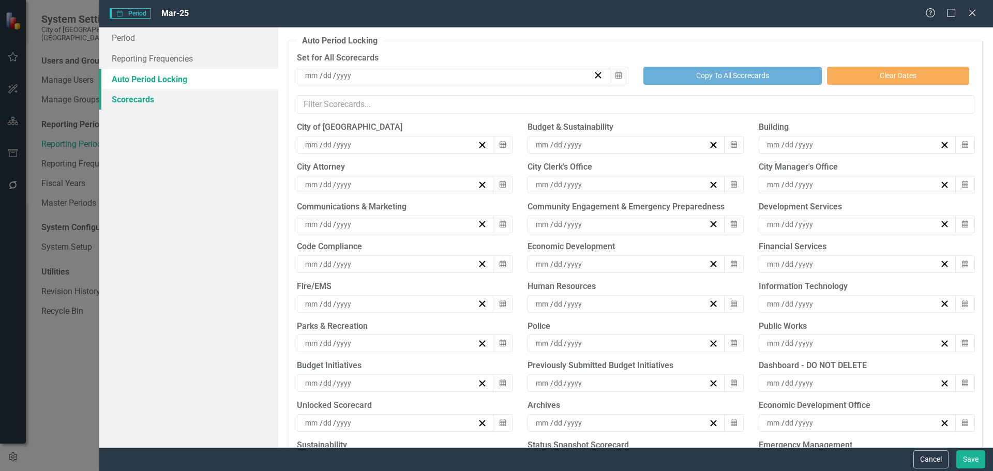
click at [154, 97] on link "Scorecards" at bounding box center [188, 99] width 179 height 21
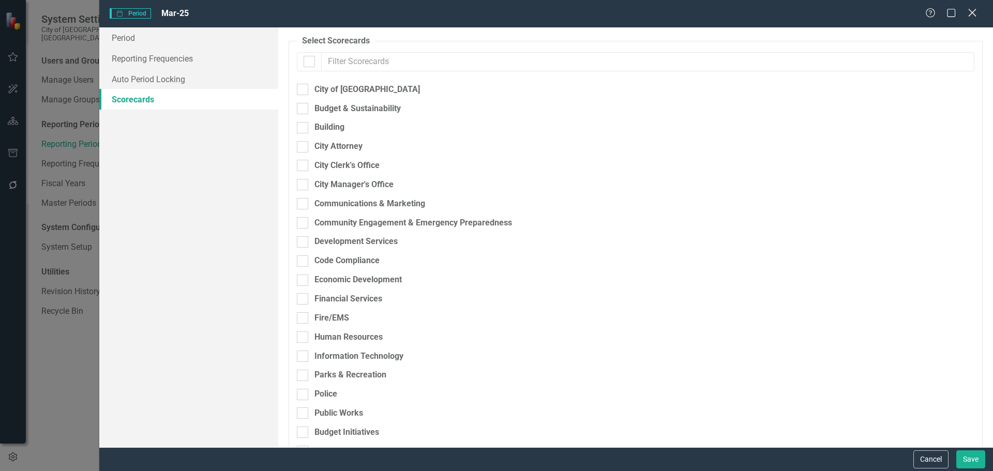
click at [969, 13] on icon "Close" at bounding box center [971, 13] width 13 height 10
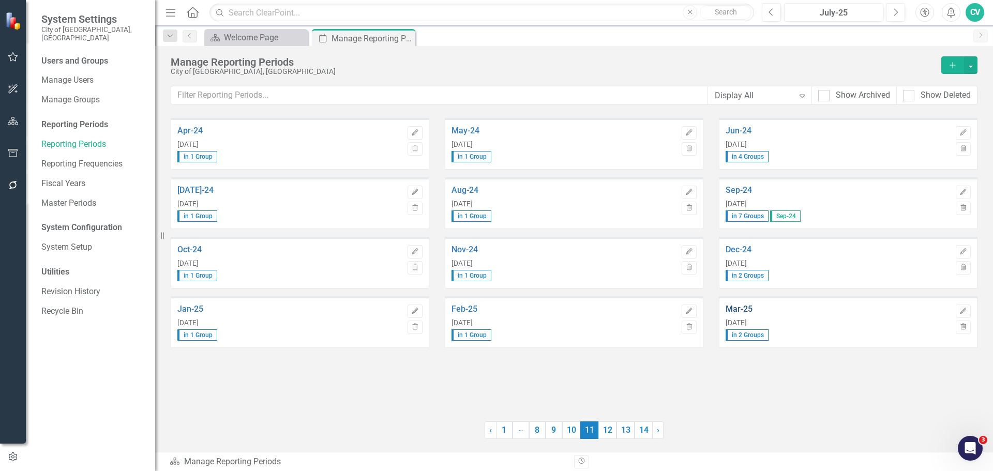
click at [750, 308] on link "Mar-25" at bounding box center [837, 308] width 225 height 9
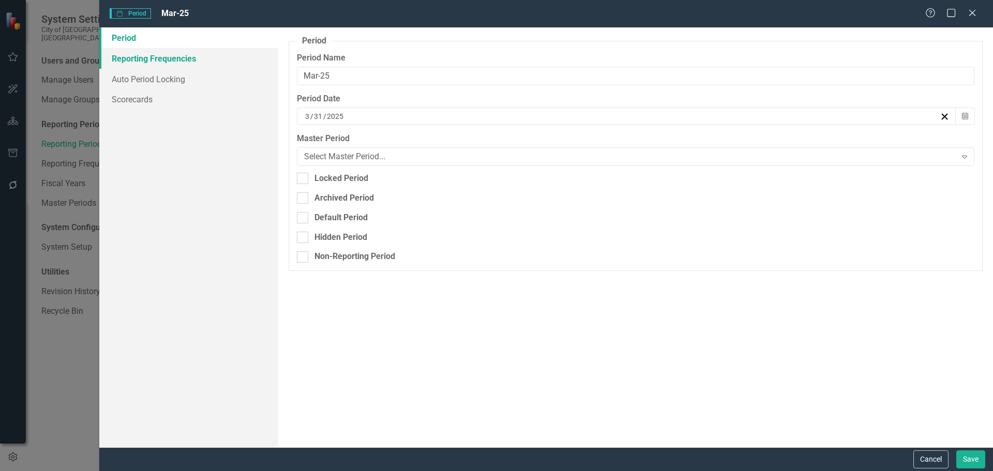
click at [159, 58] on link "Reporting Frequencies" at bounding box center [188, 58] width 179 height 21
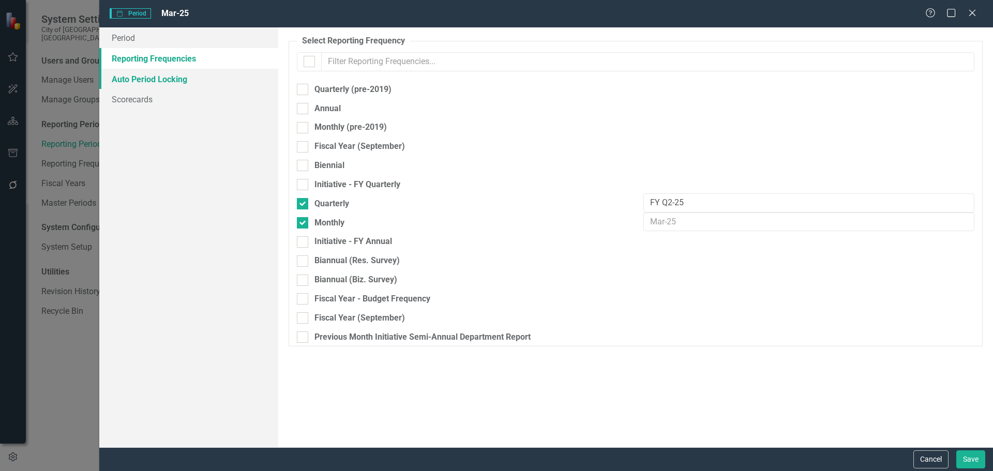
click at [141, 77] on link "Auto Period Locking" at bounding box center [188, 79] width 179 height 21
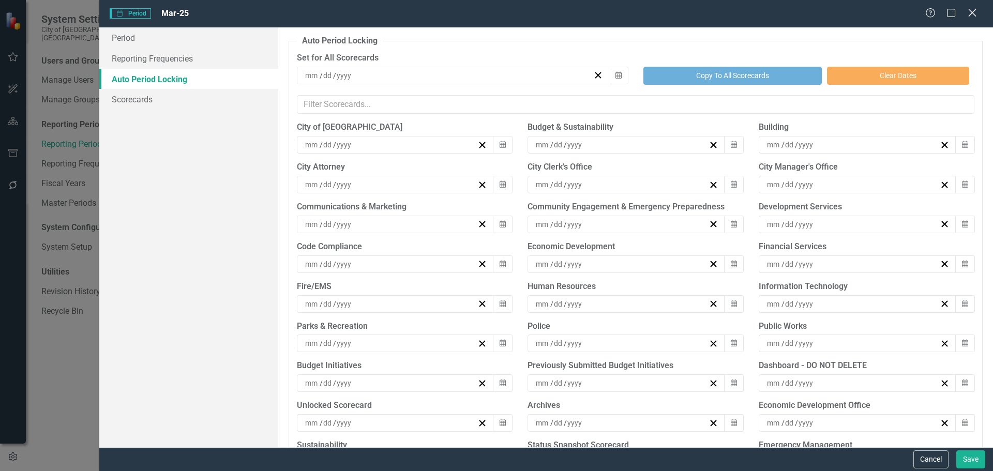
click at [974, 11] on icon at bounding box center [972, 13] width 8 height 8
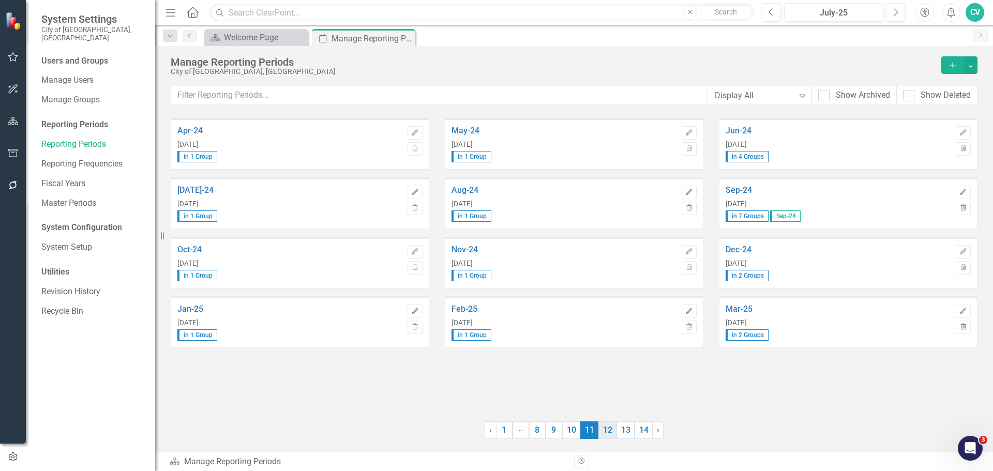
click at [605, 431] on link "12" at bounding box center [607, 430] width 18 height 18
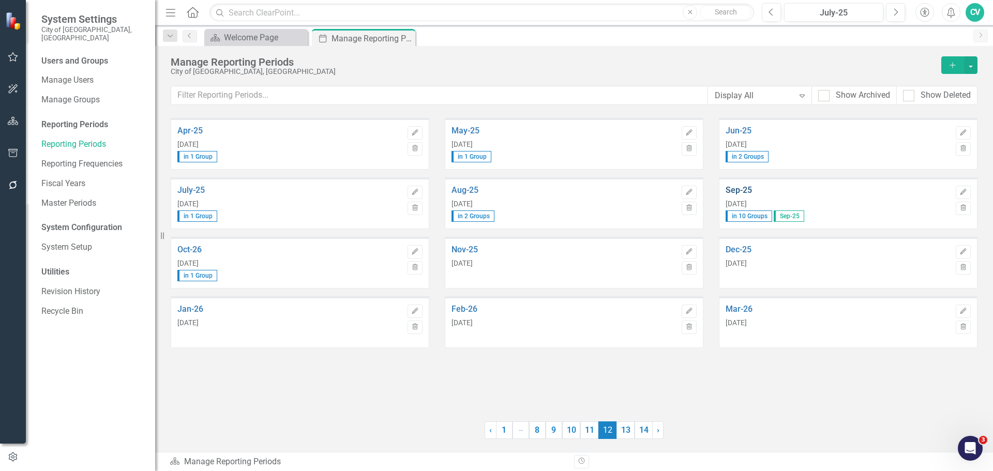
click at [748, 190] on link "Sep-25" at bounding box center [837, 190] width 225 height 9
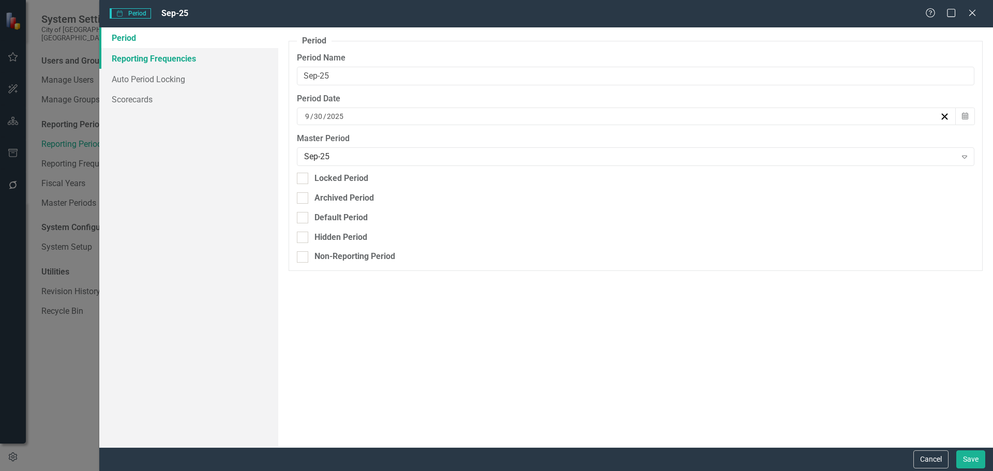
click at [192, 58] on link "Reporting Frequencies" at bounding box center [188, 58] width 179 height 21
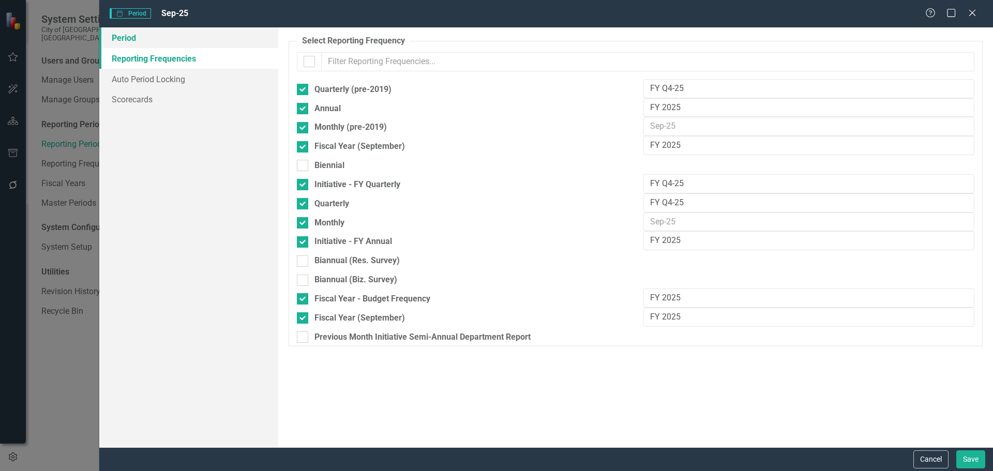
click at [125, 39] on link "Period" at bounding box center [188, 37] width 179 height 21
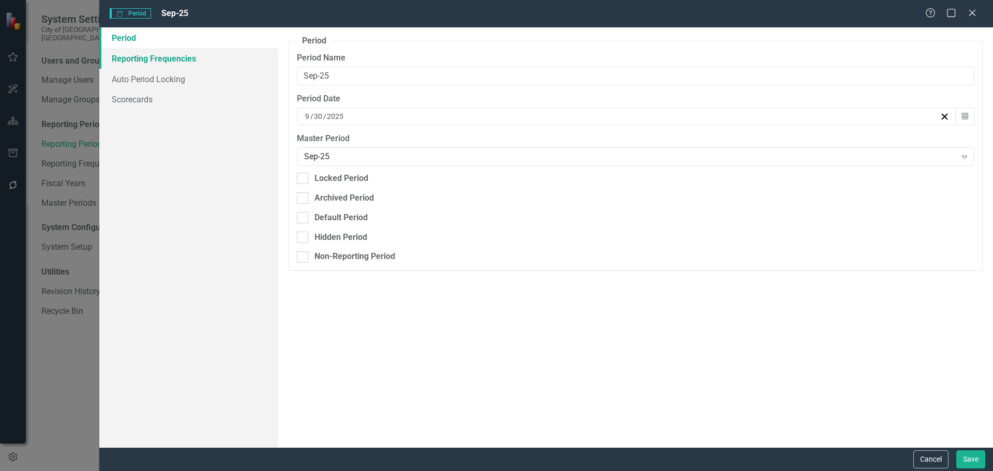
click at [192, 51] on link "Reporting Frequencies" at bounding box center [188, 58] width 179 height 21
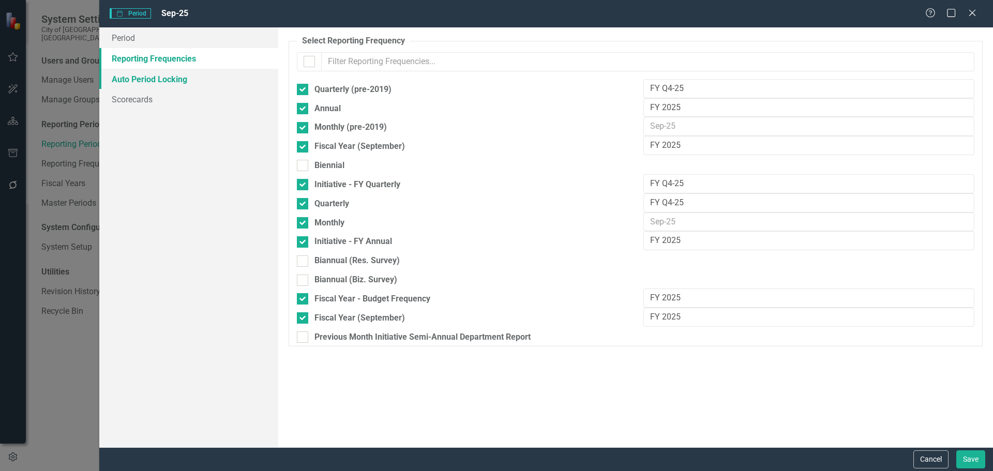
click at [148, 82] on link "Auto Period Locking" at bounding box center [188, 79] width 179 height 21
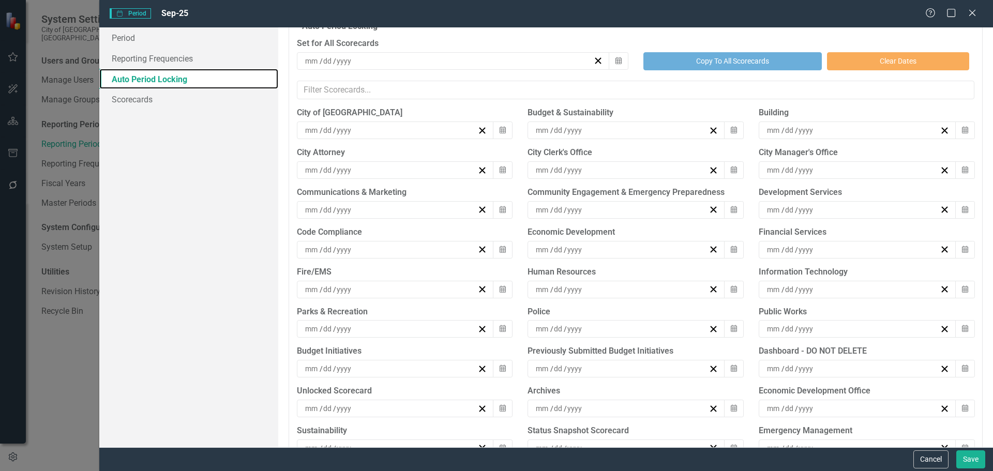
scroll to position [0, 0]
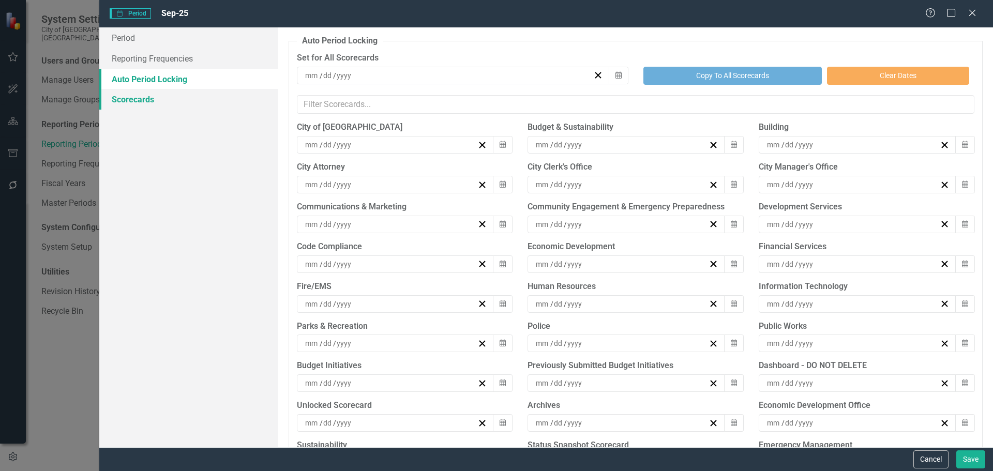
click at [155, 99] on link "Scorecards" at bounding box center [188, 99] width 179 height 21
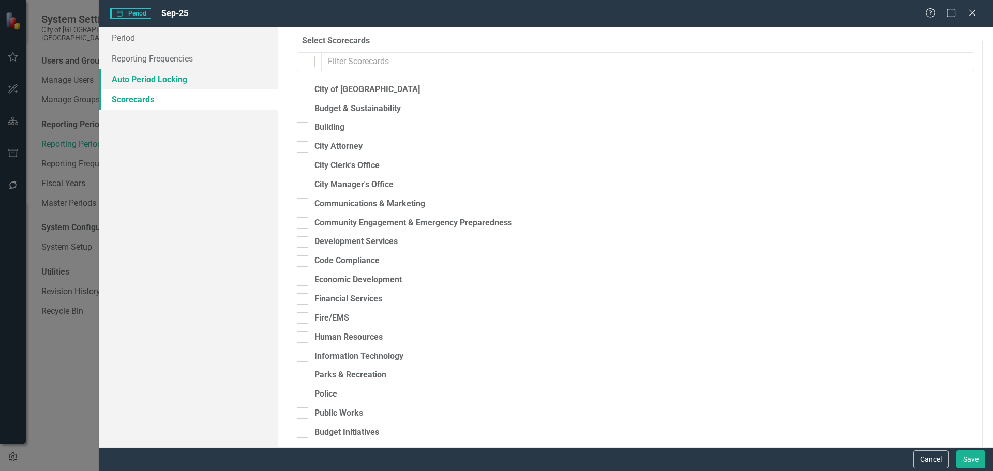
click at [160, 81] on link "Auto Period Locking" at bounding box center [188, 79] width 179 height 21
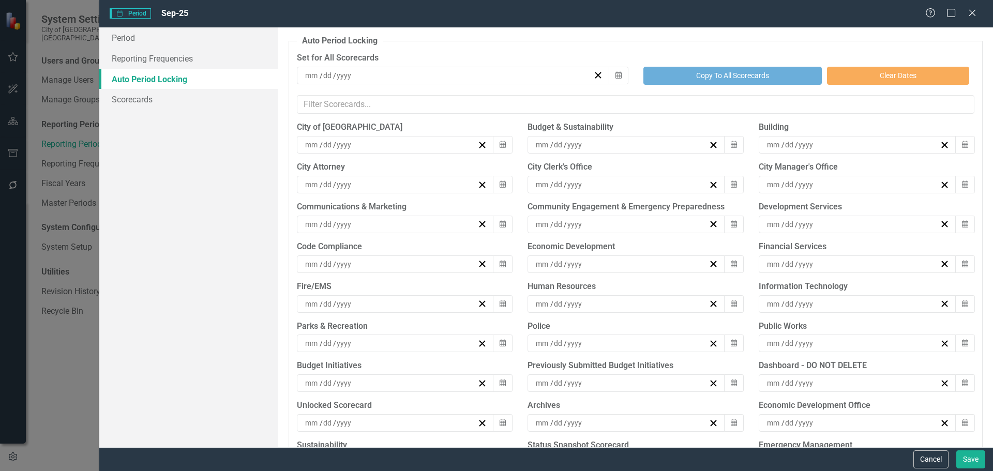
click at [751, 31] on div "Auto Period Locking You can configure your periods to automatically lock on the…" at bounding box center [635, 237] width 714 height 420
click at [165, 101] on link "Scorecards" at bounding box center [188, 99] width 179 height 21
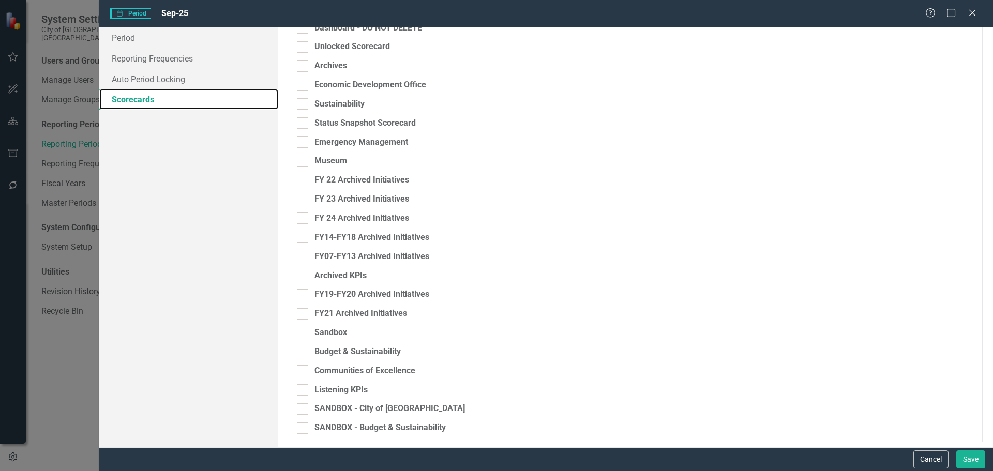
scroll to position [445, 0]
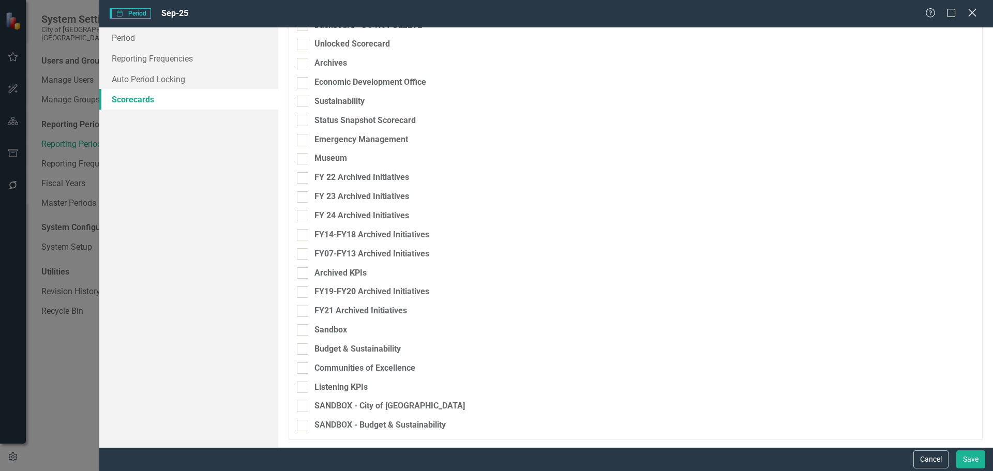
click at [974, 15] on icon at bounding box center [972, 13] width 8 height 8
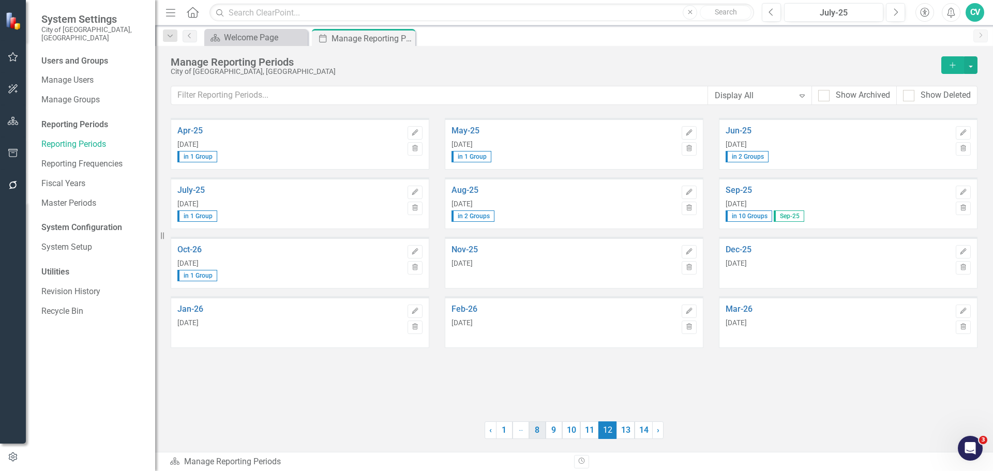
click at [538, 427] on link "8" at bounding box center [537, 430] width 17 height 18
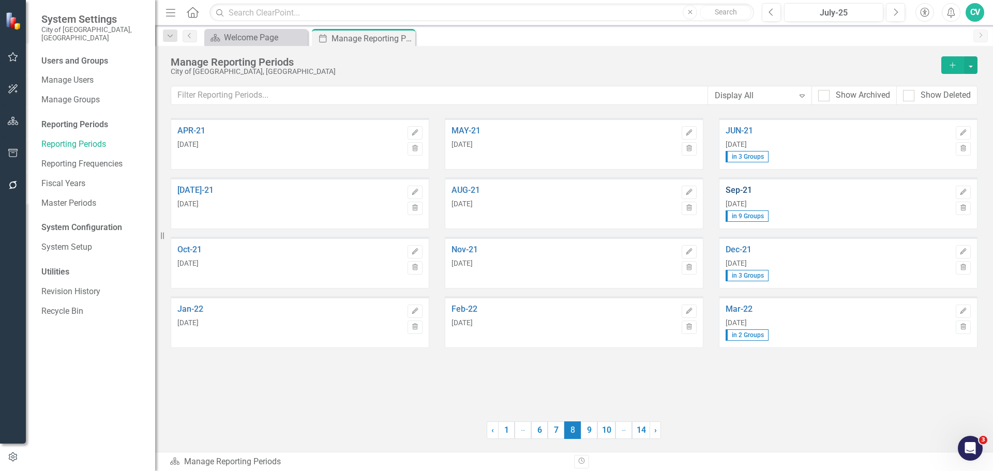
click at [742, 189] on link "Sep-21" at bounding box center [837, 190] width 225 height 9
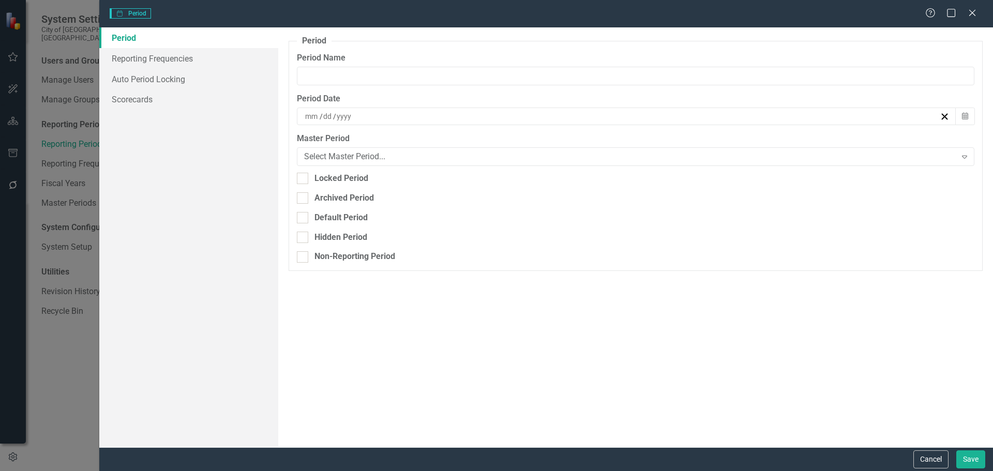
type input "Sep-21"
type input "9"
type input "30"
type input "2021"
click at [194, 77] on link "Auto Period Locking" at bounding box center [188, 79] width 179 height 21
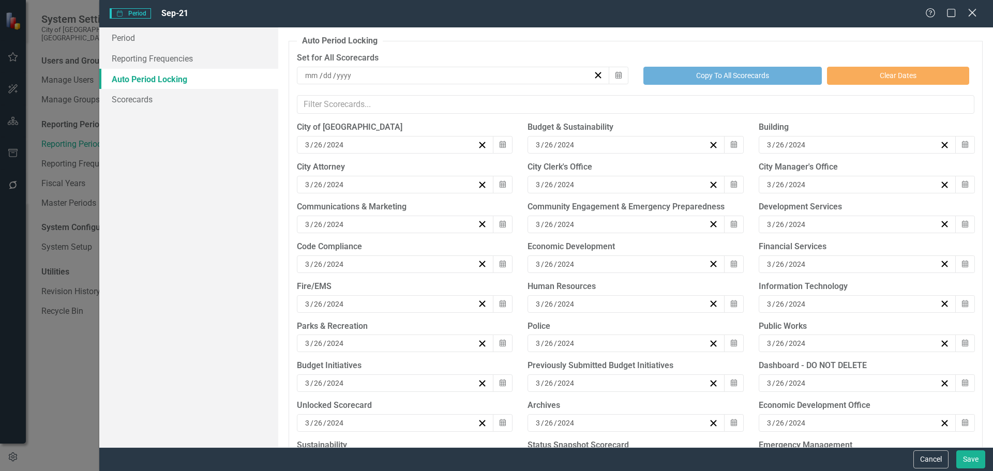
click at [974, 14] on icon at bounding box center [972, 13] width 8 height 8
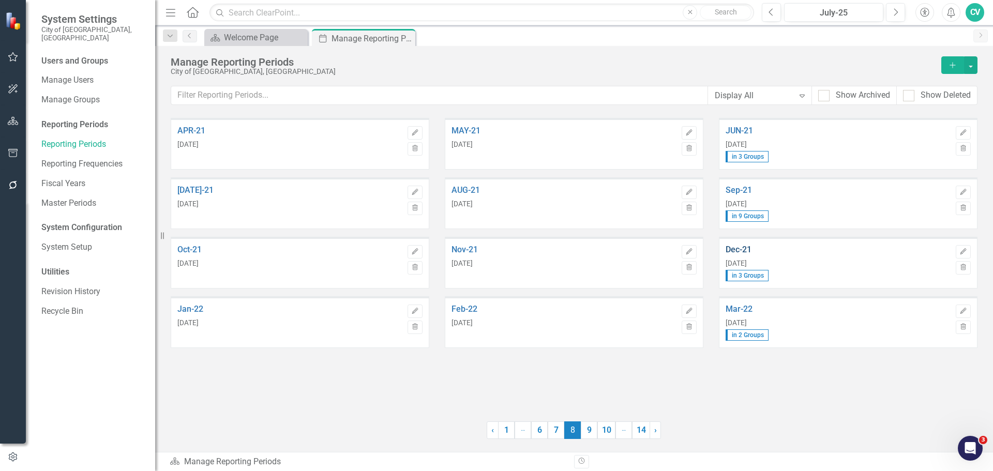
click at [744, 248] on link "Dec-21" at bounding box center [837, 249] width 225 height 9
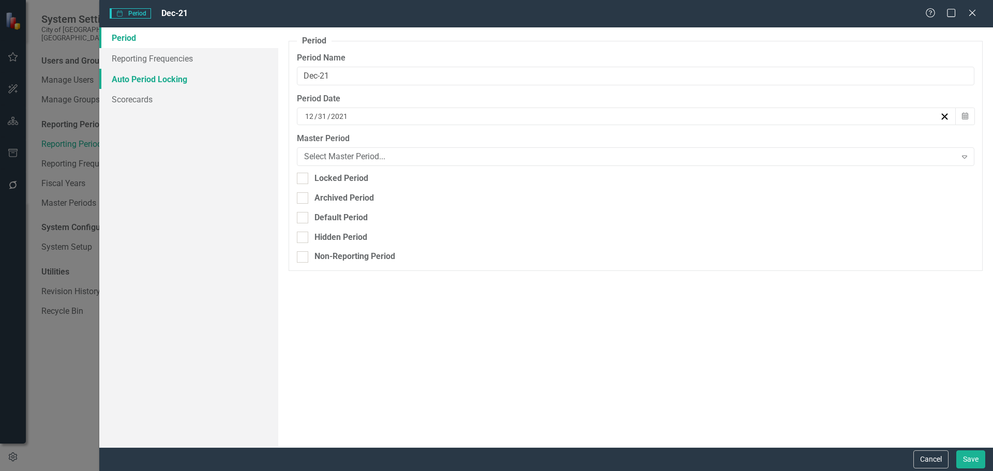
click at [153, 78] on link "Auto Period Locking" at bounding box center [188, 79] width 179 height 21
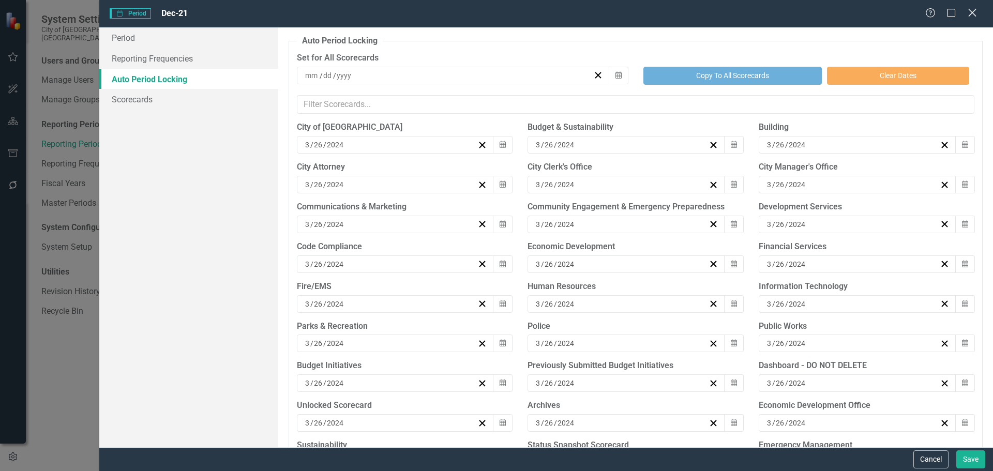
click at [974, 15] on icon at bounding box center [972, 13] width 8 height 8
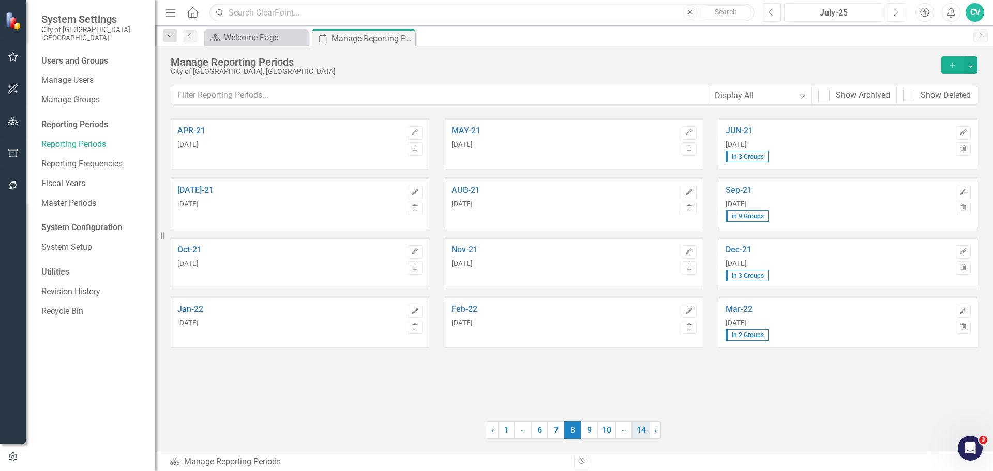
click at [639, 431] on link "14" at bounding box center [641, 430] width 18 height 18
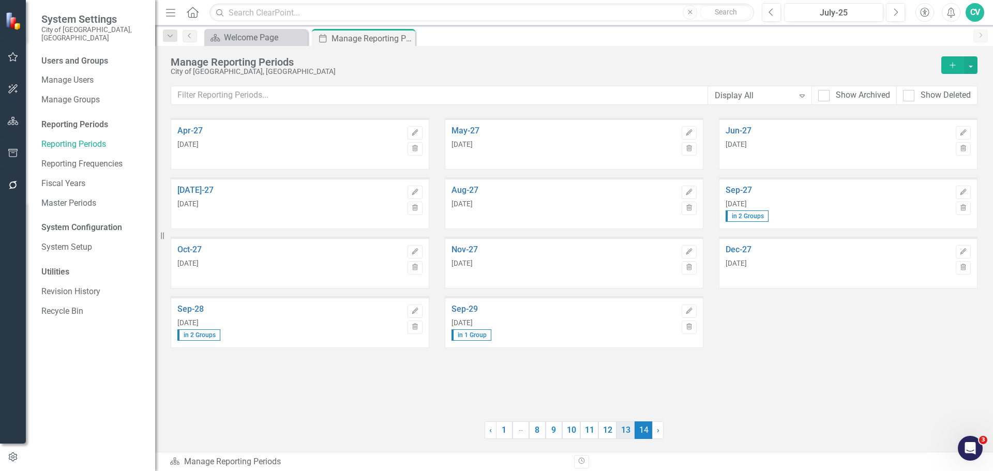
click at [623, 433] on link "13" at bounding box center [625, 430] width 18 height 18
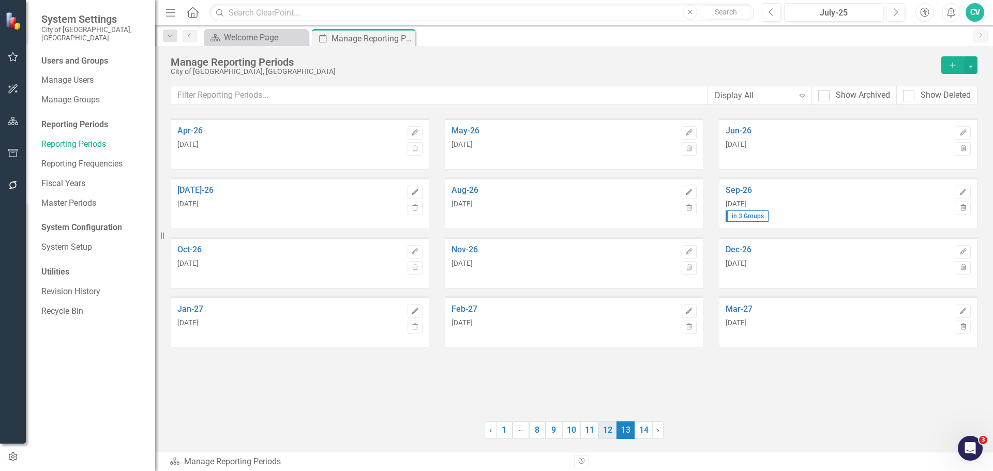
click at [609, 433] on link "12" at bounding box center [607, 430] width 18 height 18
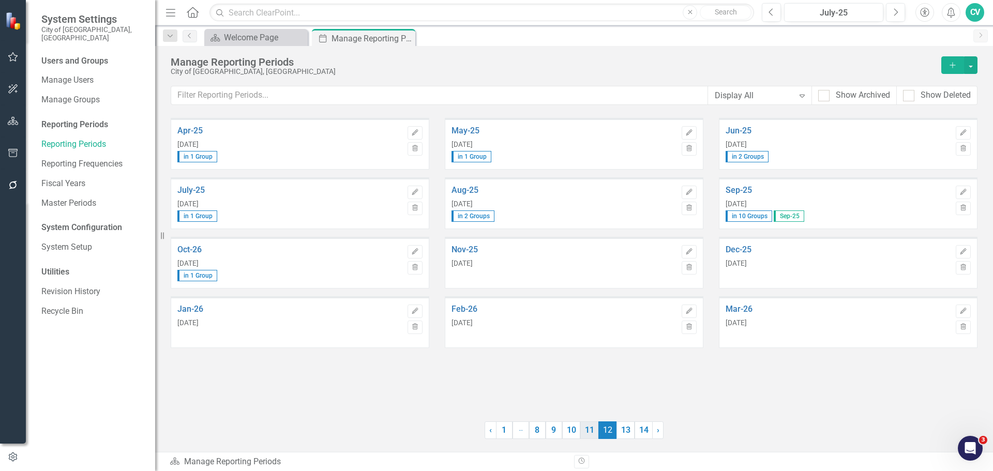
click at [590, 435] on link "11" at bounding box center [589, 430] width 18 height 18
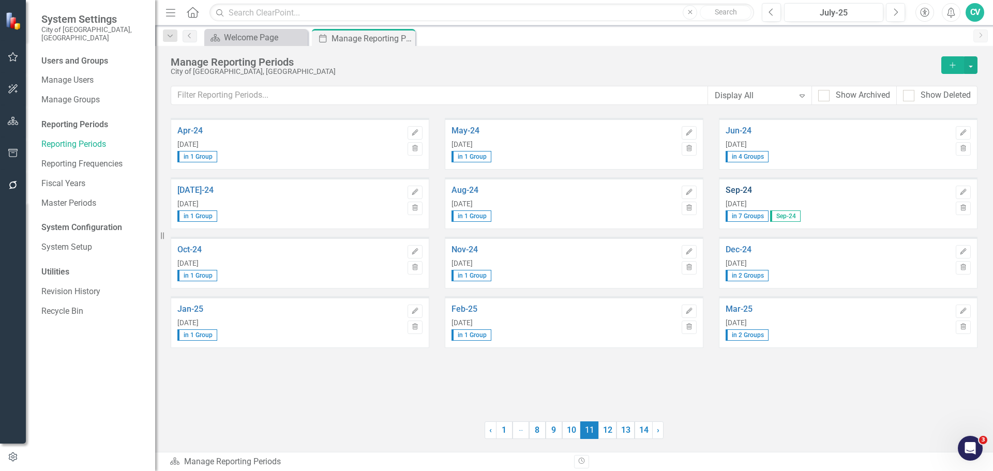
click at [743, 190] on link "Sep-24" at bounding box center [837, 190] width 225 height 9
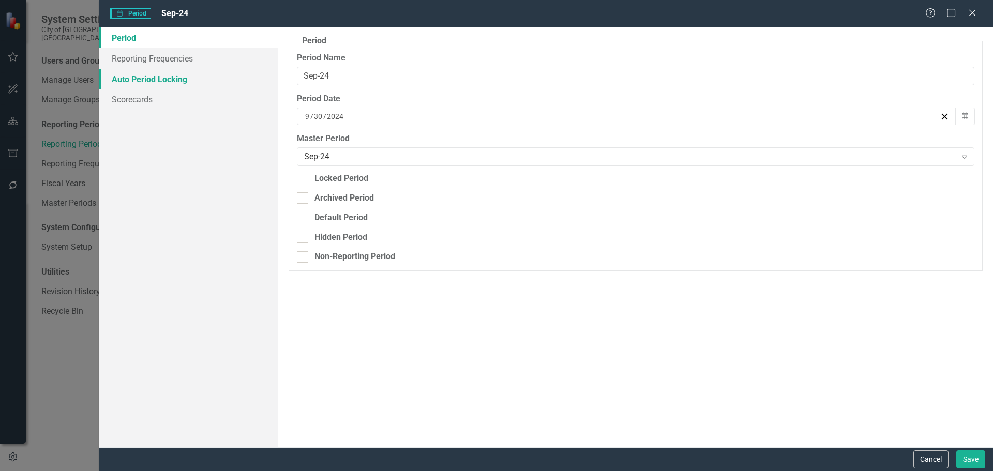
click at [157, 72] on link "Auto Period Locking" at bounding box center [188, 79] width 179 height 21
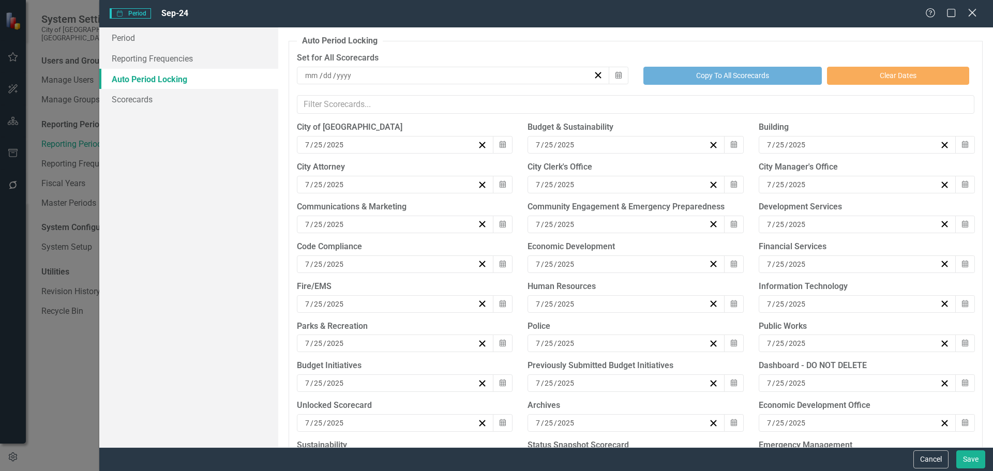
click at [975, 14] on icon "Close" at bounding box center [971, 13] width 13 height 10
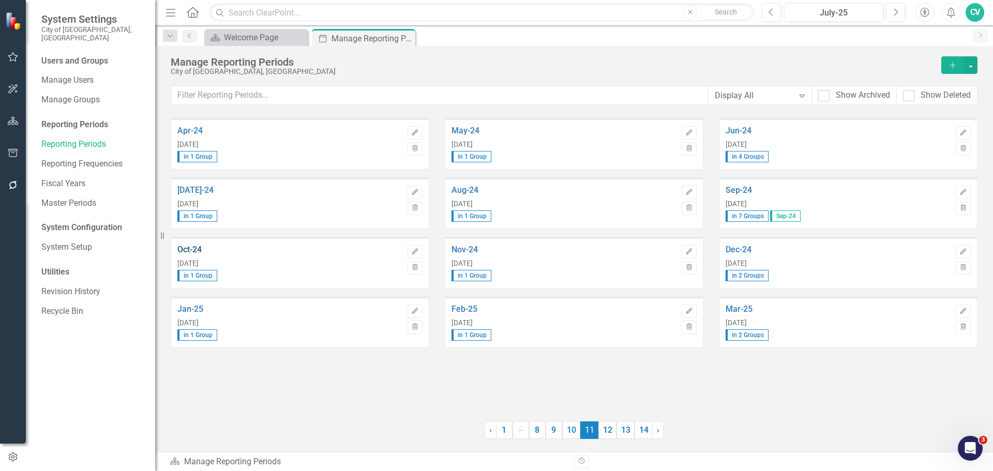
click at [204, 249] on link "Oct-24" at bounding box center [289, 249] width 225 height 9
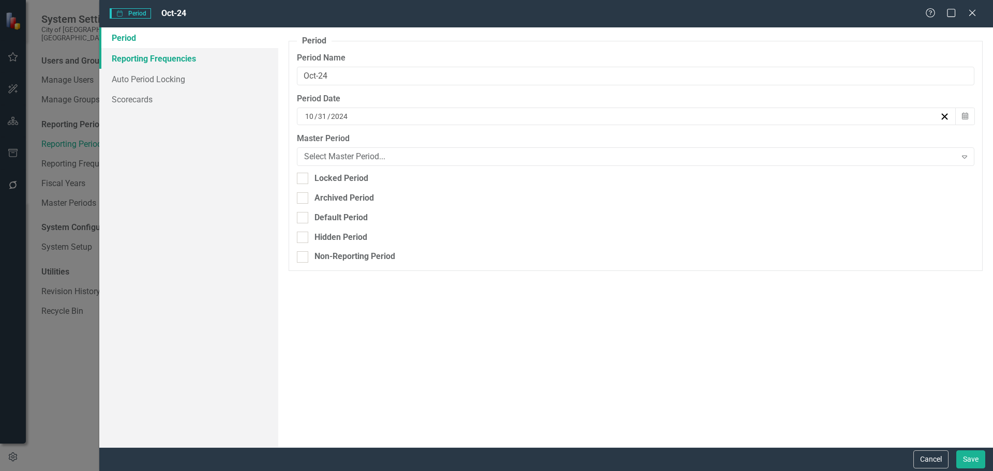
click at [158, 60] on link "Reporting Frequencies" at bounding box center [188, 58] width 179 height 21
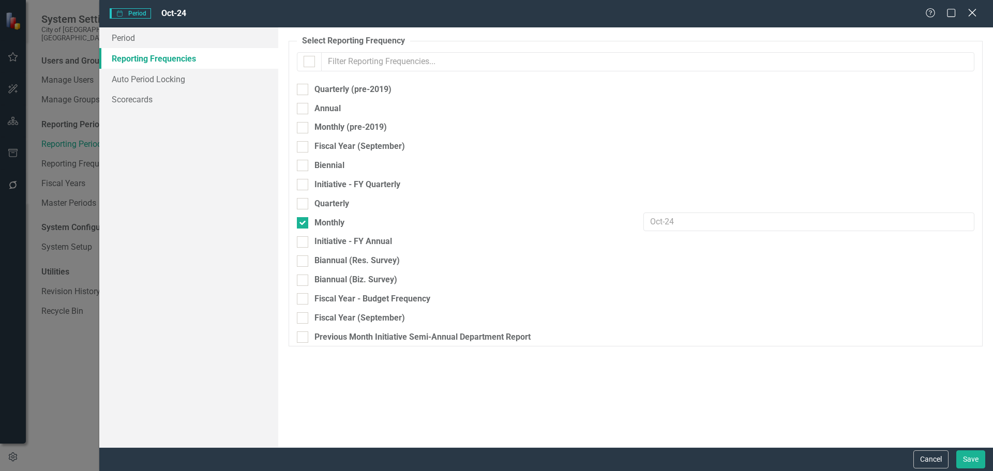
click at [975, 14] on icon "Close" at bounding box center [971, 13] width 13 height 10
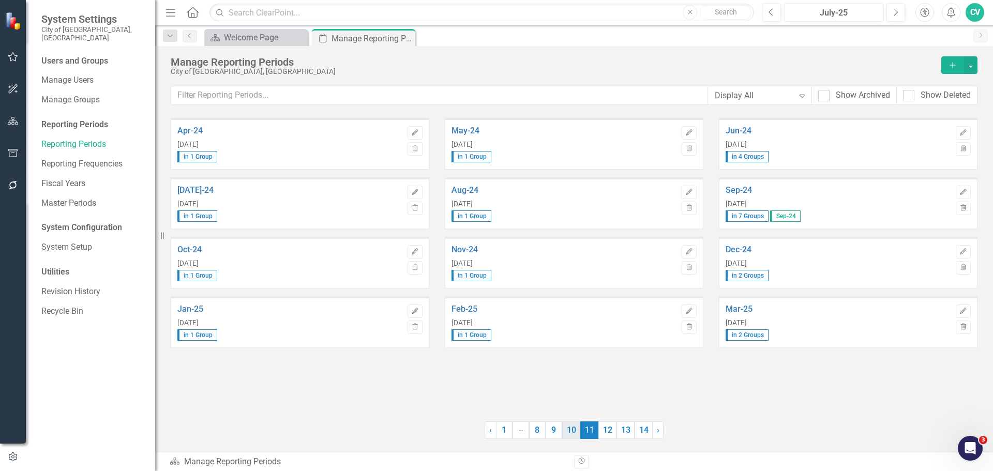
click at [573, 425] on link "10" at bounding box center [571, 430] width 18 height 18
click at [561, 426] on link "9" at bounding box center [553, 430] width 17 height 18
click at [582, 432] on link "10" at bounding box center [589, 430] width 18 height 18
click at [741, 190] on link "Sep-23" at bounding box center [837, 190] width 225 height 9
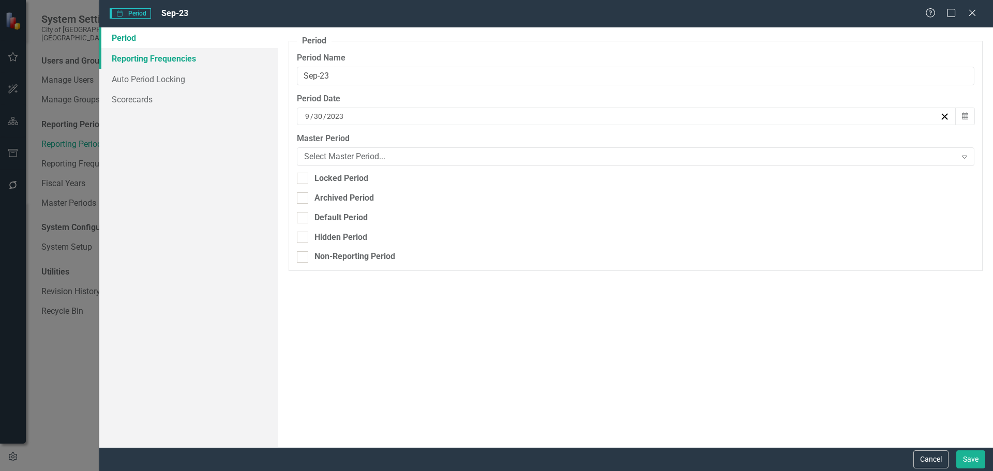
click at [182, 57] on link "Reporting Frequencies" at bounding box center [188, 58] width 179 height 21
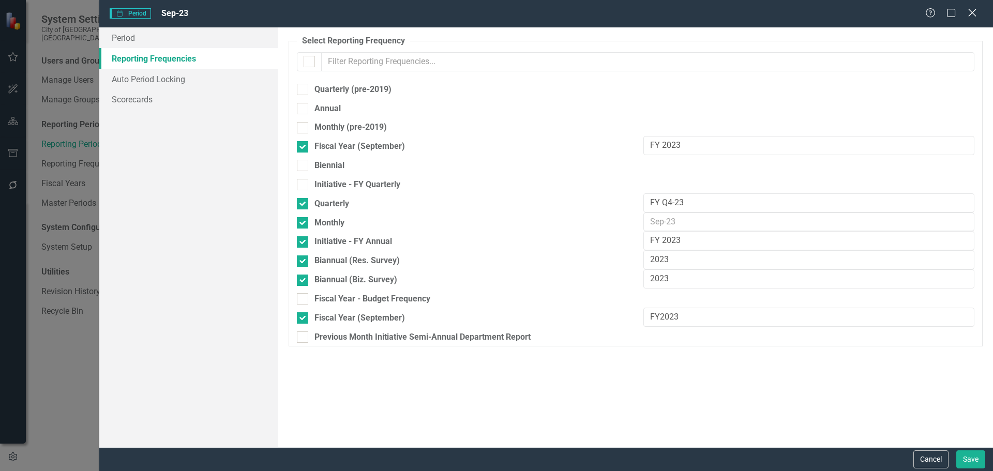
click at [973, 17] on icon "Close" at bounding box center [971, 13] width 13 height 10
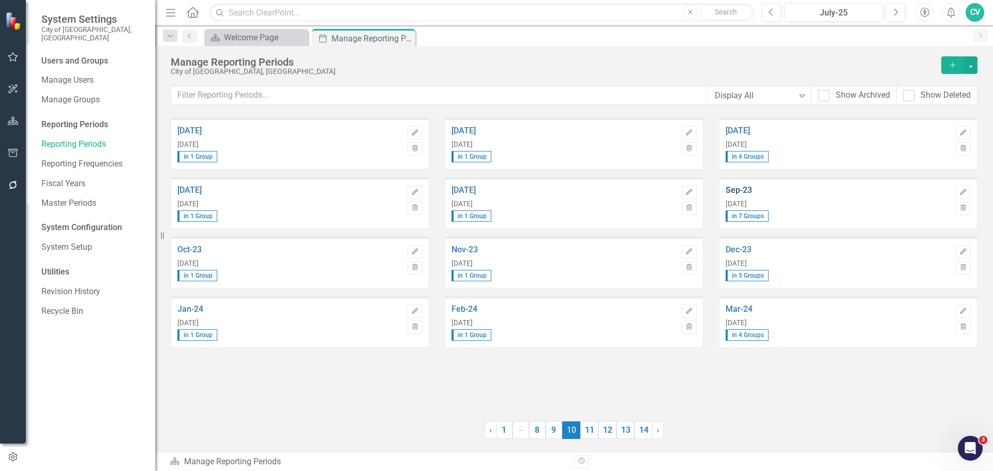
click at [740, 192] on link "Sep-23" at bounding box center [837, 190] width 225 height 9
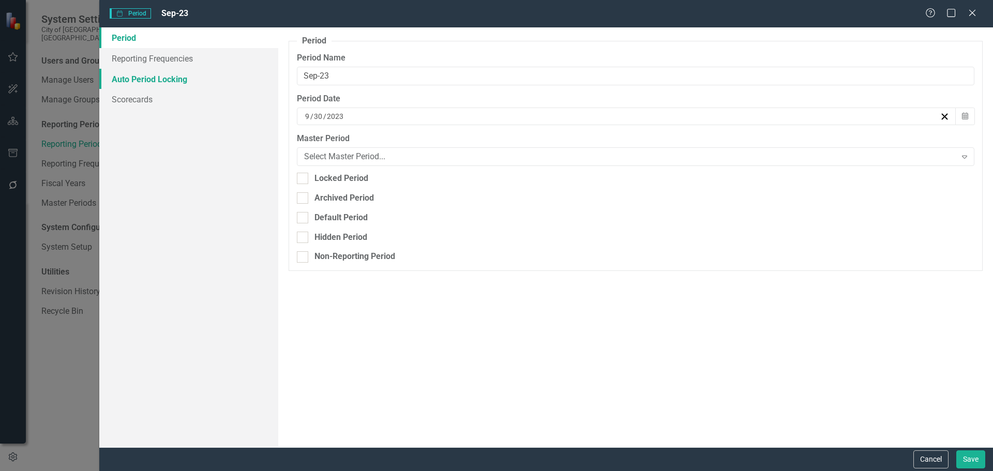
click at [171, 80] on link "Auto Period Locking" at bounding box center [188, 79] width 179 height 21
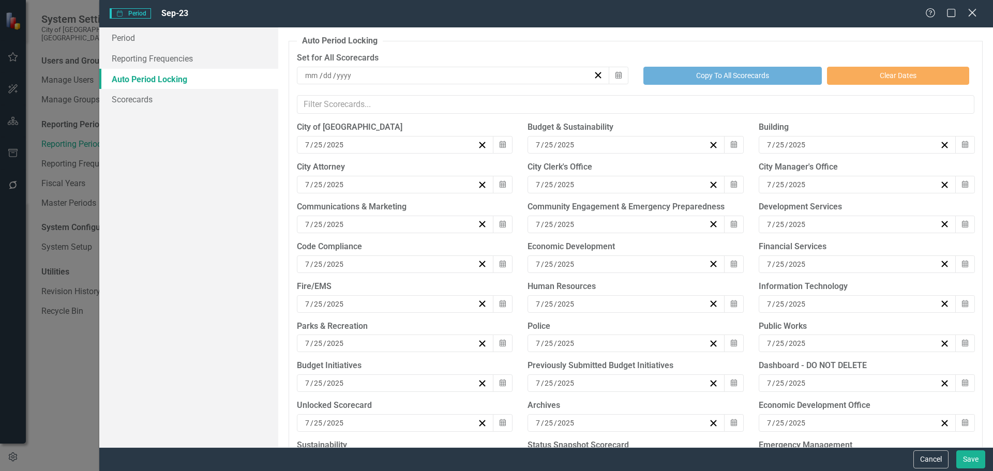
click at [967, 12] on icon "Close" at bounding box center [971, 13] width 13 height 10
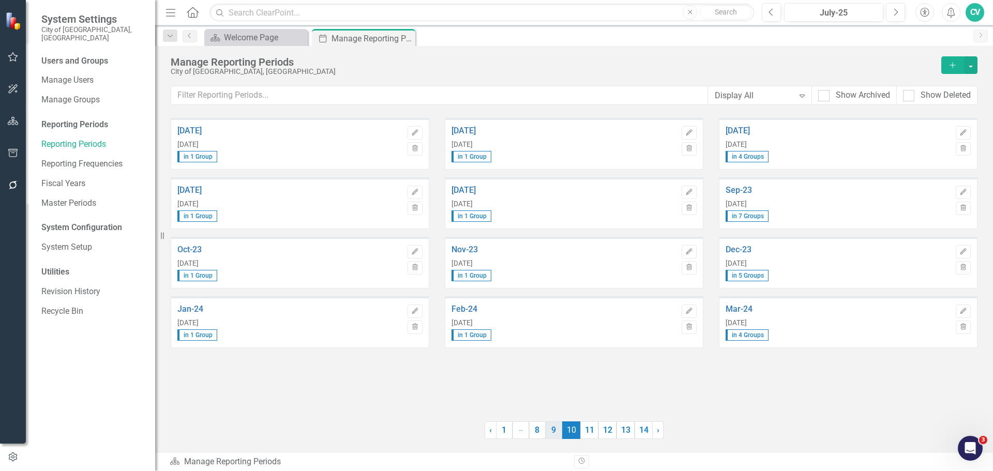
click at [552, 432] on link "9" at bounding box center [553, 430] width 17 height 18
click at [739, 192] on link "Sep-22" at bounding box center [837, 190] width 225 height 9
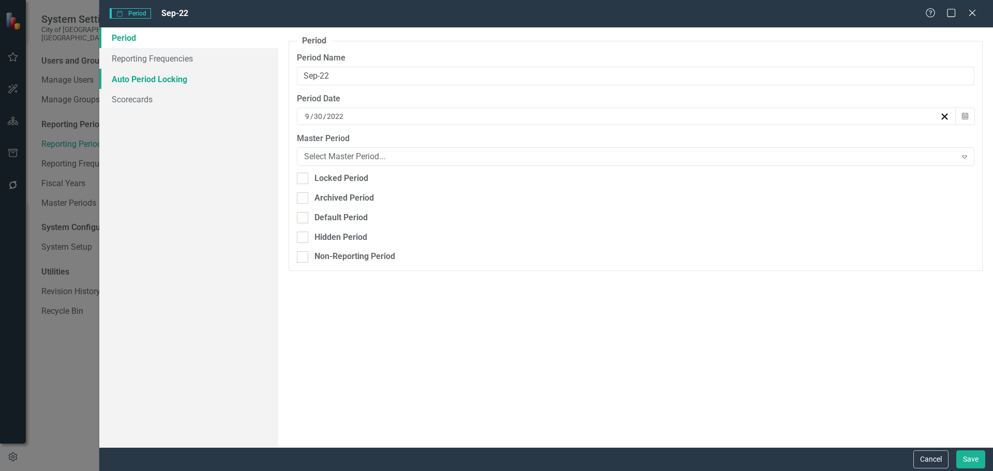
click at [159, 86] on link "Auto Period Locking" at bounding box center [188, 79] width 179 height 21
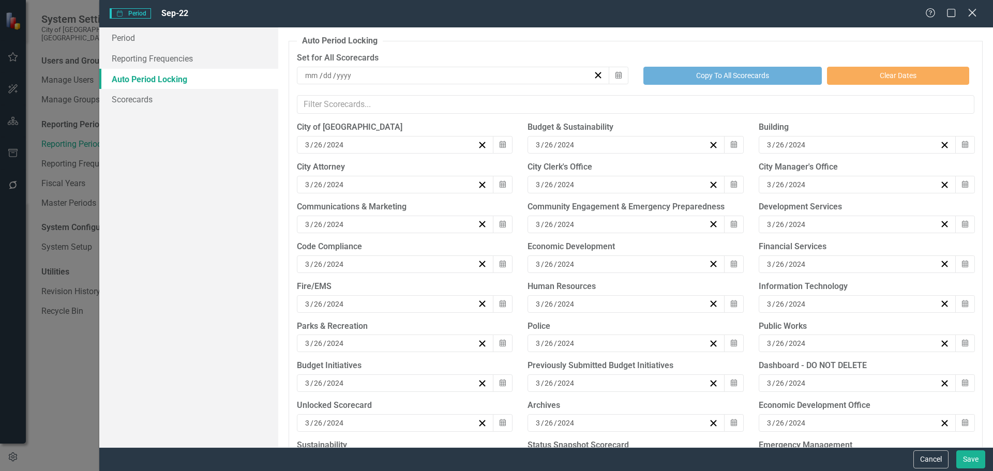
click at [969, 14] on icon "Close" at bounding box center [971, 13] width 13 height 10
